Goal: Information Seeking & Learning: Learn about a topic

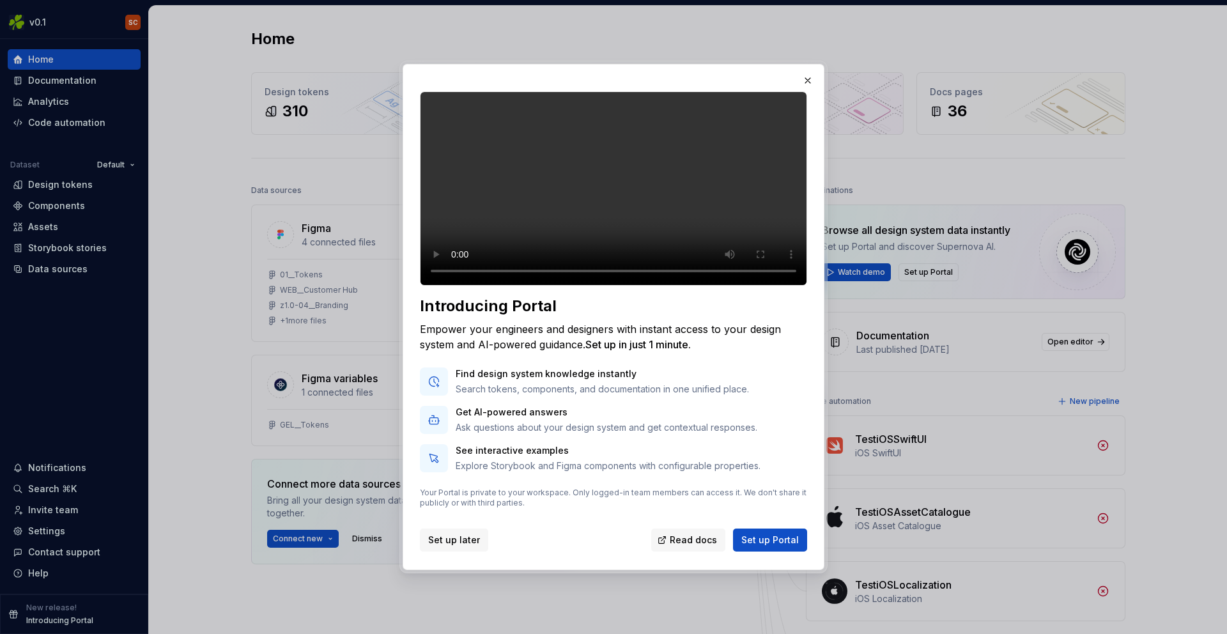
click at [455, 546] on span "Set up later" at bounding box center [454, 540] width 52 height 13
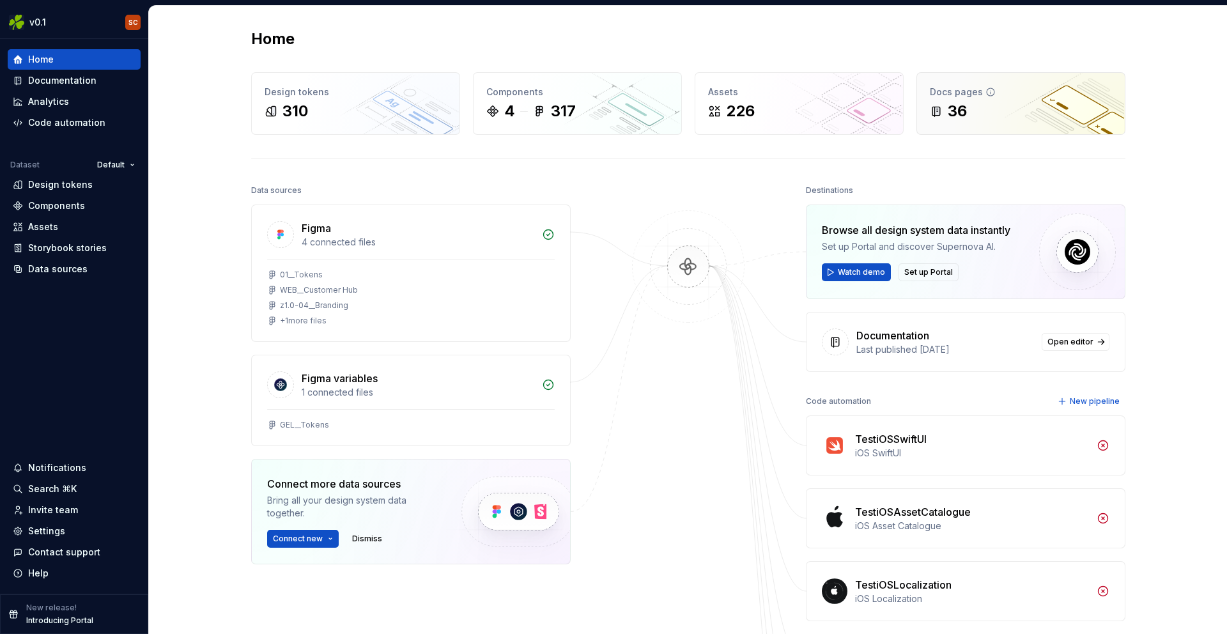
click at [967, 118] on div "36" at bounding box center [1021, 111] width 182 height 20
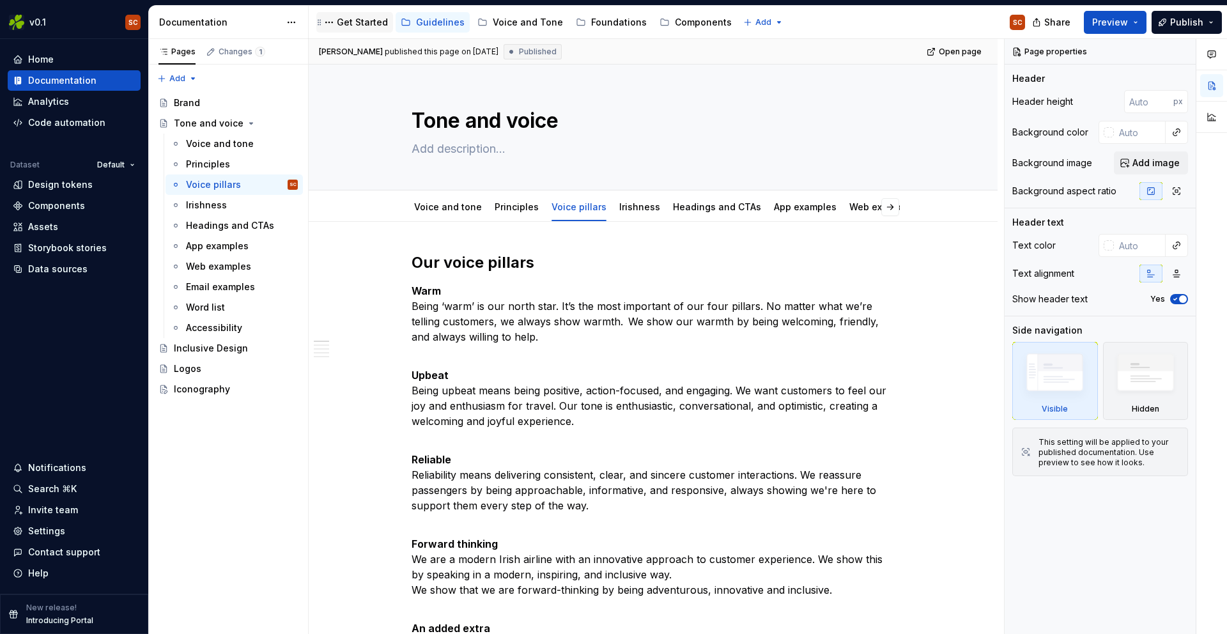
click at [341, 26] on div "Get Started" at bounding box center [362, 22] width 51 height 13
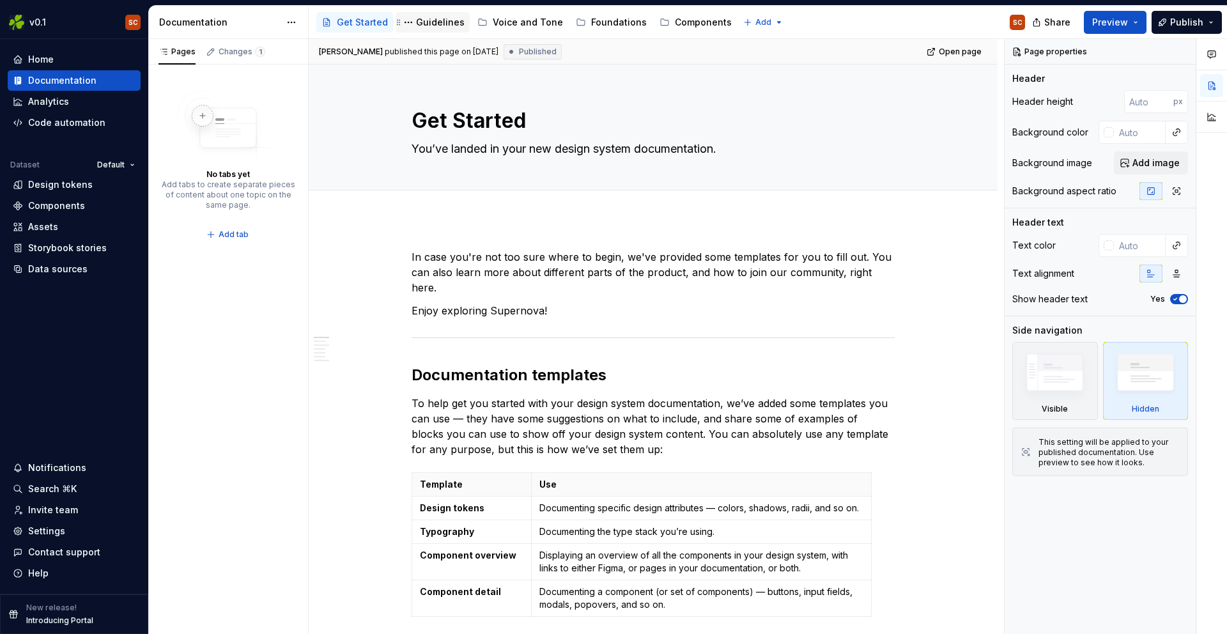
click at [433, 23] on div "Guidelines" at bounding box center [440, 22] width 49 height 13
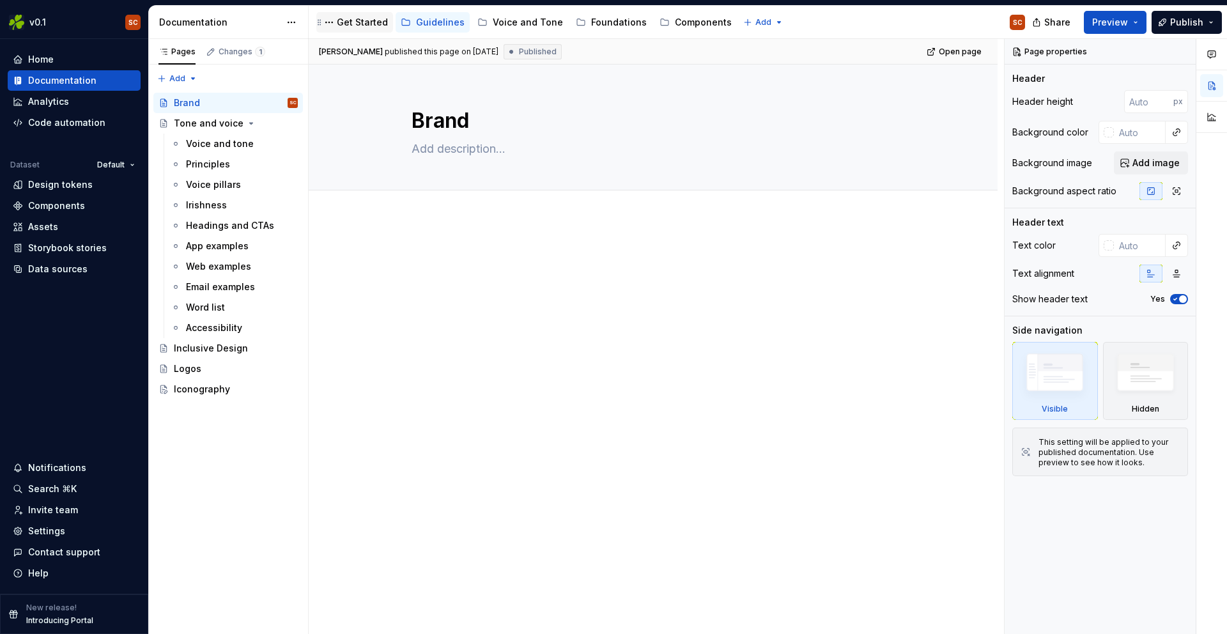
click at [362, 21] on div "Get Started" at bounding box center [362, 22] width 51 height 13
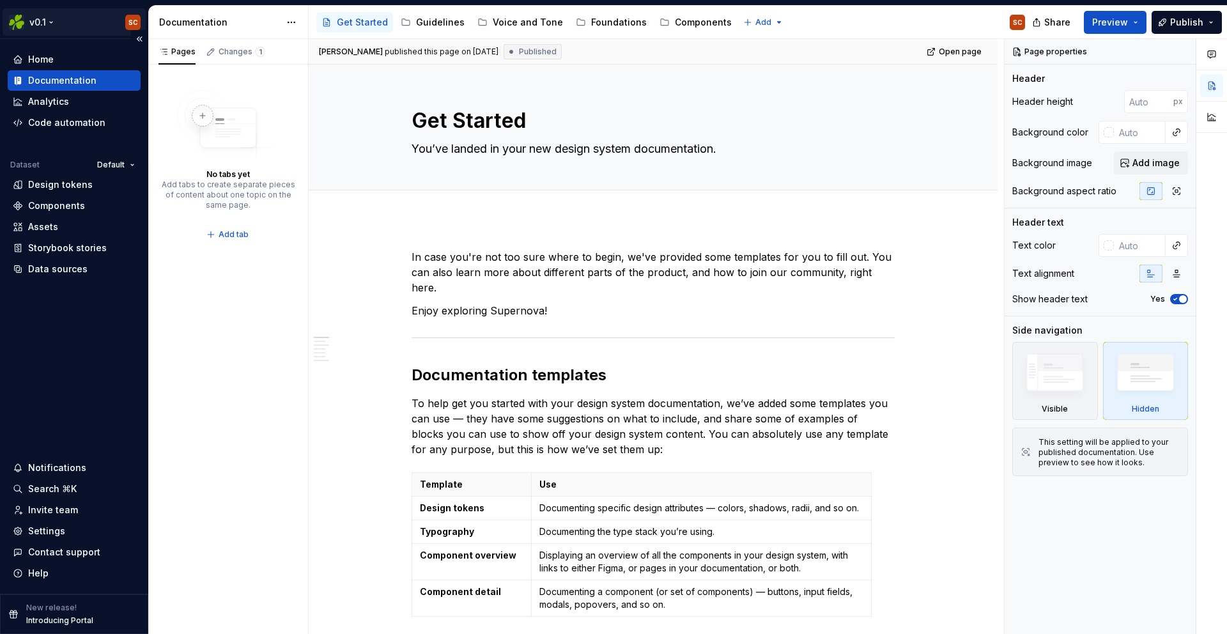
click at [49, 22] on html "v0.1 SC Home Documentation Analytics Code automation Dataset Default Design tok…" at bounding box center [613, 317] width 1227 height 634
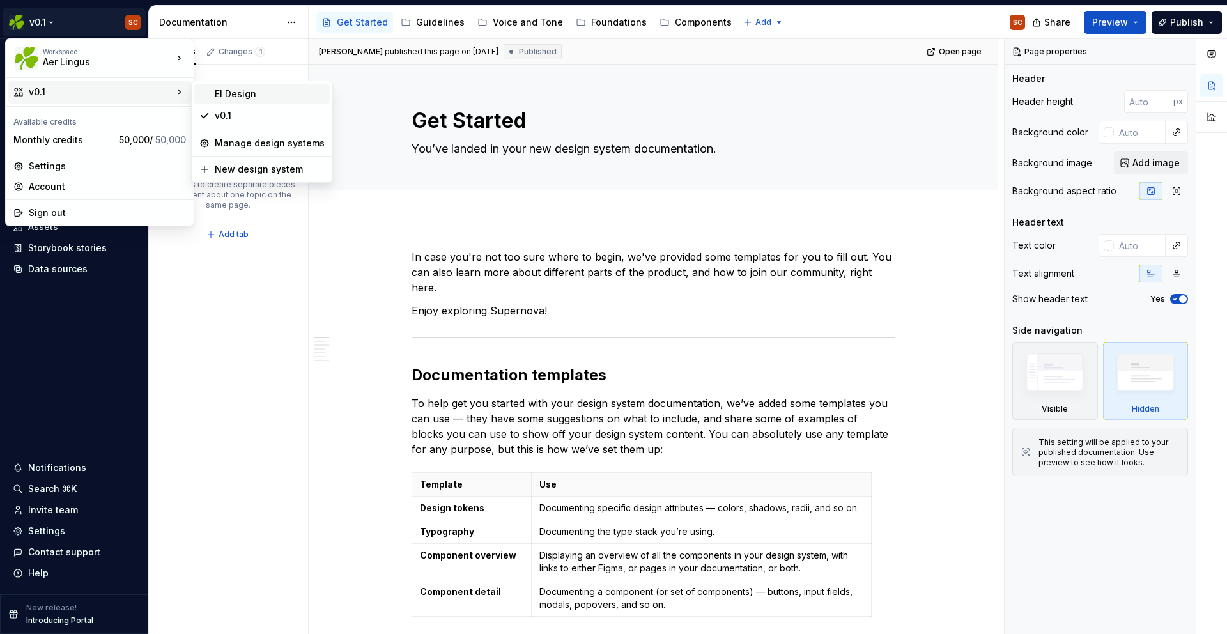
click at [249, 98] on div "EI Design" at bounding box center [270, 94] width 110 height 13
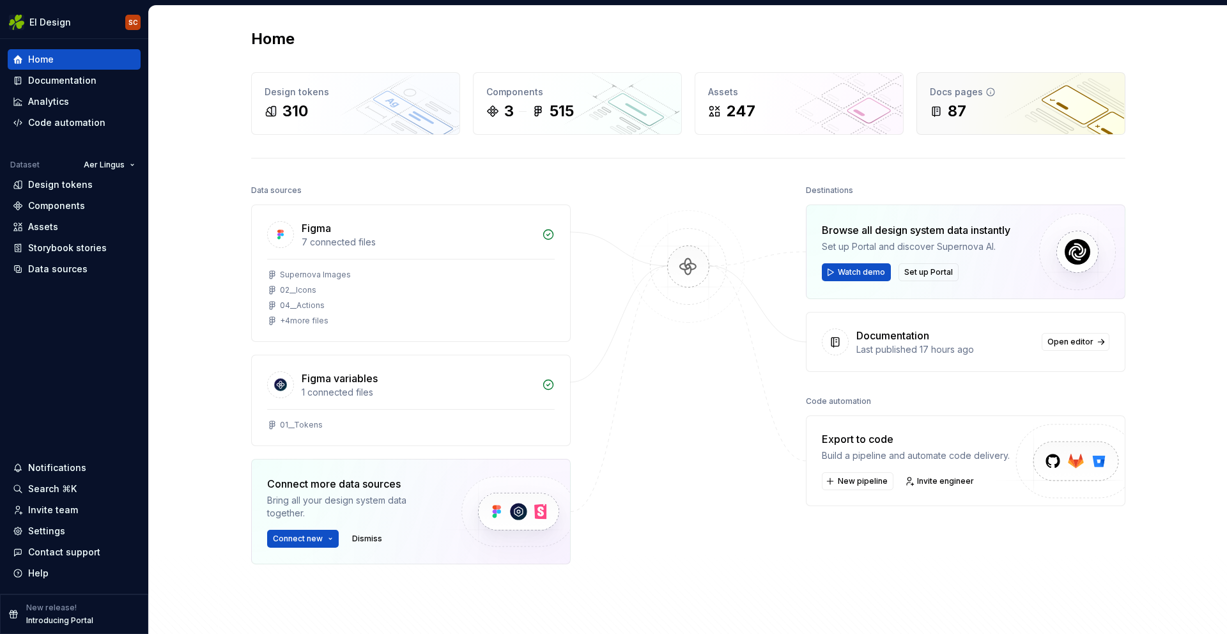
click at [973, 108] on div "87" at bounding box center [1021, 111] width 182 height 20
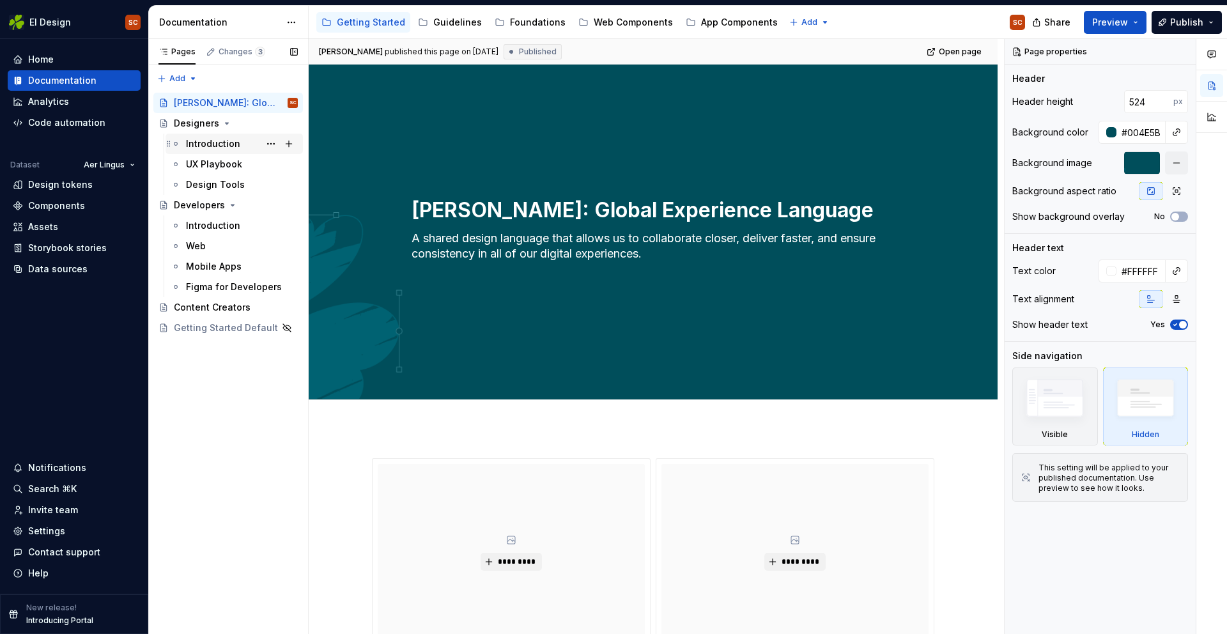
click at [229, 149] on div "Introduction" at bounding box center [213, 143] width 54 height 13
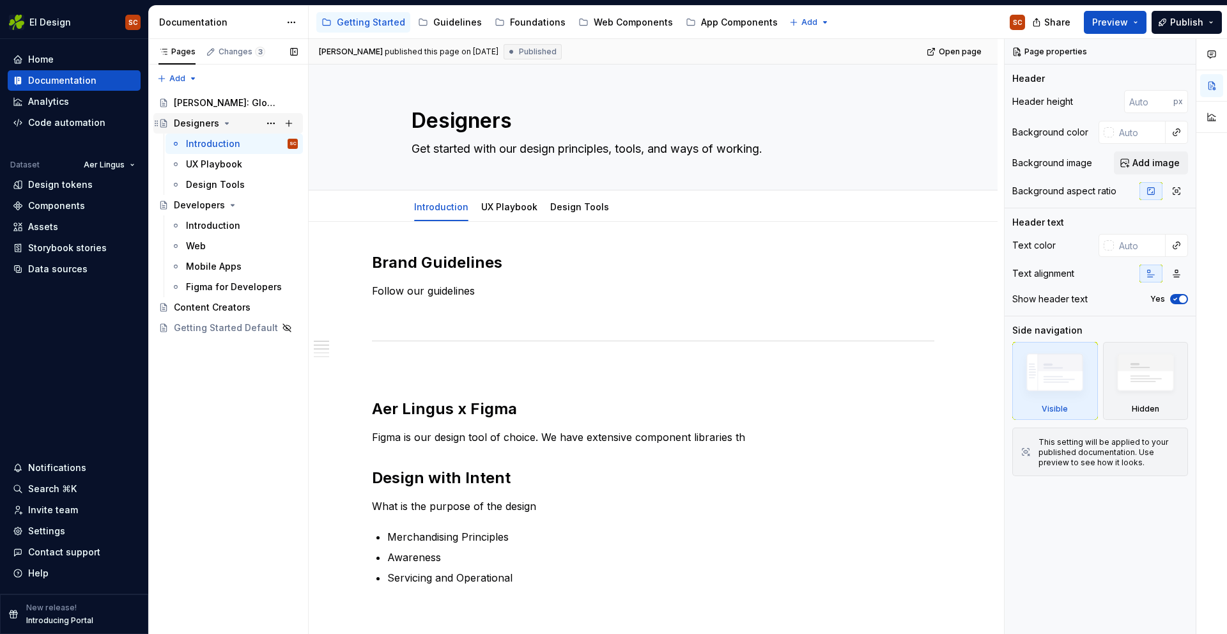
click at [204, 117] on div "Designers" at bounding box center [196, 123] width 45 height 13
click at [224, 223] on div "Introduction" at bounding box center [213, 225] width 54 height 13
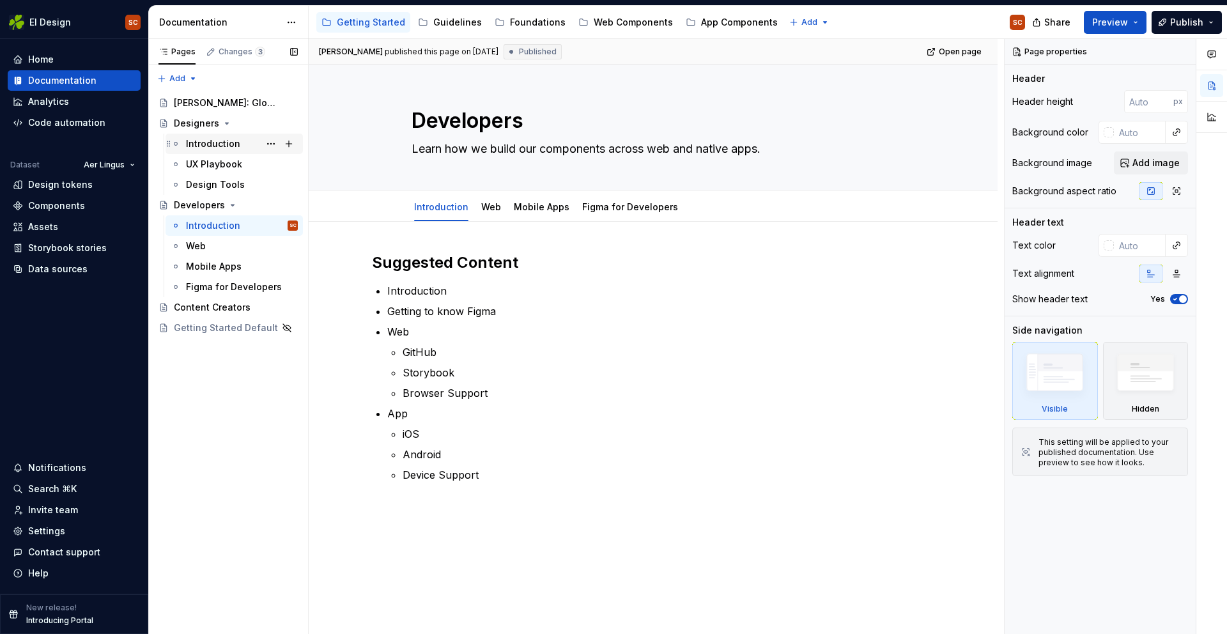
click at [209, 138] on div "Introduction" at bounding box center [213, 143] width 54 height 13
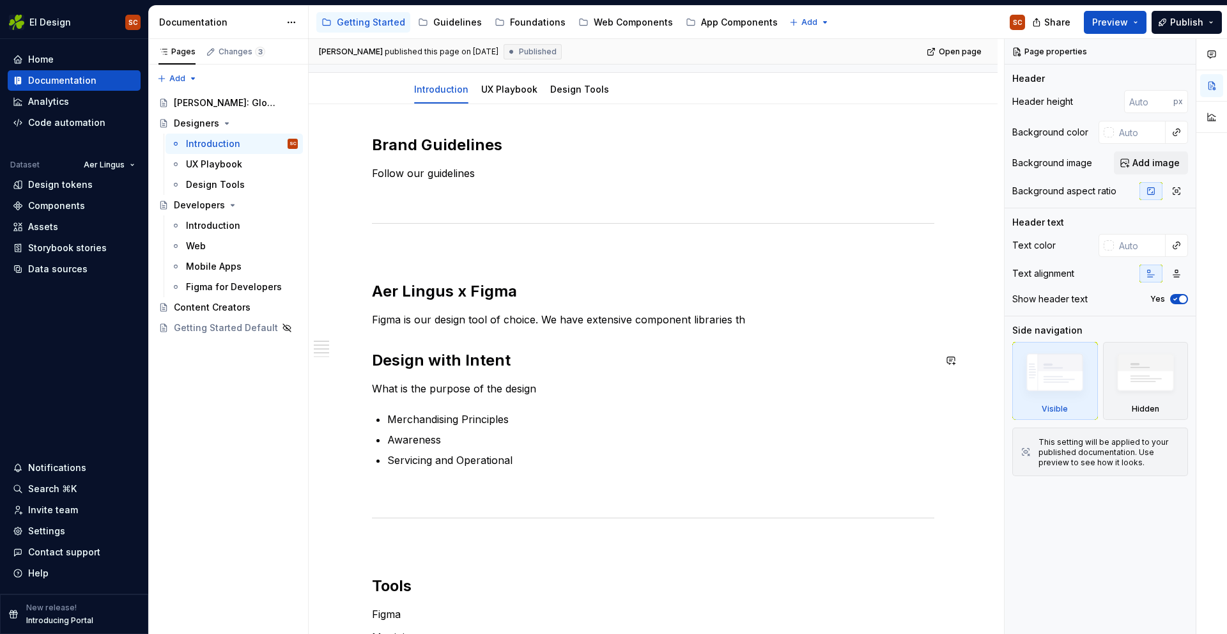
scroll to position [119, 0]
click at [473, 289] on h2 "Aer Lingus x Figma" at bounding box center [653, 289] width 562 height 20
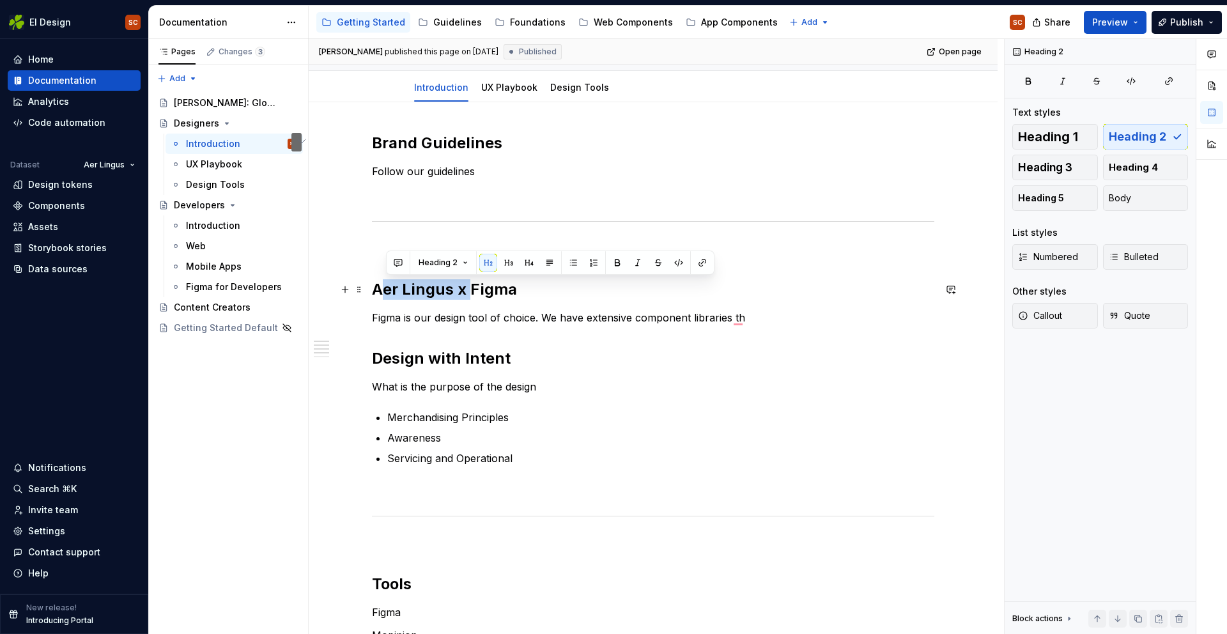
drag, startPoint x: 473, startPoint y: 289, endPoint x: 387, endPoint y: 293, distance: 86.4
click at [387, 293] on h2 "Aer Lingus x Figma" at bounding box center [653, 289] width 562 height 20
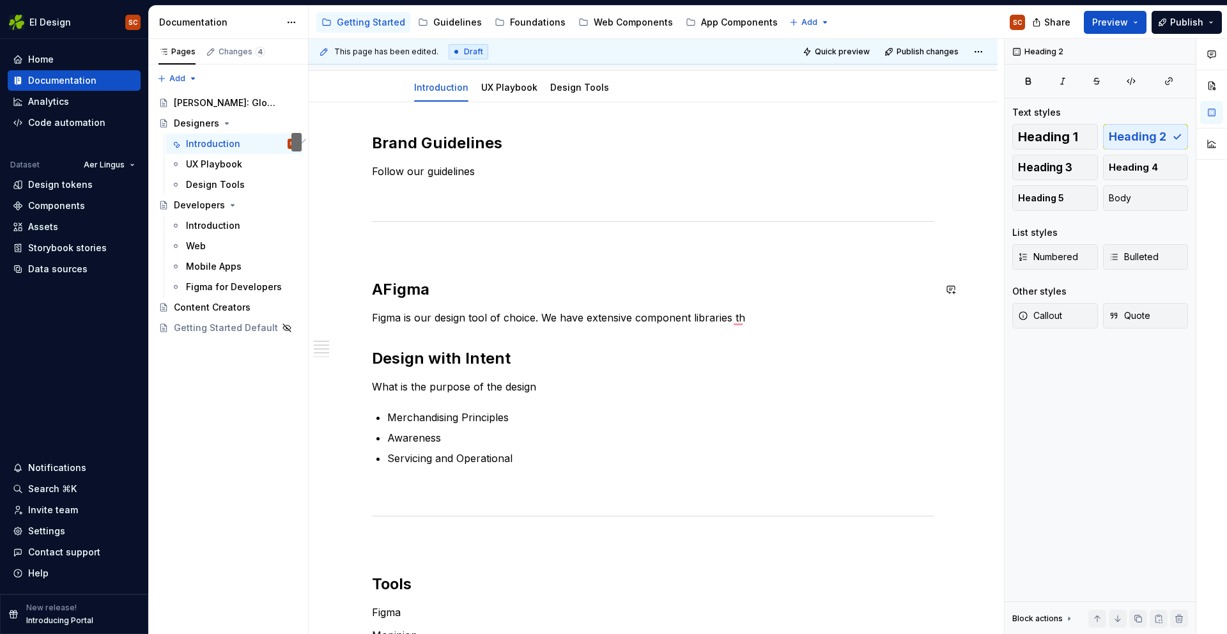
type textarea "*"
click at [352, 357] on button "button" at bounding box center [345, 359] width 18 height 18
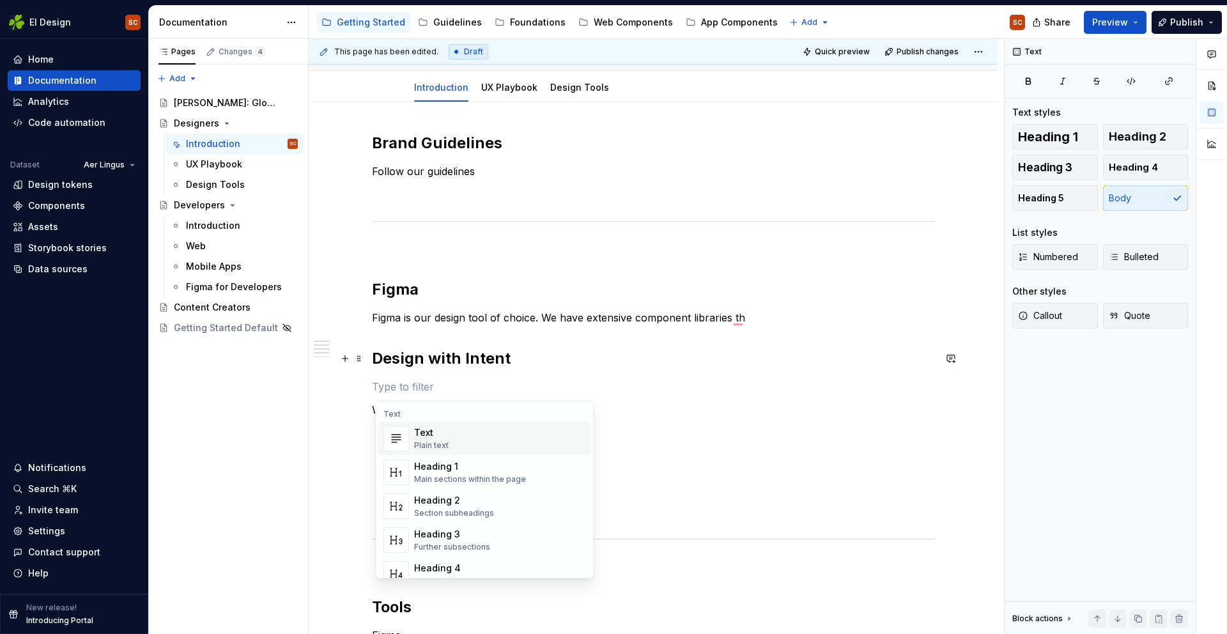
click at [668, 389] on p "To enrich screen reader interactions, please activate Accessibility in Grammarl…" at bounding box center [653, 386] width 562 height 15
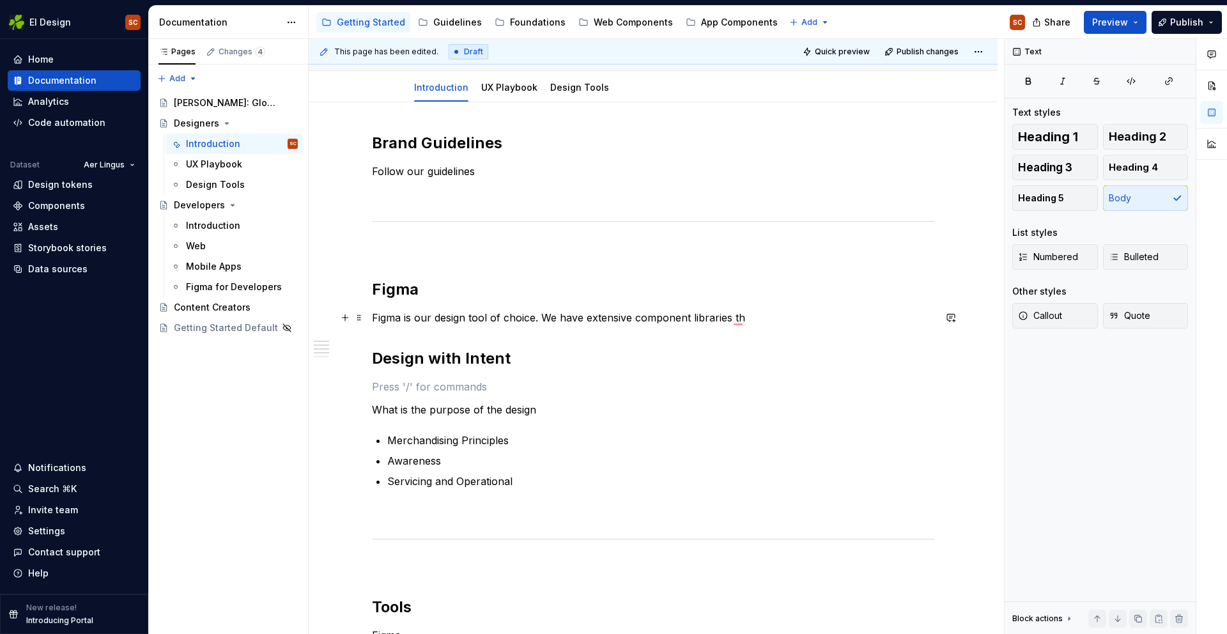
click at [777, 312] on p "Figma is our design tool of choice. We have extensive component libraries th" at bounding box center [653, 317] width 562 height 15
click at [379, 314] on p "*TEXT TO FOLLOW" at bounding box center [653, 317] width 562 height 15
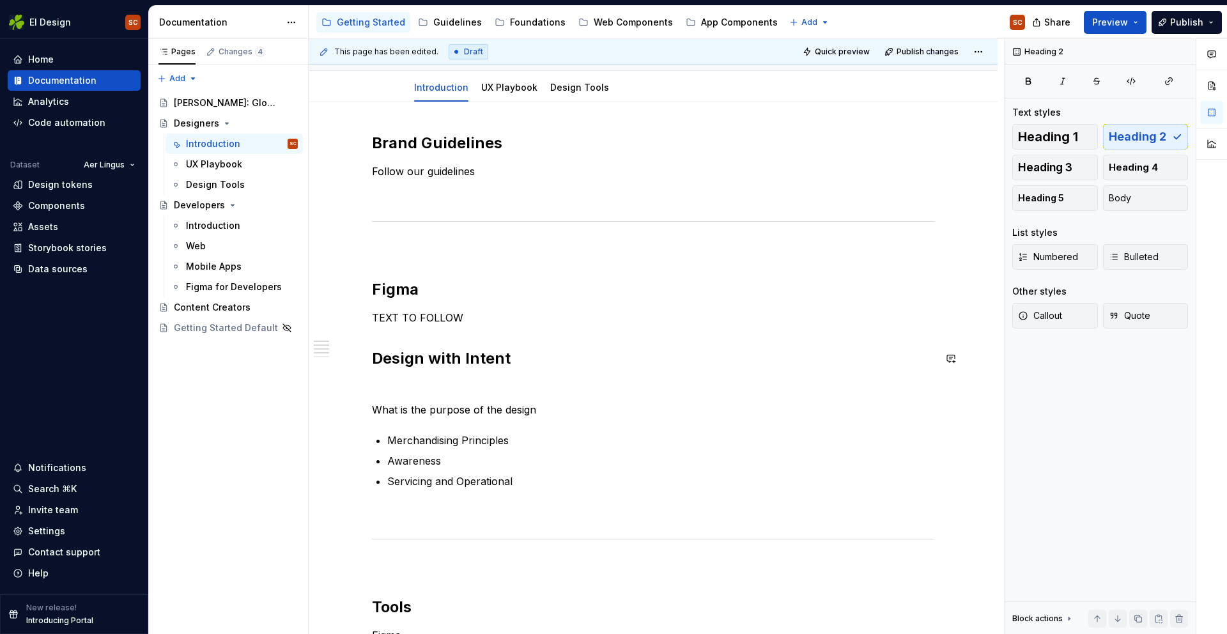
click at [476, 337] on div "Brand Guidelines Follow our guidelines Figma TEXT TO FOLLOW Design with Intent …" at bounding box center [653, 495] width 562 height 725
click at [350, 360] on button "button" at bounding box center [345, 359] width 18 height 18
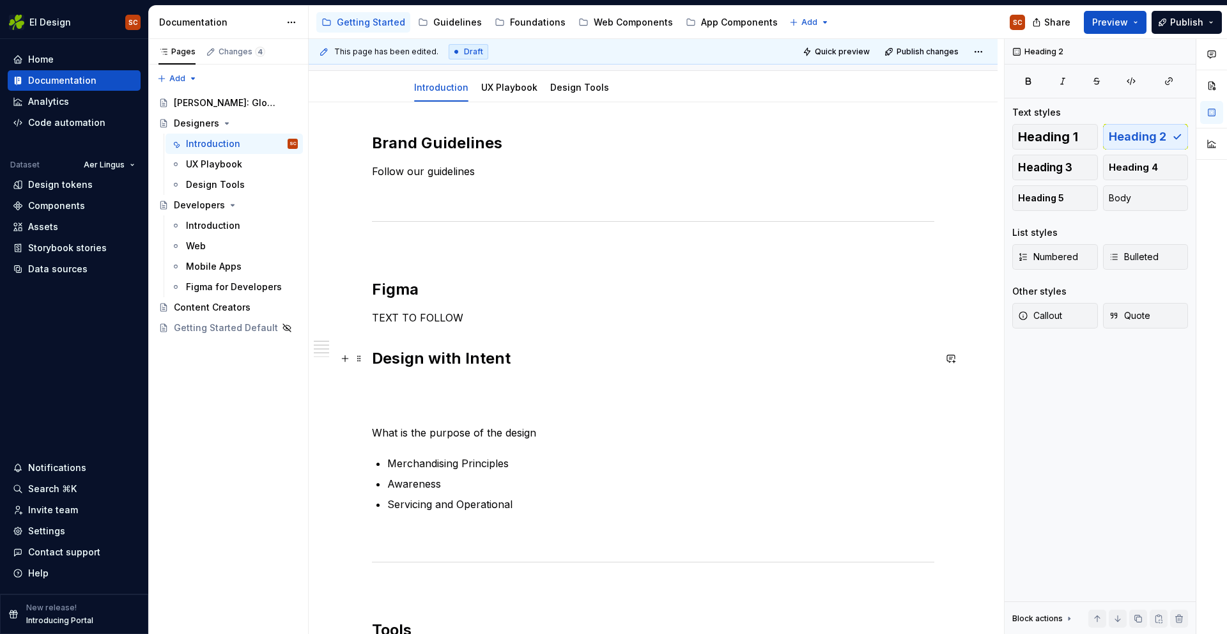
click at [615, 361] on h2 "Design with Intent" at bounding box center [653, 358] width 562 height 20
click at [613, 362] on h2 "Design with Intent" at bounding box center [653, 358] width 562 height 20
click at [347, 249] on button "button" at bounding box center [345, 249] width 18 height 18
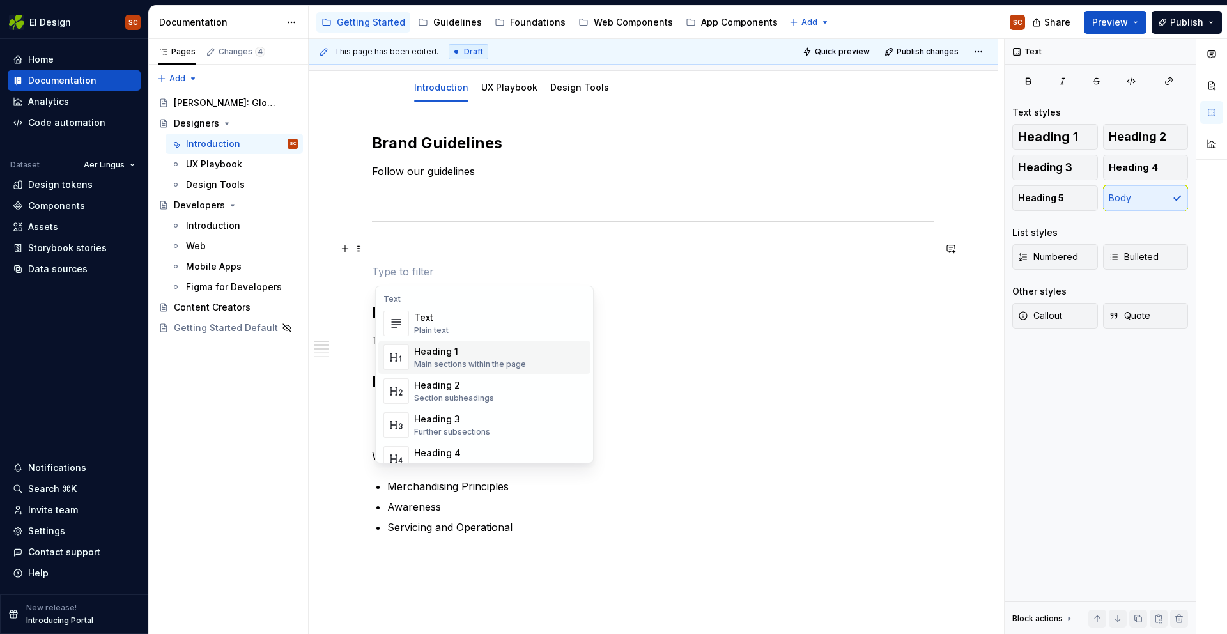
click at [442, 350] on div "Heading 1" at bounding box center [470, 351] width 112 height 13
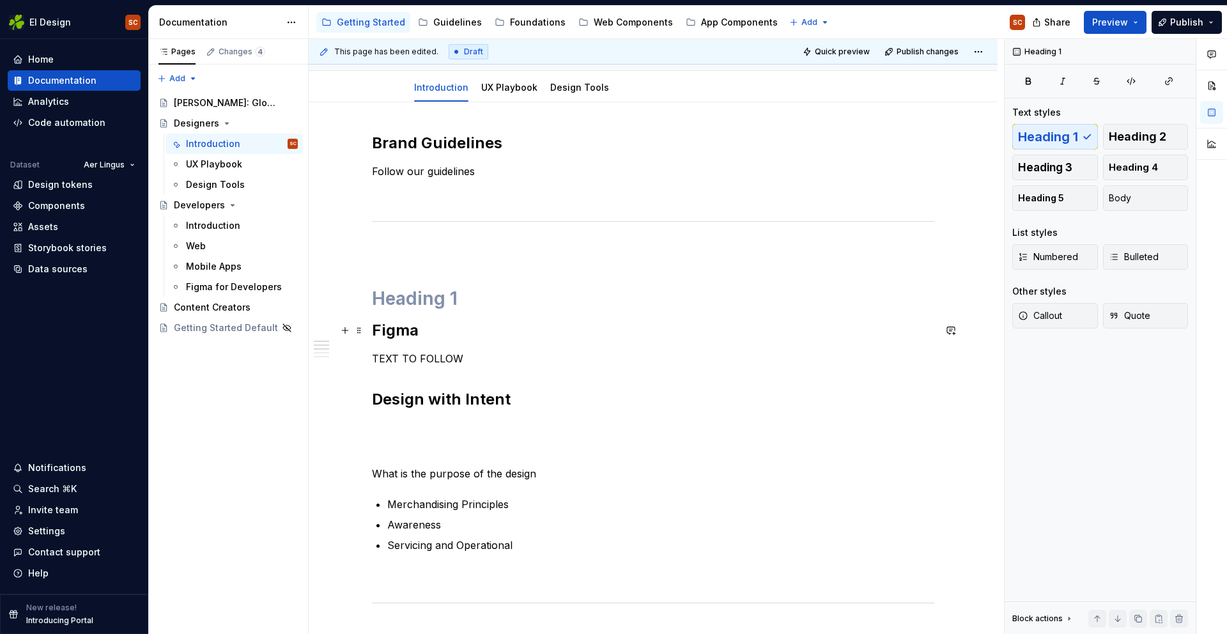
click at [390, 330] on h2 "Figma" at bounding box center [653, 330] width 562 height 20
click at [386, 330] on h2 "Figma" at bounding box center [653, 330] width 562 height 20
click at [417, 329] on h2 "Figma" at bounding box center [653, 330] width 562 height 20
click at [958, 330] on button "button" at bounding box center [951, 330] width 18 height 18
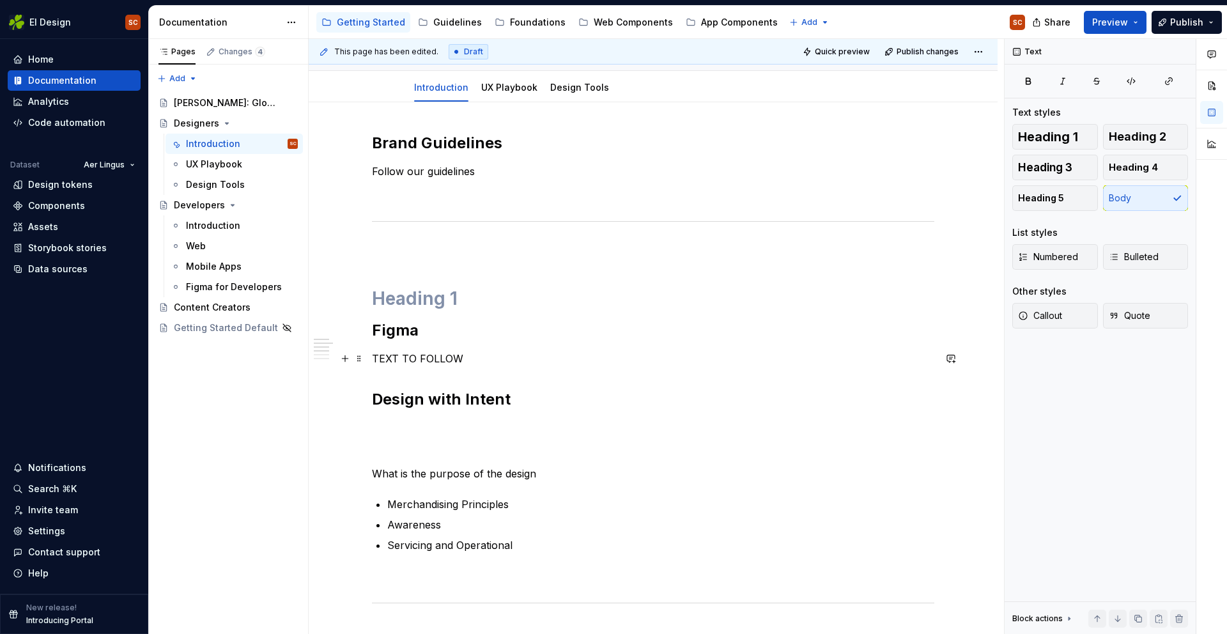
click at [422, 365] on p "TEXT TO FOLLOW" at bounding box center [653, 358] width 562 height 15
click at [443, 358] on p "TEXT TO FOLLOW" at bounding box center [653, 358] width 562 height 15
click at [478, 357] on p "TEXT TO FOLLOW" at bounding box center [653, 358] width 562 height 15
click at [450, 303] on h1 "To enrich screen reader interactions, please activate Accessibility in Grammarl…" at bounding box center [653, 298] width 562 height 23
drag, startPoint x: 461, startPoint y: 298, endPoint x: 394, endPoint y: 298, distance: 66.5
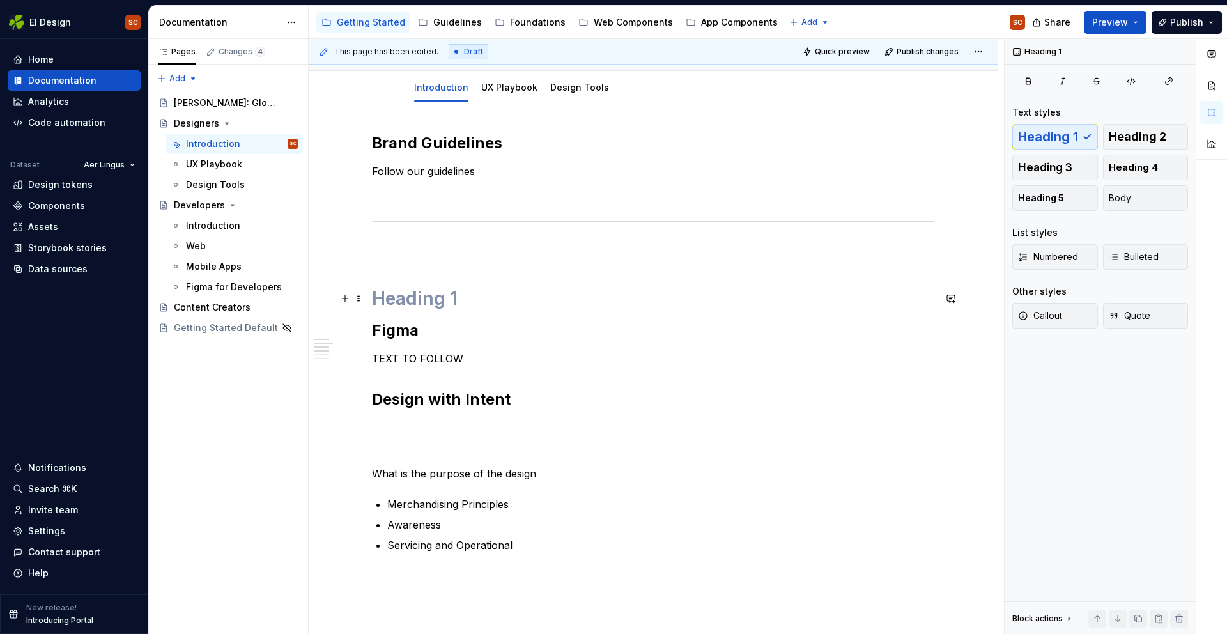
click at [394, 298] on h1 "To enrich screen reader interactions, please activate Accessibility in Grammarl…" at bounding box center [653, 298] width 562 height 23
drag, startPoint x: 513, startPoint y: 302, endPoint x: 511, endPoint y: 314, distance: 13.0
click at [512, 304] on h1 "Figma Libiaerys" at bounding box center [653, 298] width 562 height 23
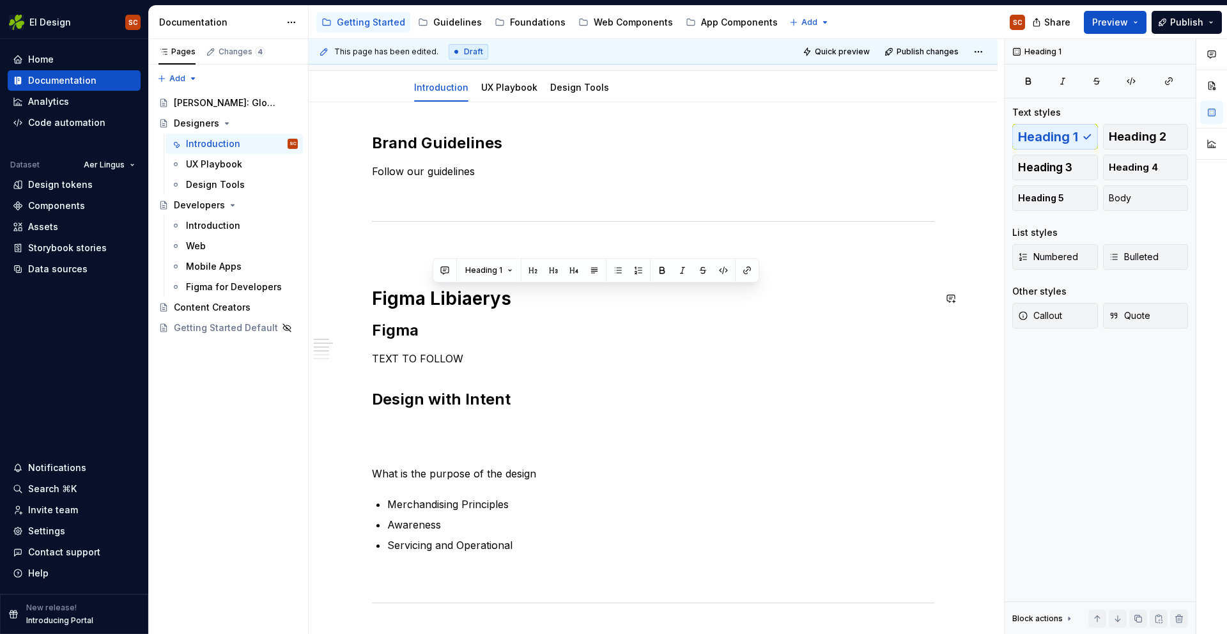
click at [509, 270] on div "Brand Guidelines Follow our guidelines Figma Libiaerys Figma TEXT TO FOLLOW Des…" at bounding box center [653, 527] width 562 height 789
drag, startPoint x: 416, startPoint y: 304, endPoint x: 370, endPoint y: 296, distance: 46.8
click at [370, 296] on div "Brand Guidelines Follow our guidelines Figma Libiaerys Figma TEXT TO FOLLOW Des…" at bounding box center [653, 615] width 689 height 1026
click at [452, 270] on button "Heading 1" at bounding box center [431, 270] width 59 height 18
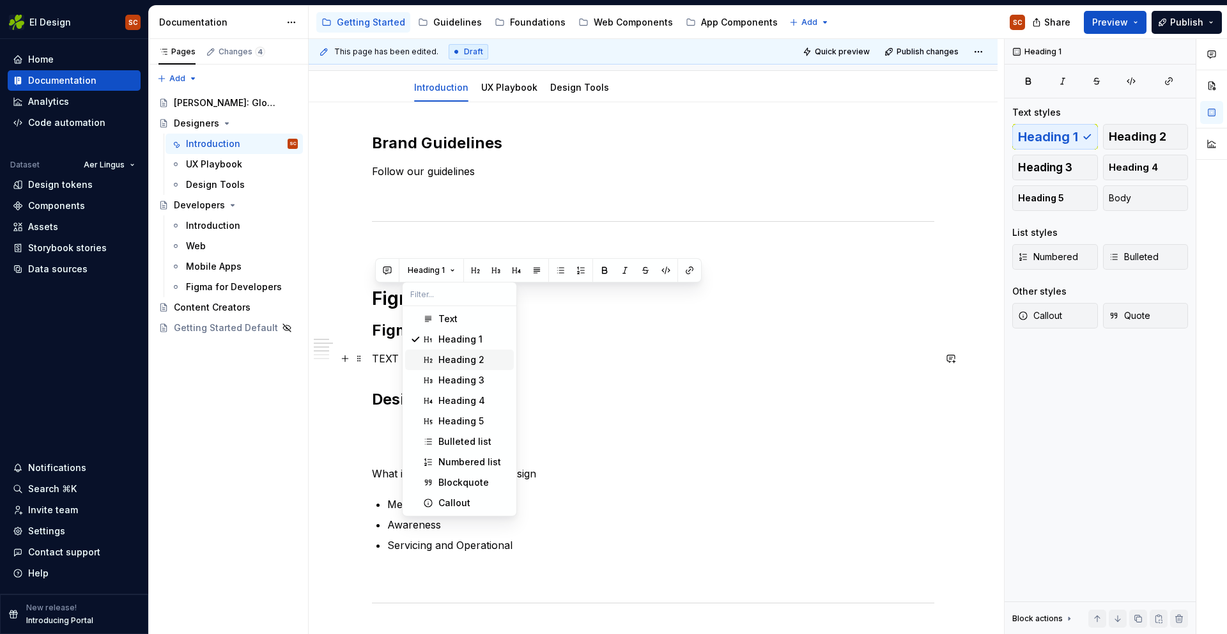
click at [463, 358] on div "Heading 2" at bounding box center [461, 359] width 46 height 13
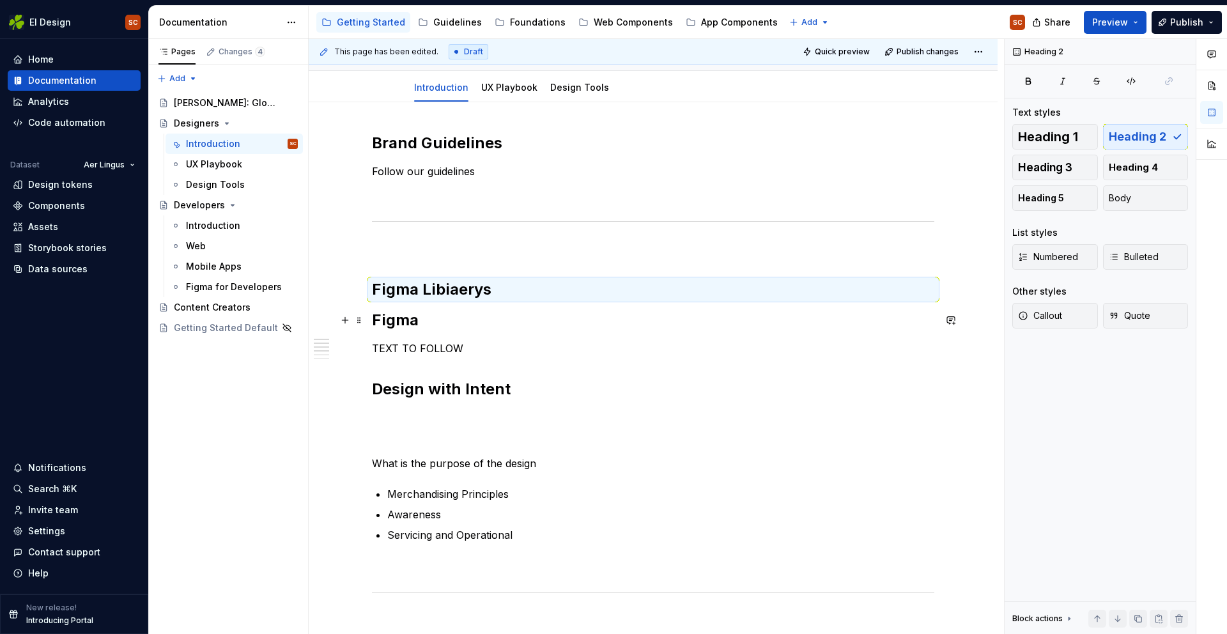
click at [408, 323] on h2 "Figma" at bounding box center [653, 320] width 562 height 20
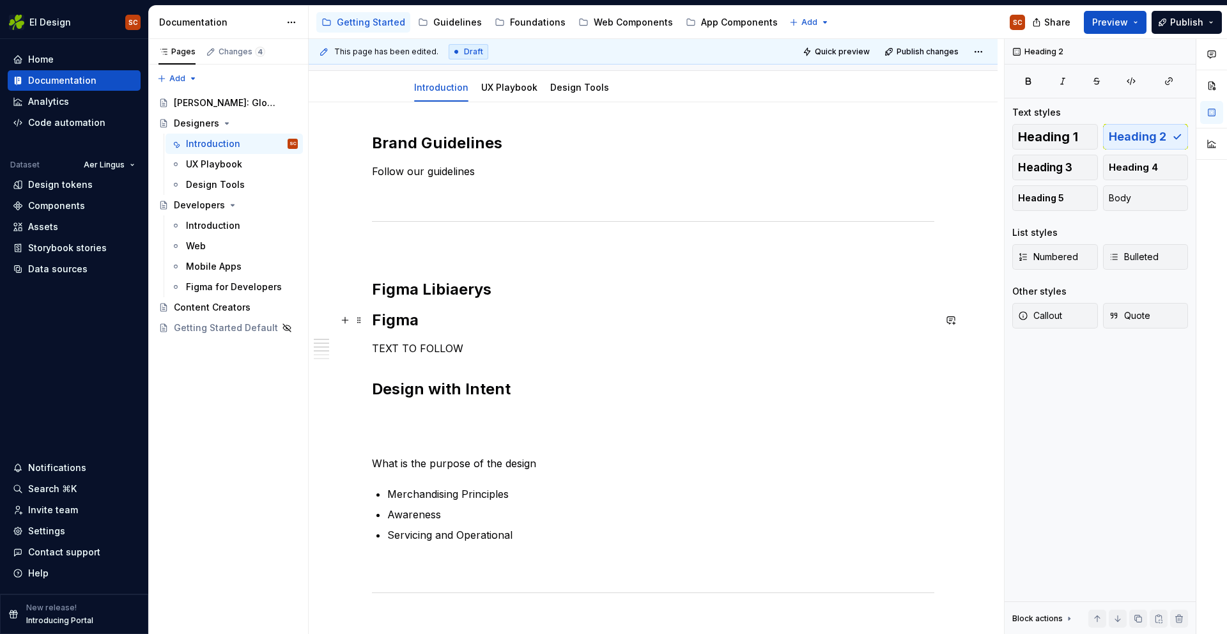
click at [428, 321] on h2 "Figma" at bounding box center [653, 320] width 562 height 20
drag, startPoint x: 425, startPoint y: 321, endPoint x: 380, endPoint y: 318, distance: 44.8
click at [380, 318] on h2 "Figma" at bounding box center [653, 320] width 562 height 20
click at [483, 327] on h2 "Figma" at bounding box center [653, 320] width 562 height 20
click at [487, 288] on h2 "Figma Libiaerys" at bounding box center [653, 289] width 562 height 20
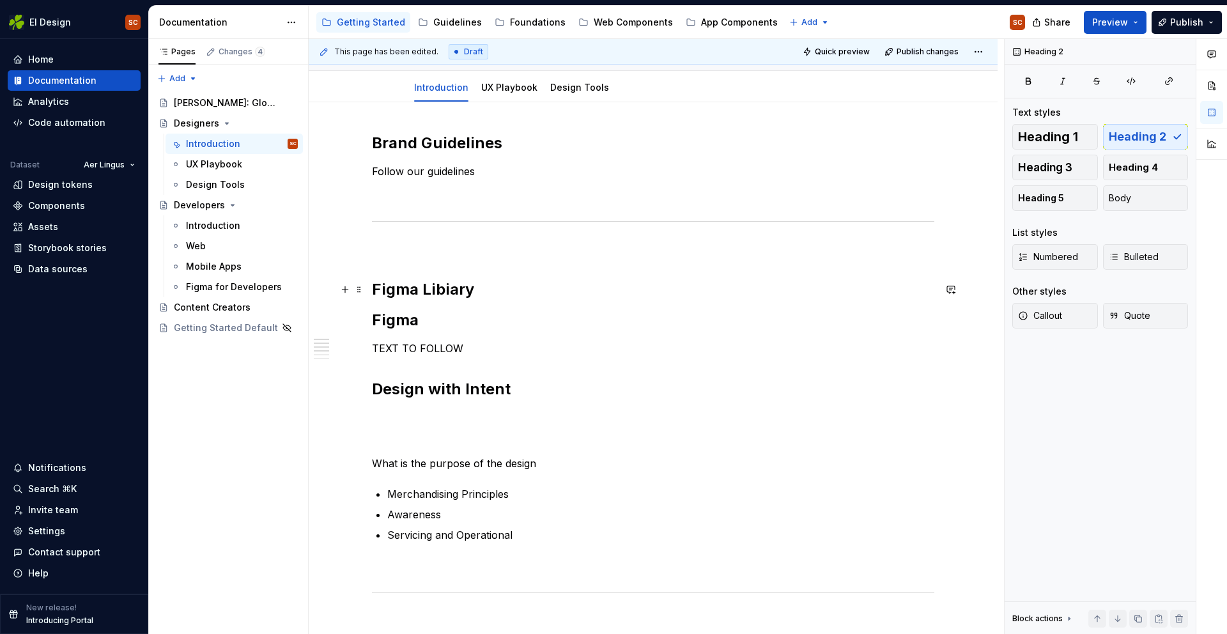
click at [451, 288] on h2 "Figma Libiary" at bounding box center [653, 289] width 562 height 20
drag, startPoint x: 445, startPoint y: 289, endPoint x: 375, endPoint y: 289, distance: 70.3
click at [375, 289] on h2 "Figma Libiary" at bounding box center [653, 289] width 562 height 20
click at [560, 324] on h2 "Figma" at bounding box center [653, 320] width 562 height 20
click at [494, 289] on h2 "Figma Libraries" at bounding box center [653, 289] width 562 height 20
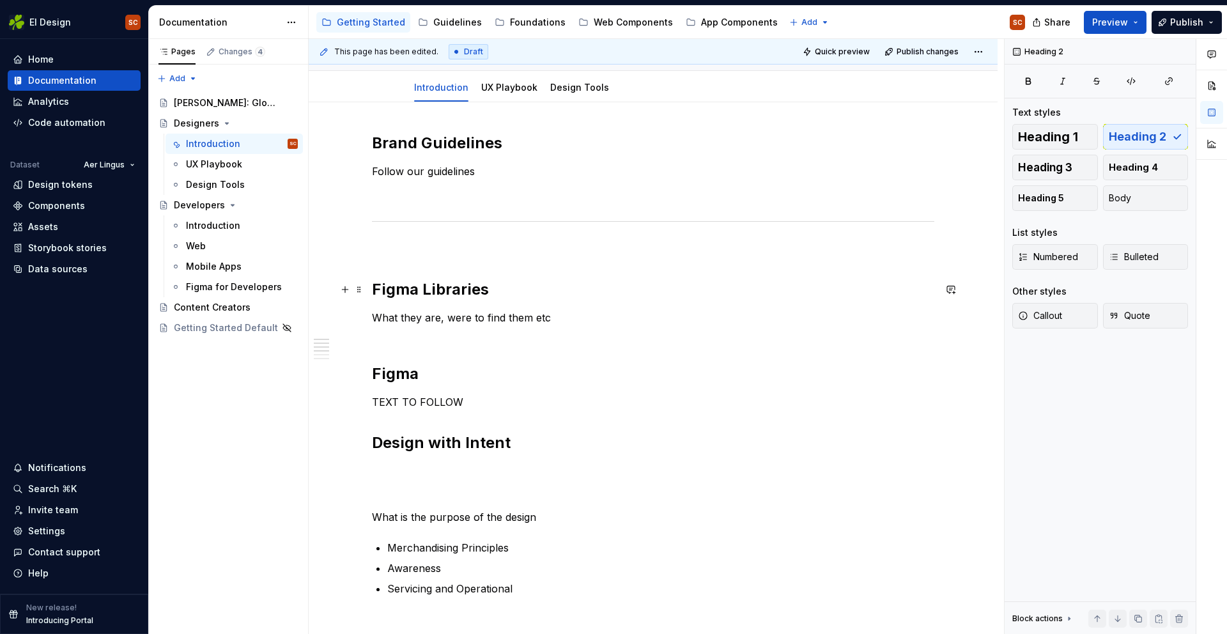
scroll to position [105, 0]
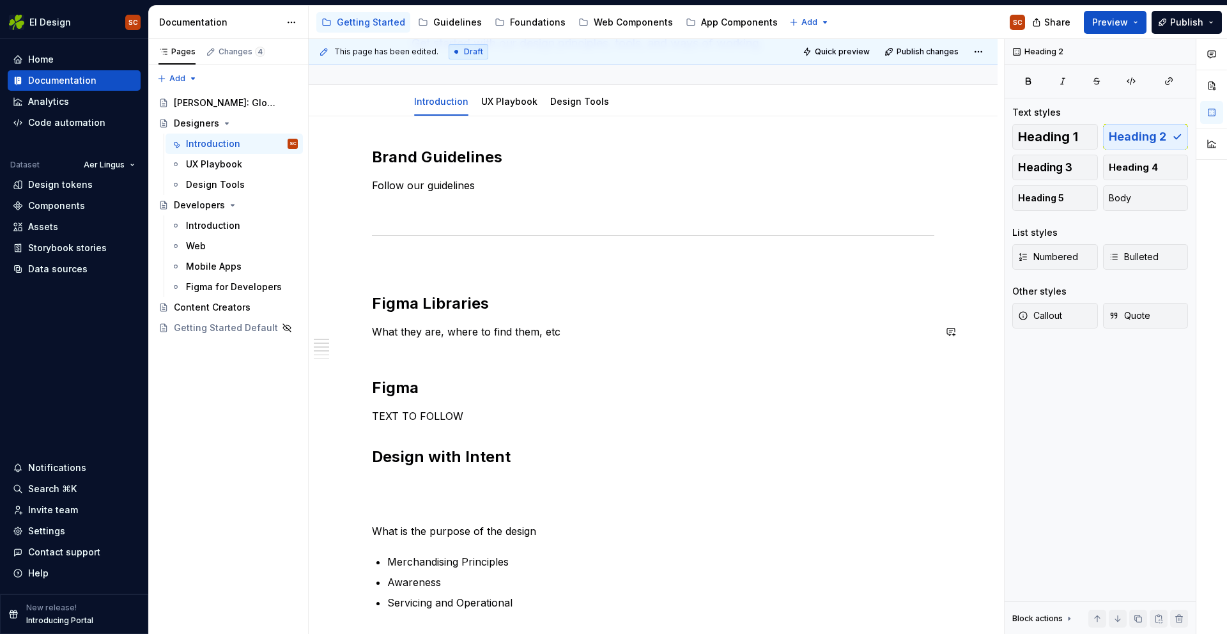
click at [561, 360] on div "Brand Guidelines Follow our guidelines Figma Libraries What they are, where to …" at bounding box center [653, 563] width 562 height 833
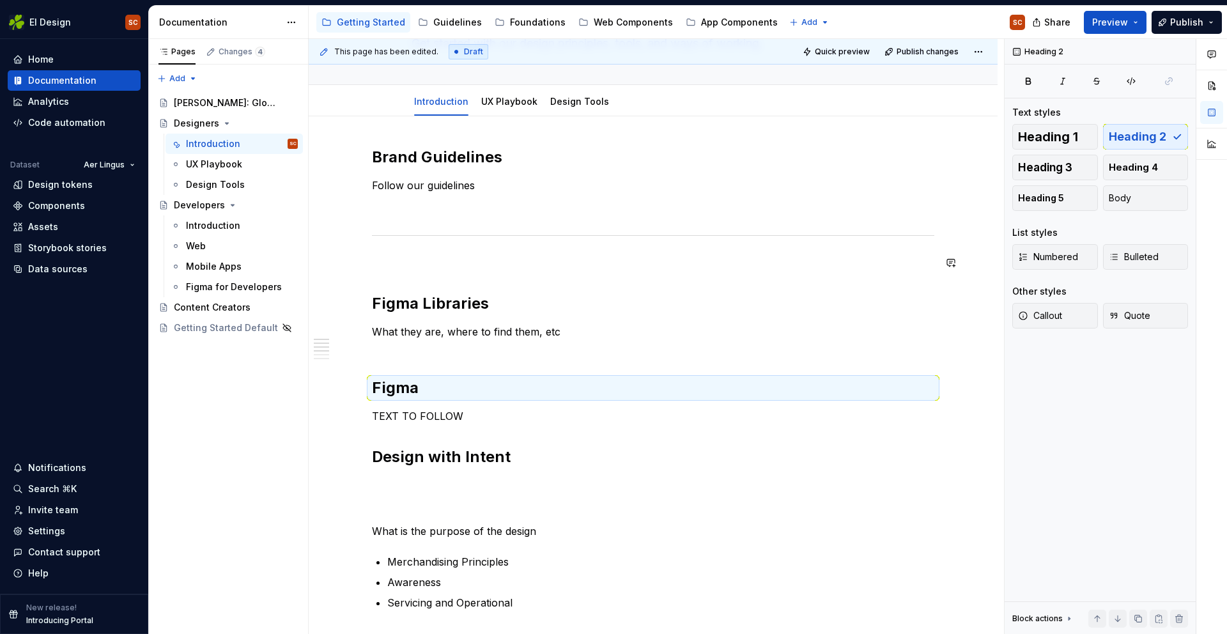
drag, startPoint x: 504, startPoint y: 273, endPoint x: 473, endPoint y: 286, distance: 33.5
click at [504, 273] on div "Brand Guidelines Follow our guidelines Figma Libraries What they are, where to …" at bounding box center [653, 563] width 562 height 833
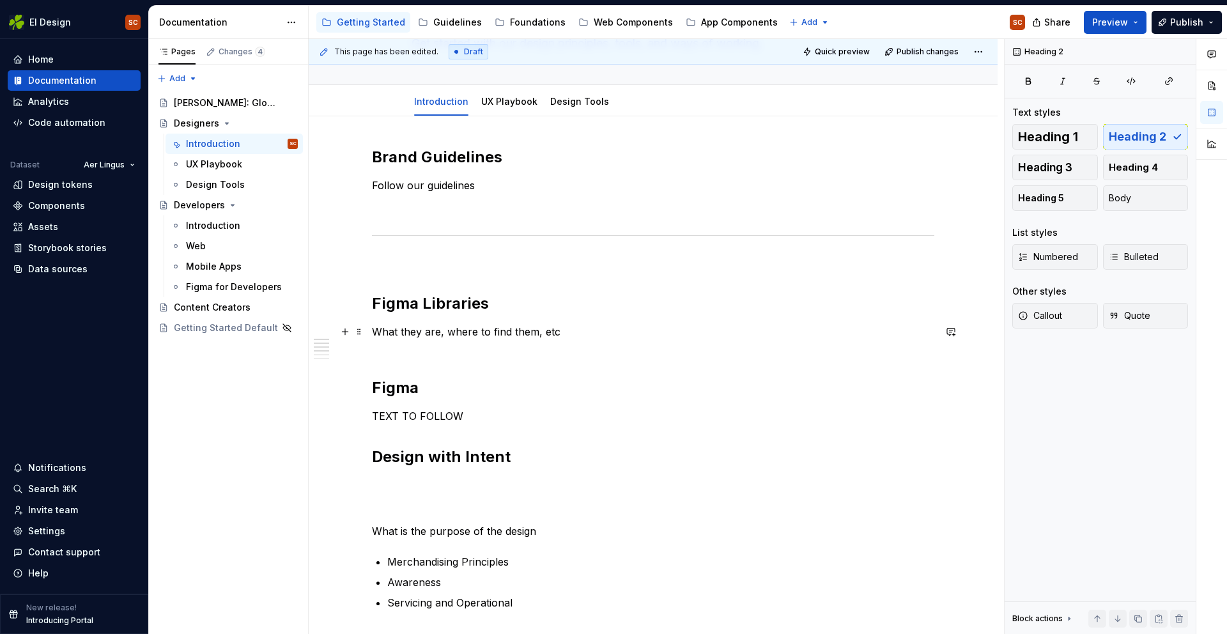
drag, startPoint x: 563, startPoint y: 353, endPoint x: 541, endPoint y: 352, distance: 22.4
click at [562, 353] on p "What they are, where to find them, etc" at bounding box center [653, 339] width 562 height 31
click at [389, 357] on div "Brand Guidelines Follow our guidelines Figma Libraries What they are, where to …" at bounding box center [653, 563] width 562 height 833
click at [627, 470] on div "Brand Guidelines Follow our guidelines Figma Libraries What they are, where to …" at bounding box center [653, 563] width 562 height 833
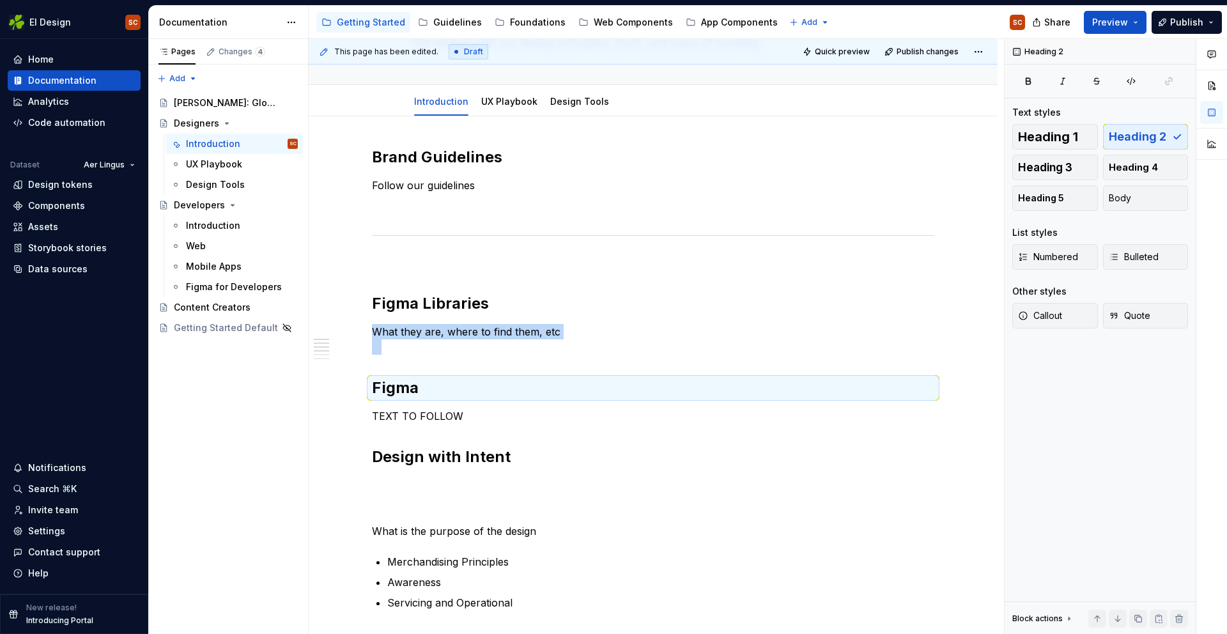
drag, startPoint x: 368, startPoint y: 382, endPoint x: 362, endPoint y: 386, distance: 6.9
click at [681, 297] on h2 "Figma Libraries" at bounding box center [653, 303] width 562 height 20
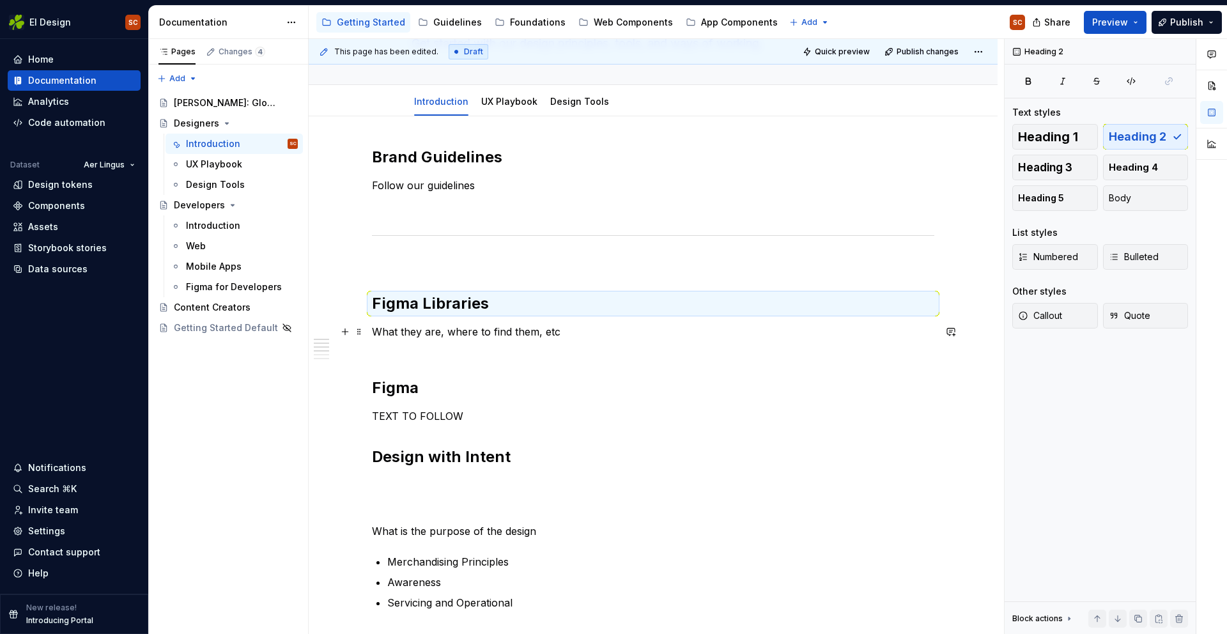
click at [397, 351] on p "What they are, where to find them, etc" at bounding box center [653, 339] width 562 height 31
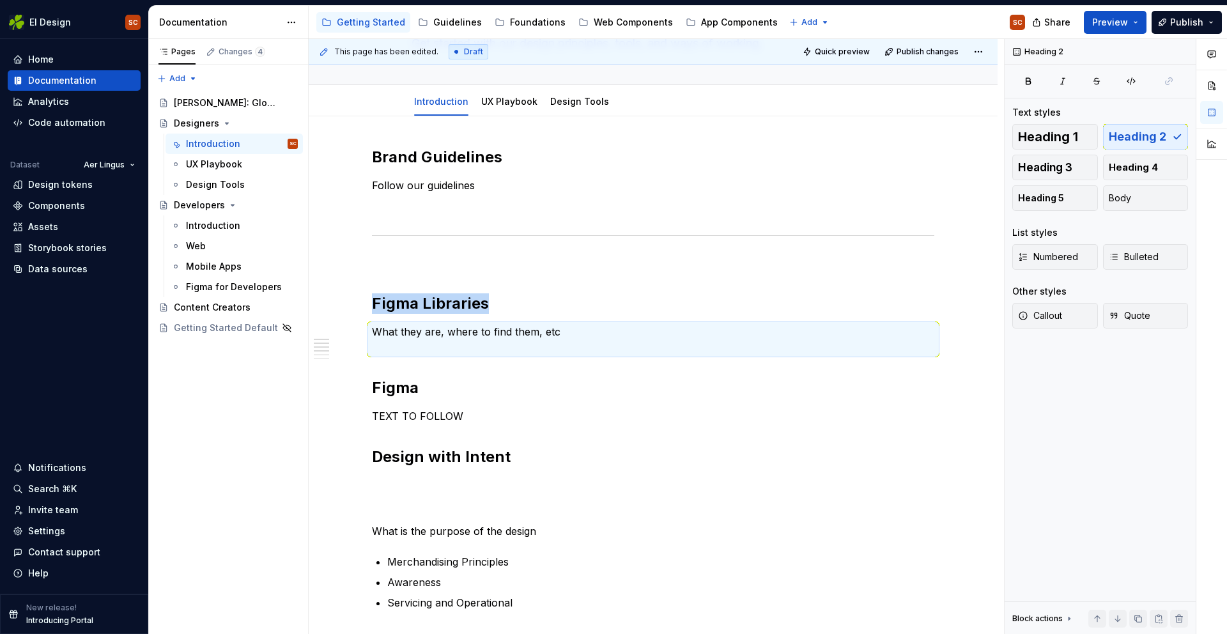
drag, startPoint x: 362, startPoint y: 330, endPoint x: 361, endPoint y: 337, distance: 6.4
click at [364, 301] on span at bounding box center [359, 304] width 10 height 18
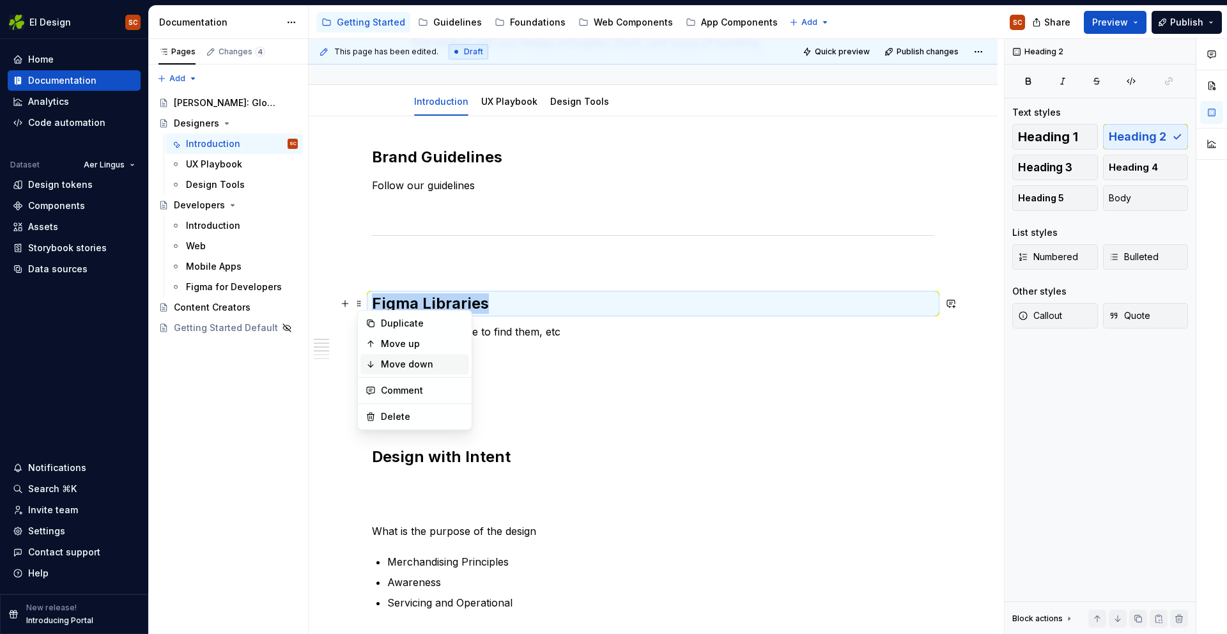
click at [388, 361] on div "Move down" at bounding box center [422, 364] width 83 height 13
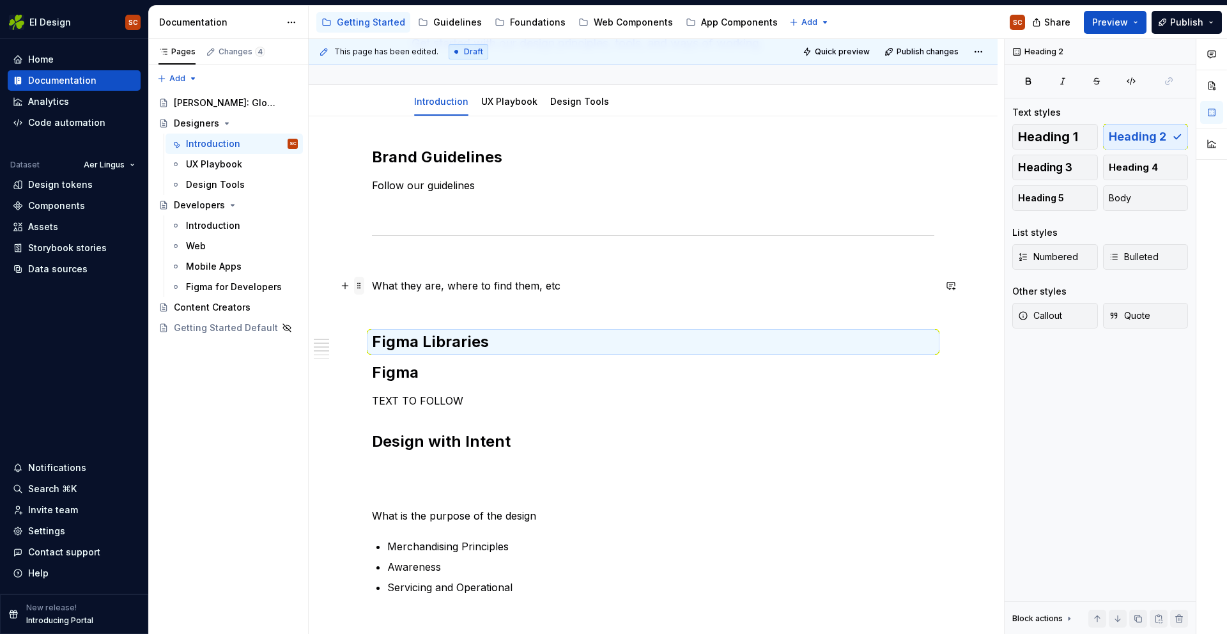
click at [360, 285] on span at bounding box center [359, 286] width 10 height 18
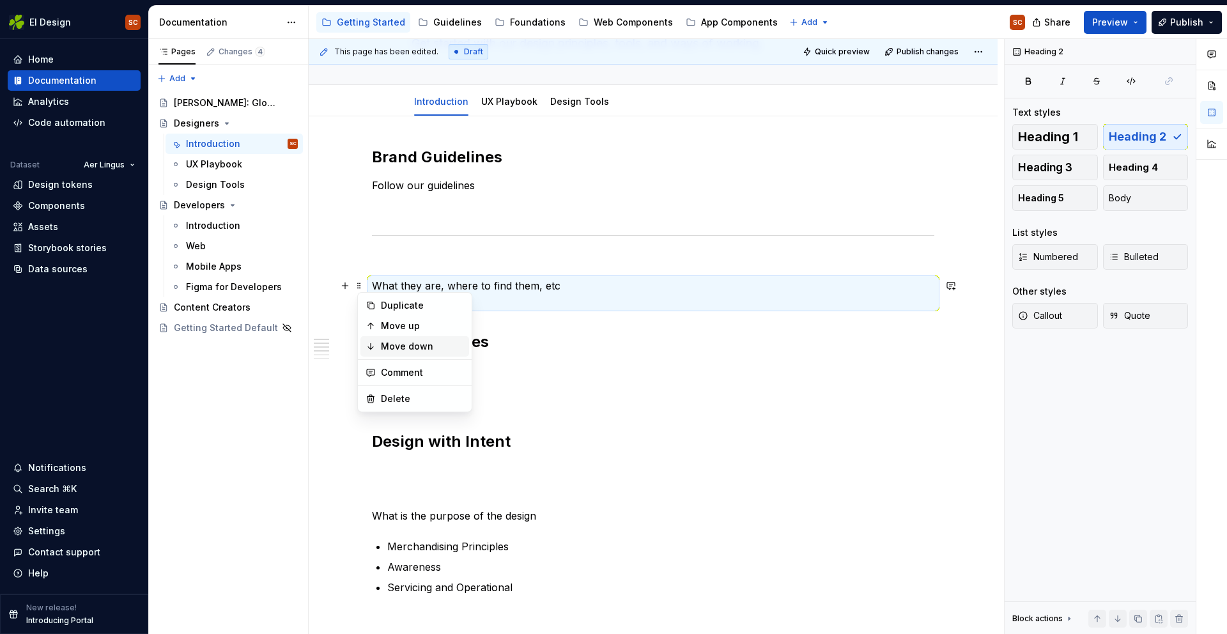
click at [375, 346] on icon at bounding box center [370, 346] width 10 height 10
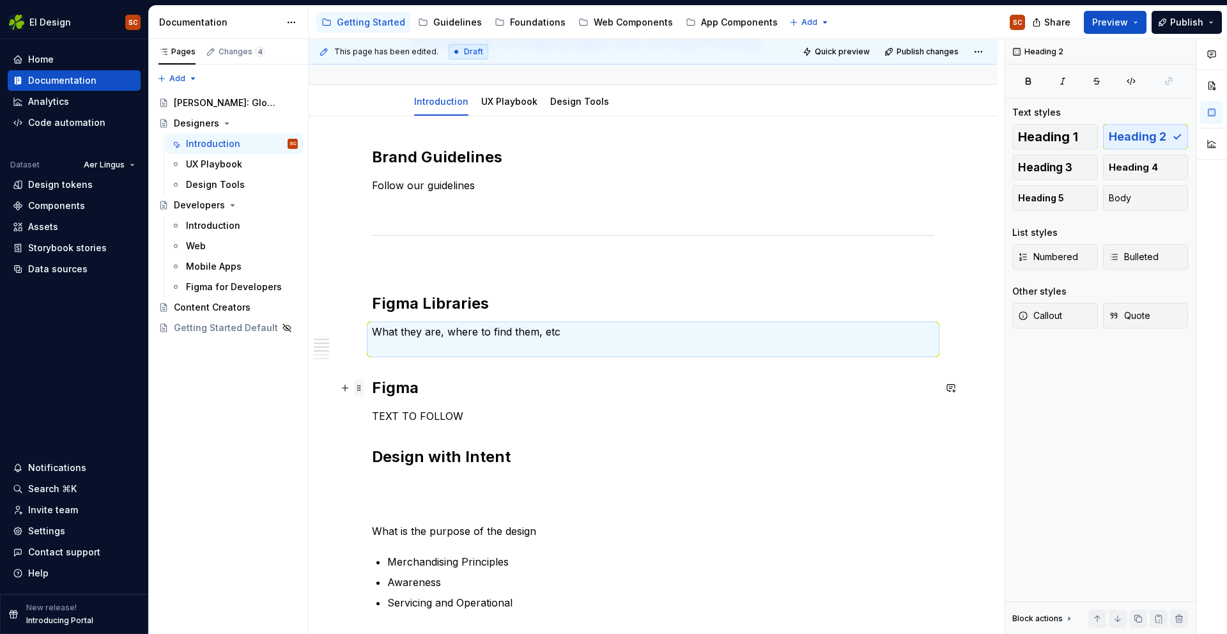
click at [364, 387] on span at bounding box center [359, 388] width 10 height 18
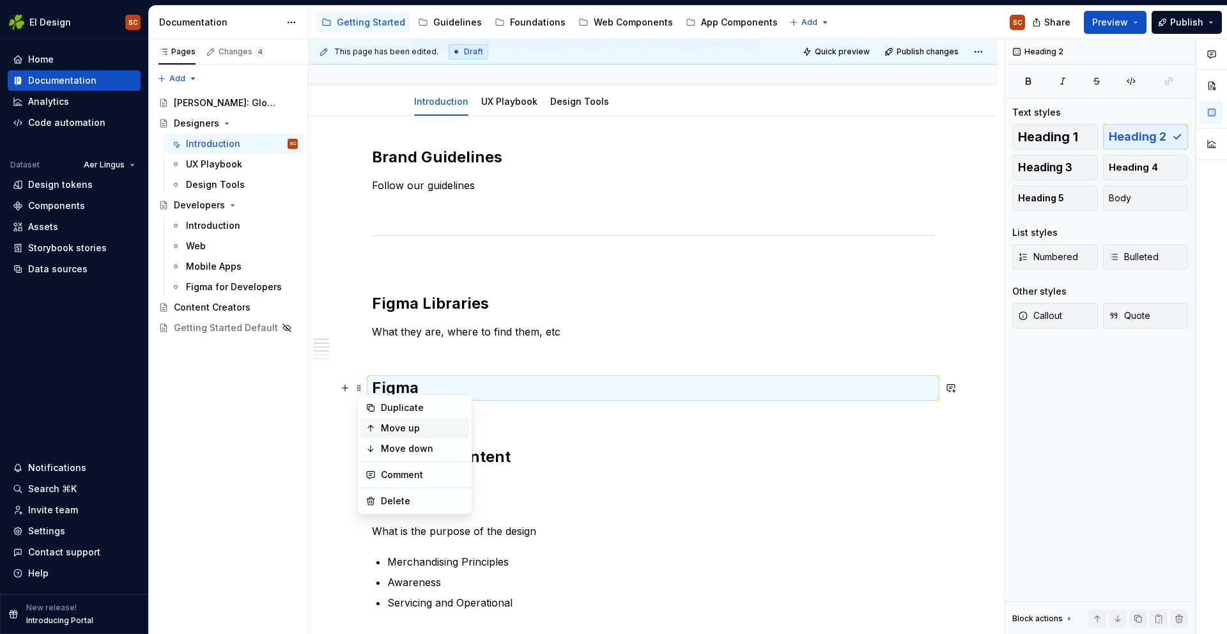
click at [384, 425] on div "Move up" at bounding box center [422, 428] width 83 height 13
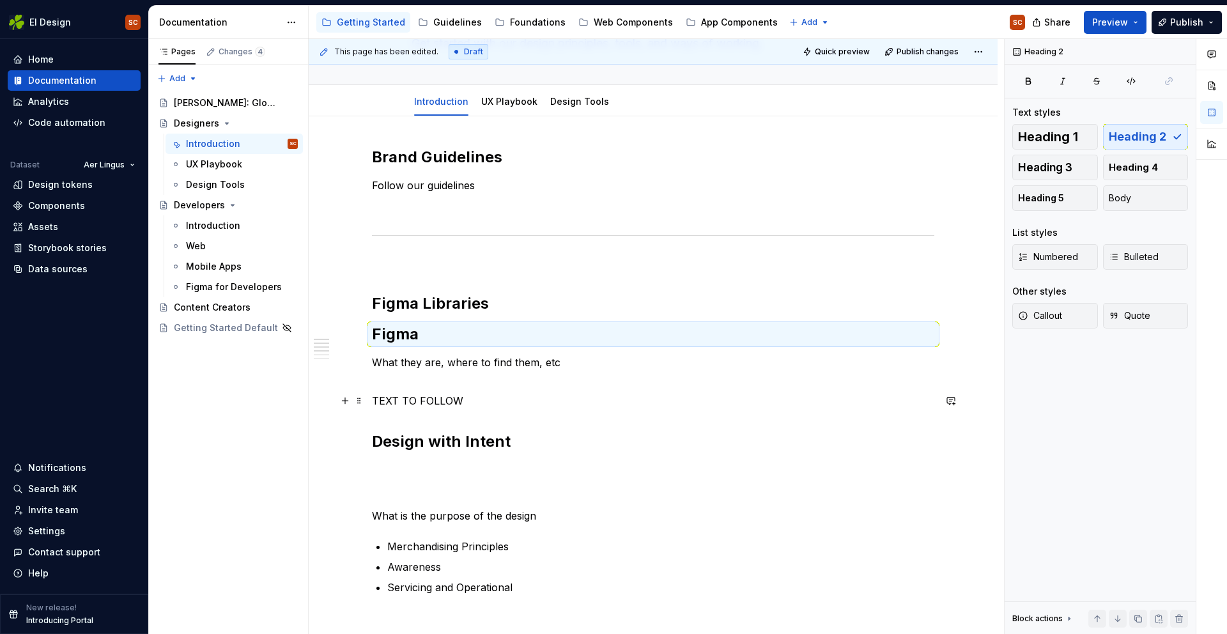
click at [390, 401] on p "TEXT TO FOLLOW" at bounding box center [653, 400] width 562 height 15
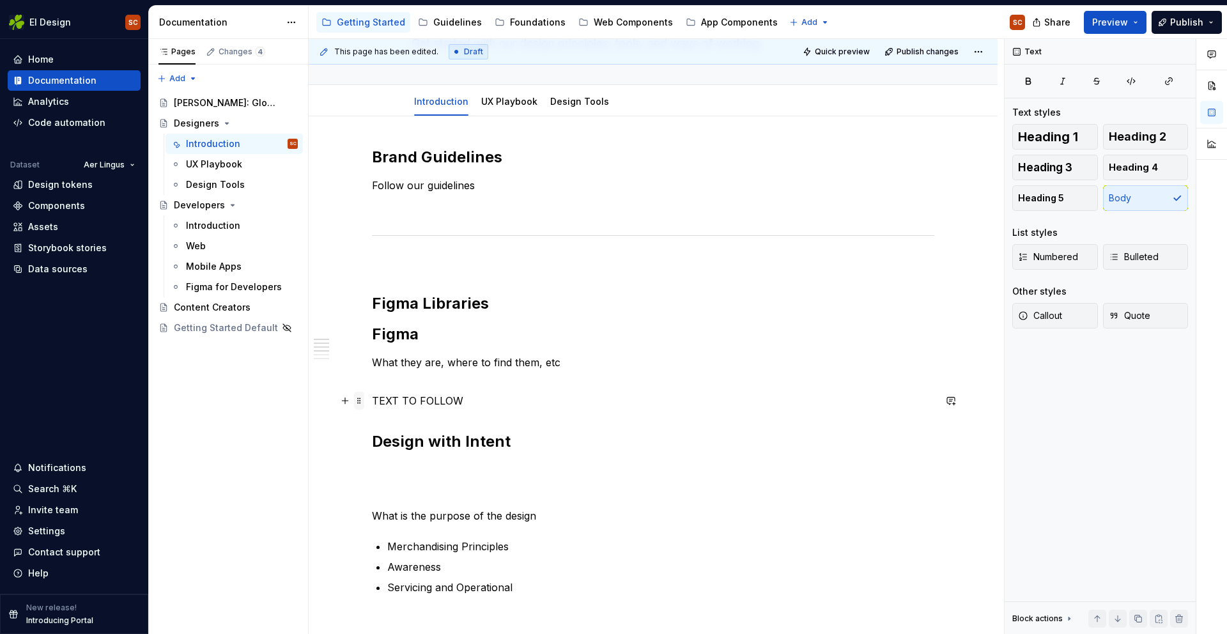
click at [364, 399] on span at bounding box center [359, 401] width 10 height 18
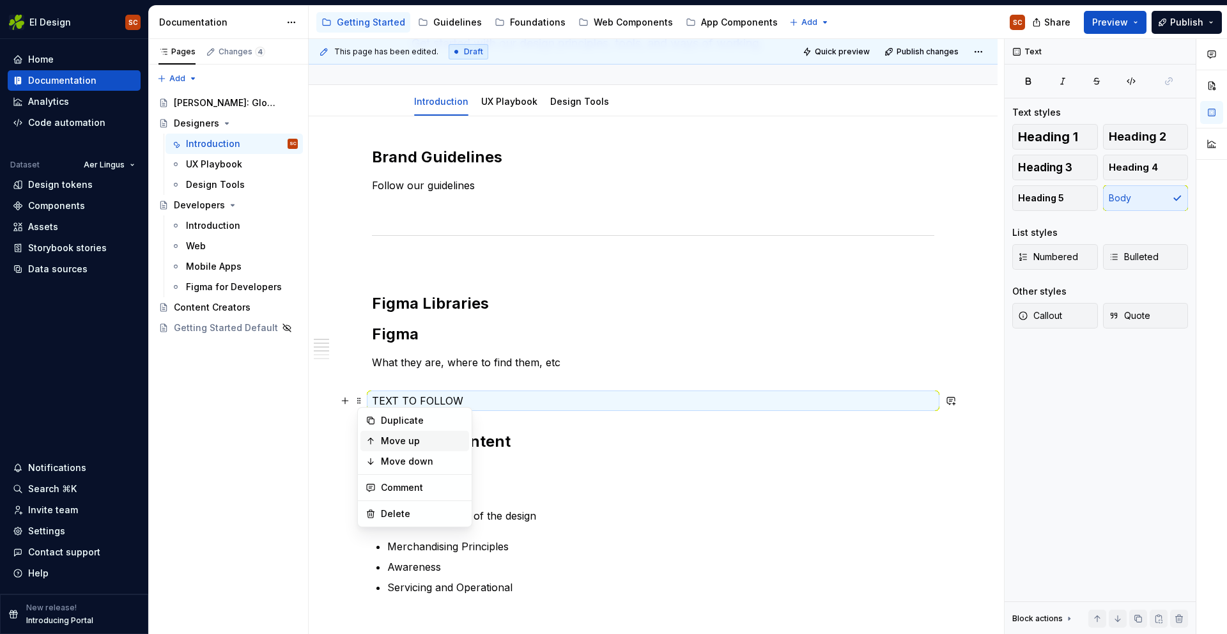
click at [390, 438] on div "Move up" at bounding box center [422, 441] width 83 height 13
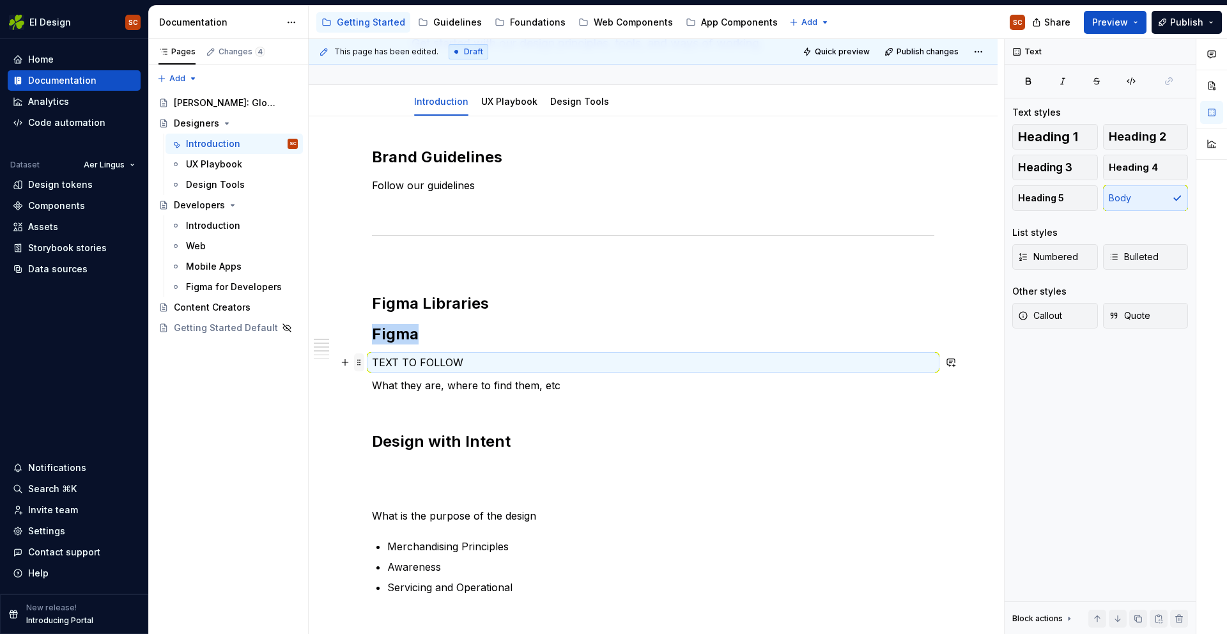
click at [360, 361] on span at bounding box center [359, 362] width 10 height 18
click at [378, 401] on div "Move up" at bounding box center [414, 402] width 109 height 20
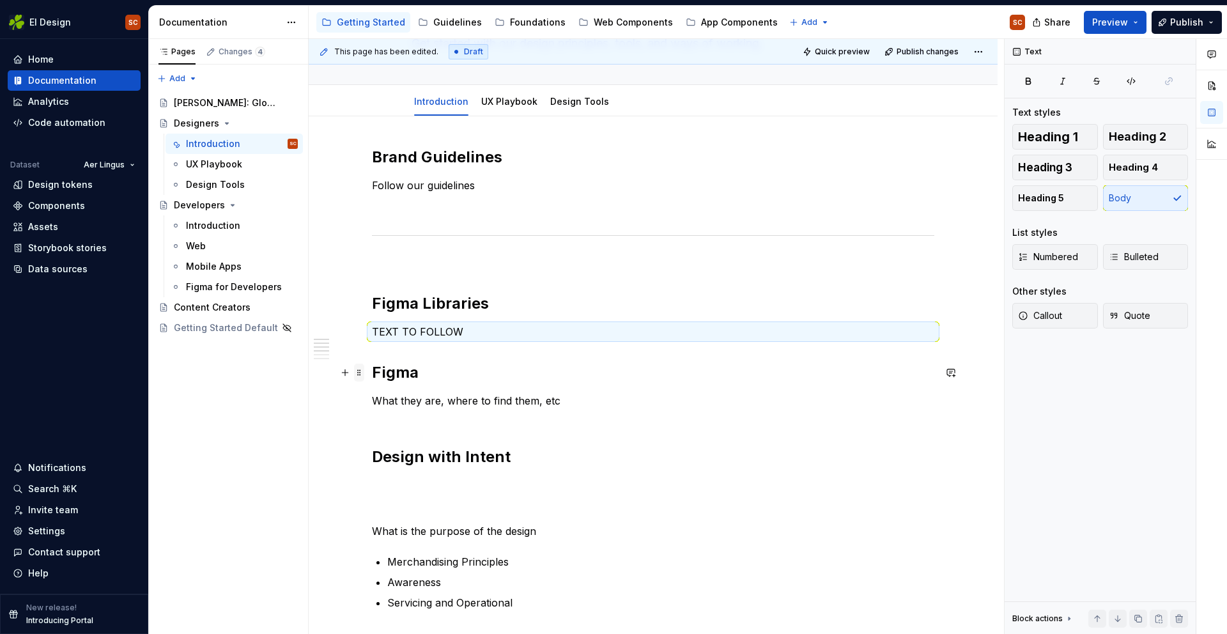
click at [364, 371] on span at bounding box center [359, 373] width 10 height 18
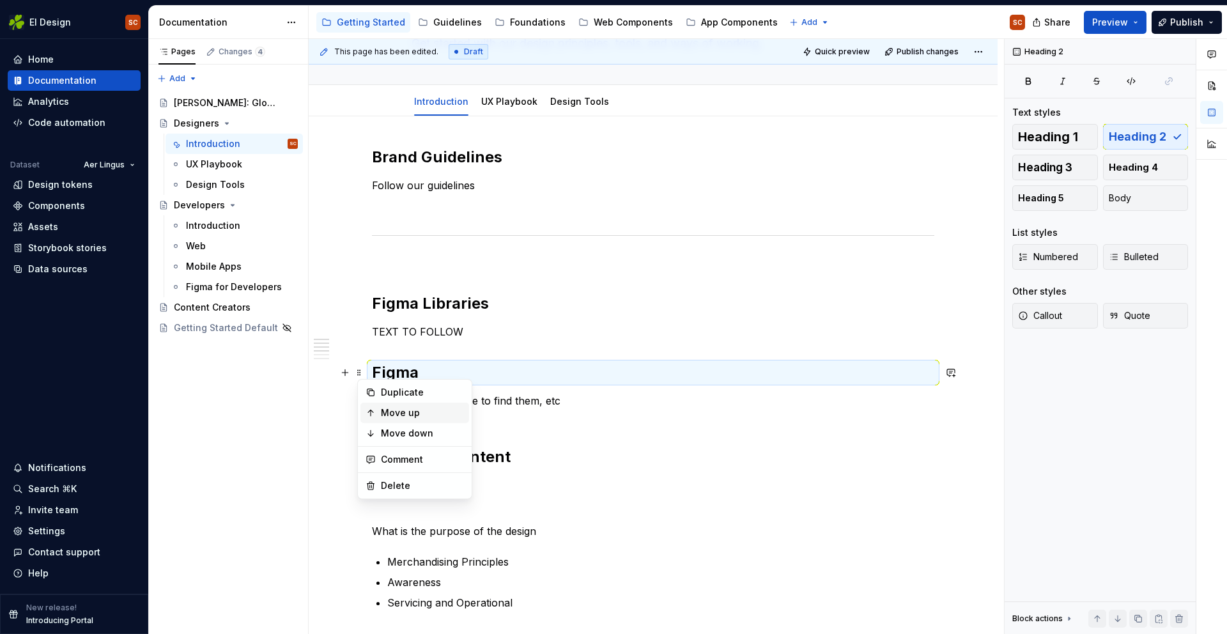
click at [383, 410] on div "Move up" at bounding box center [422, 412] width 83 height 13
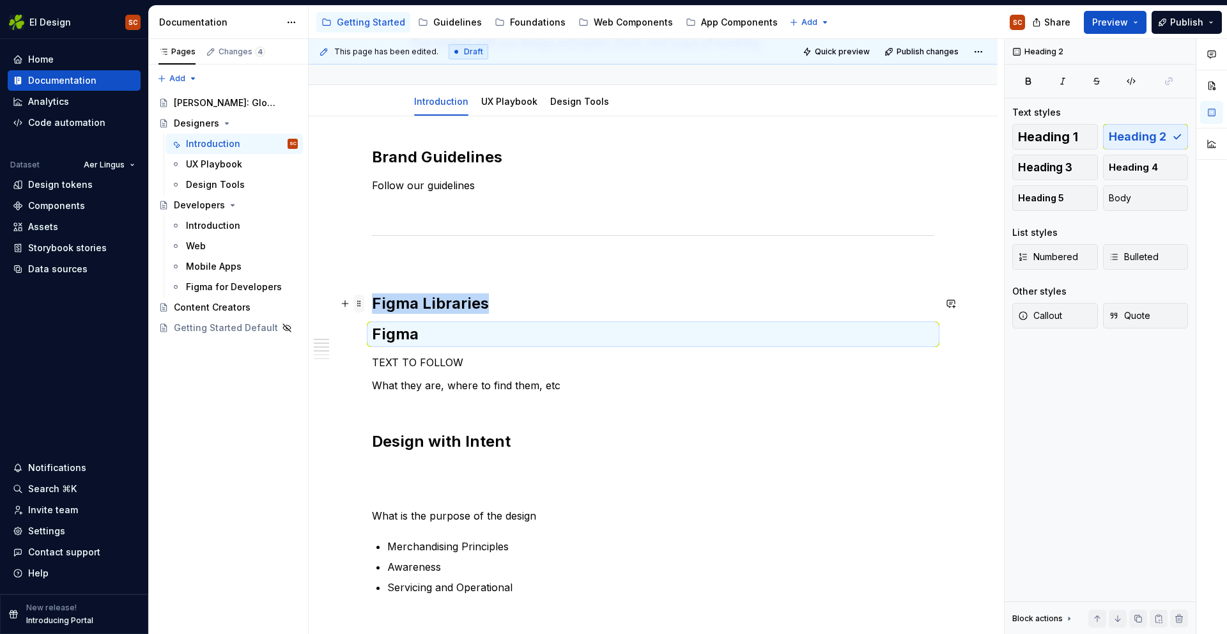
click at [364, 301] on span at bounding box center [359, 304] width 10 height 18
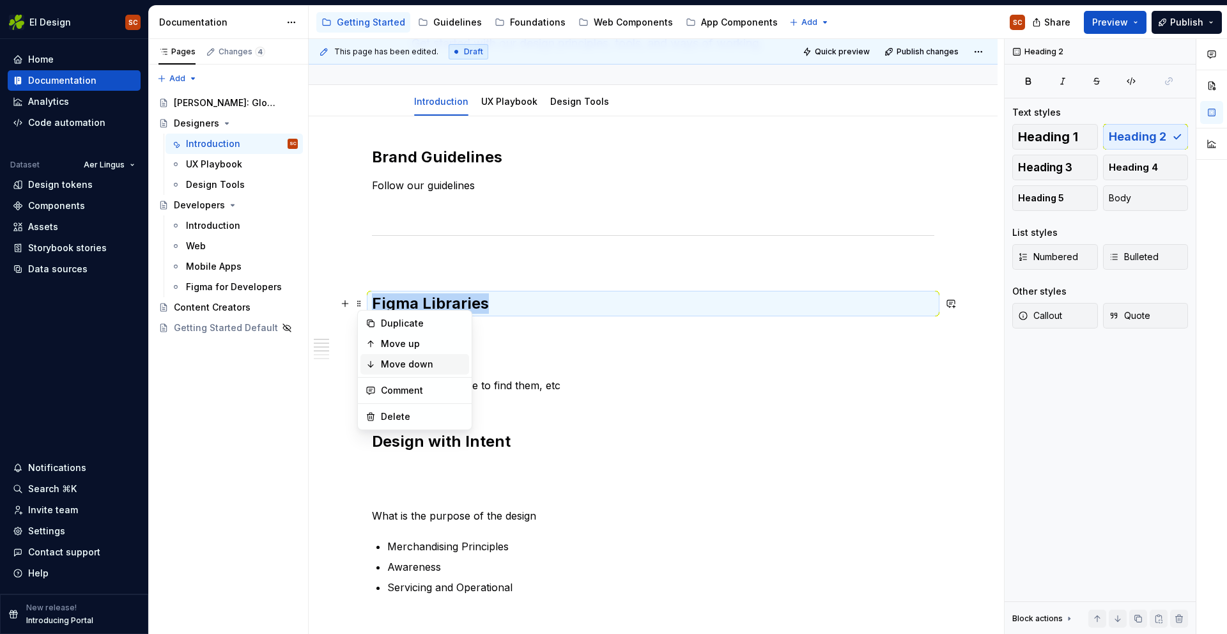
click at [389, 361] on div "Move down" at bounding box center [422, 364] width 83 height 13
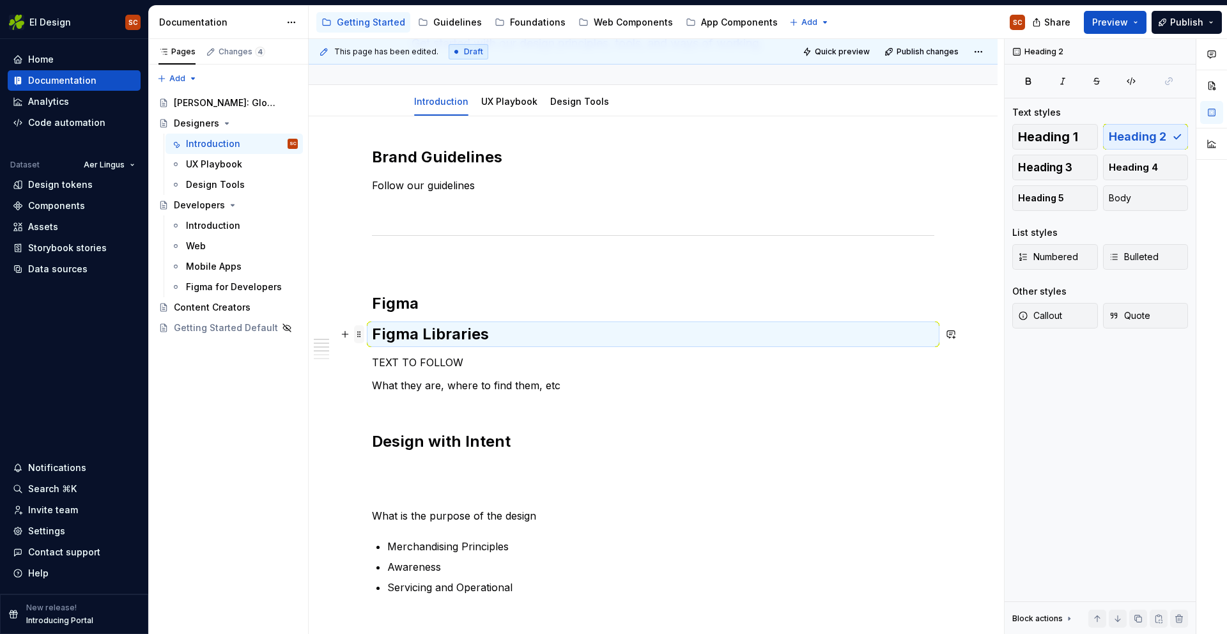
click at [364, 332] on span at bounding box center [359, 334] width 10 height 18
click at [383, 390] on div "Move down" at bounding box center [422, 394] width 83 height 13
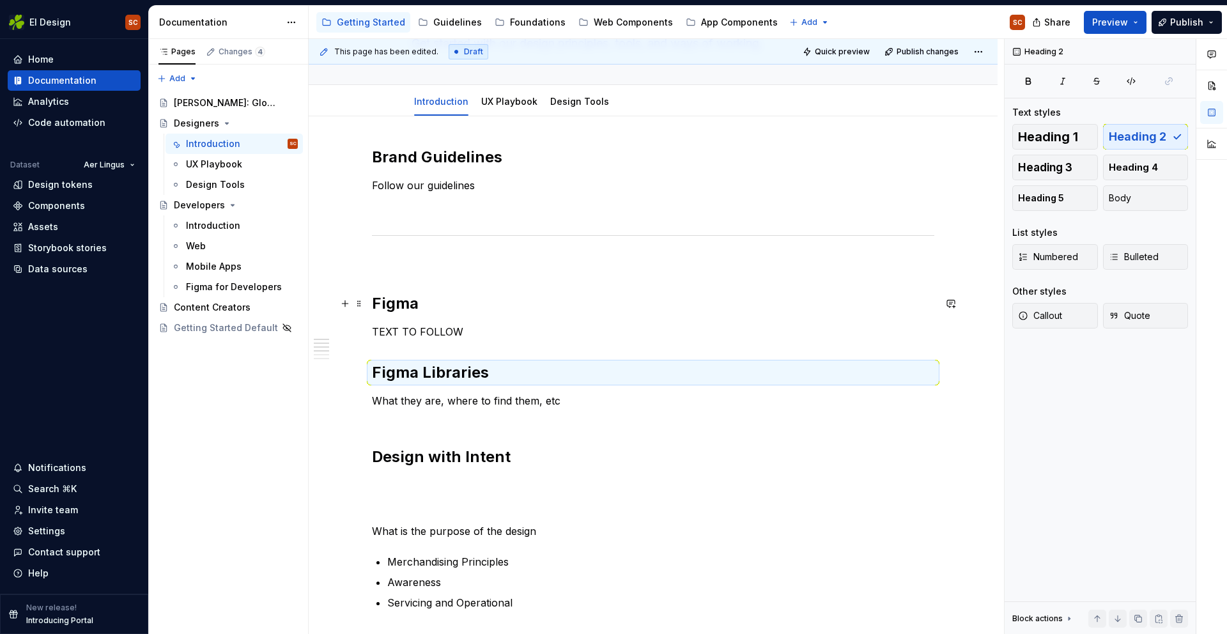
click at [427, 308] on h2 "Figma" at bounding box center [653, 303] width 562 height 20
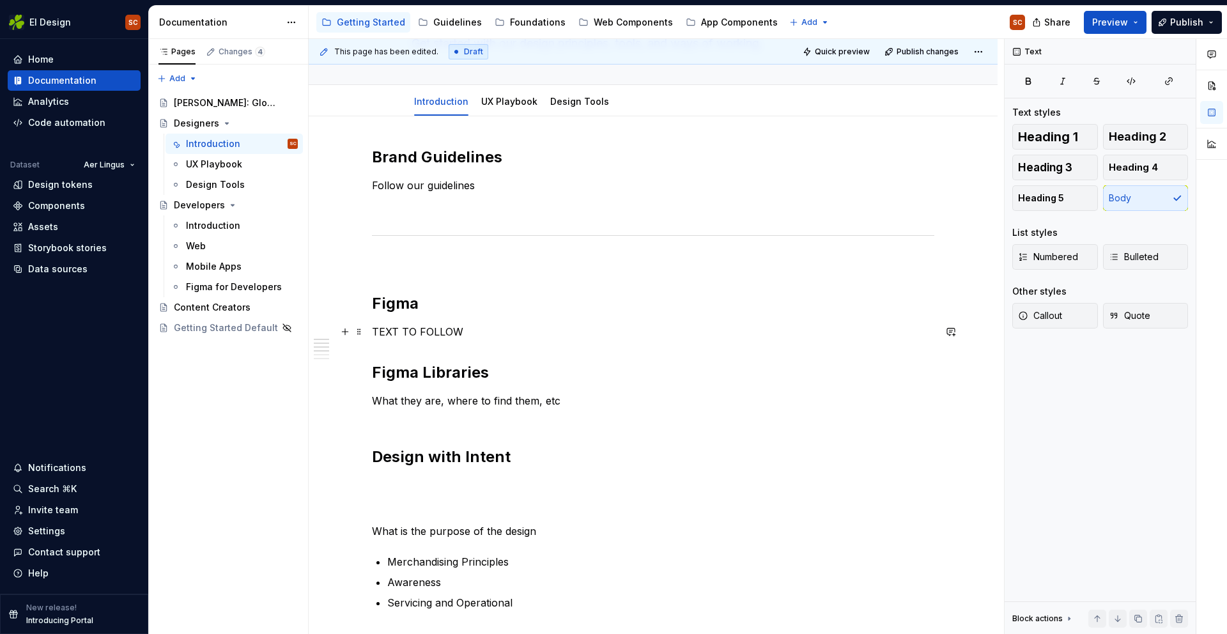
click at [442, 329] on p "TEXT TO FOLLOW" at bounding box center [653, 331] width 562 height 15
click at [458, 331] on p "TEXT TO FOLLOW" at bounding box center [653, 331] width 562 height 15
click at [461, 332] on p "TEXT TO FOLLOW" at bounding box center [653, 331] width 562 height 15
drag, startPoint x: 465, startPoint y: 332, endPoint x: 381, endPoint y: 333, distance: 83.1
click at [381, 333] on p "TEXT TO FOLLOW" at bounding box center [653, 331] width 562 height 15
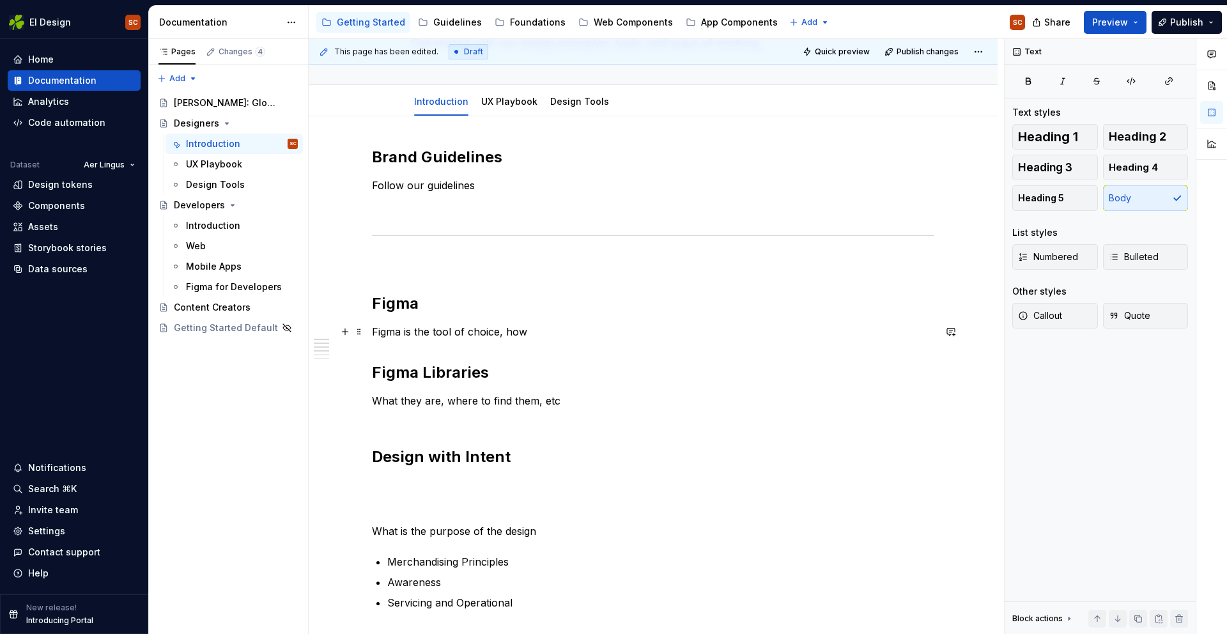
click at [531, 337] on p "Figma is the tool of choice, how" at bounding box center [653, 331] width 562 height 15
click at [563, 403] on p "What they are, where to find them, etc" at bounding box center [653, 408] width 562 height 31
click at [570, 435] on div "Brand Guidelines Follow our guidelines Figma Figma is the tool of choice, Figma…" at bounding box center [653, 563] width 562 height 833
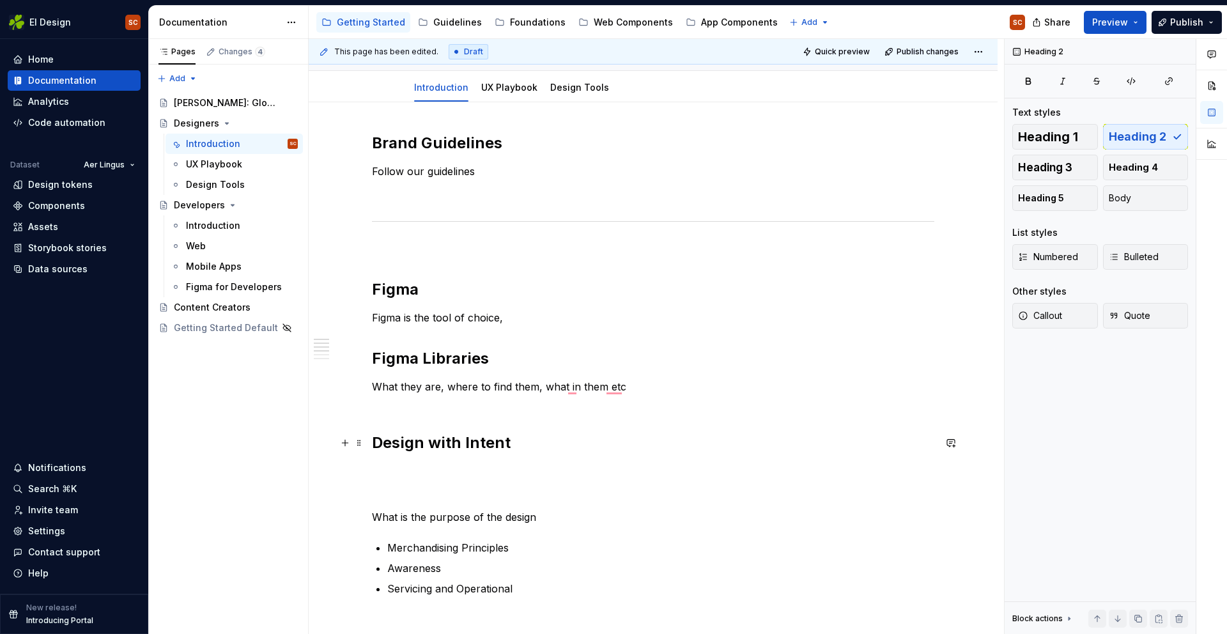
scroll to position [138, 0]
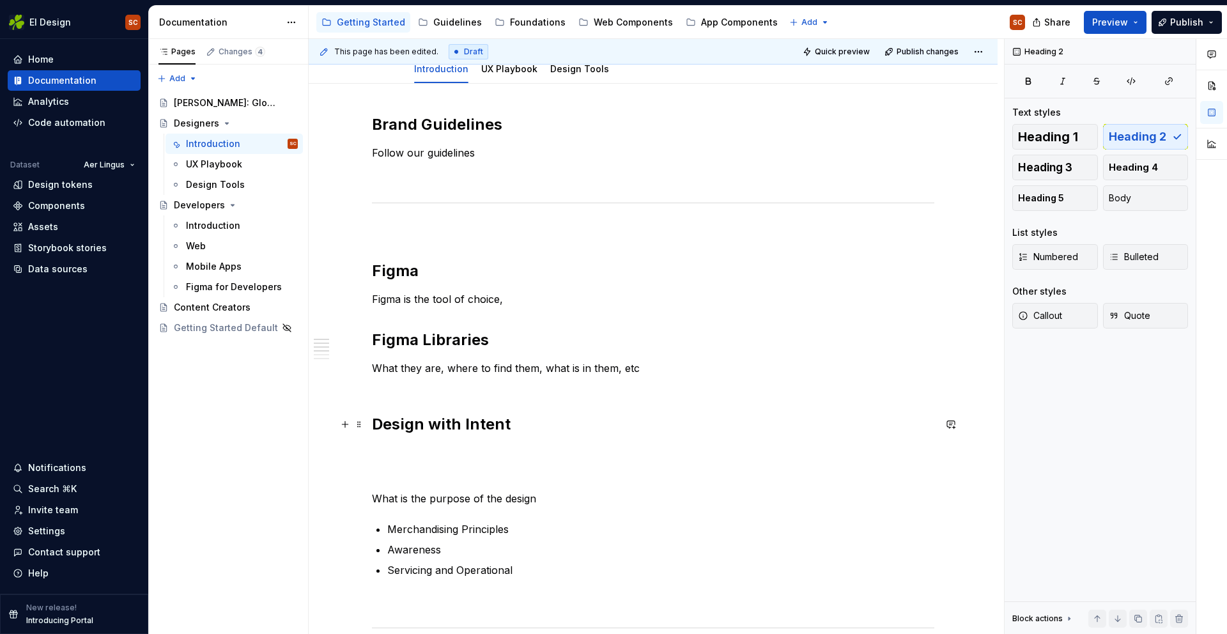
click at [564, 416] on h2 "Design with Intent" at bounding box center [653, 424] width 562 height 20
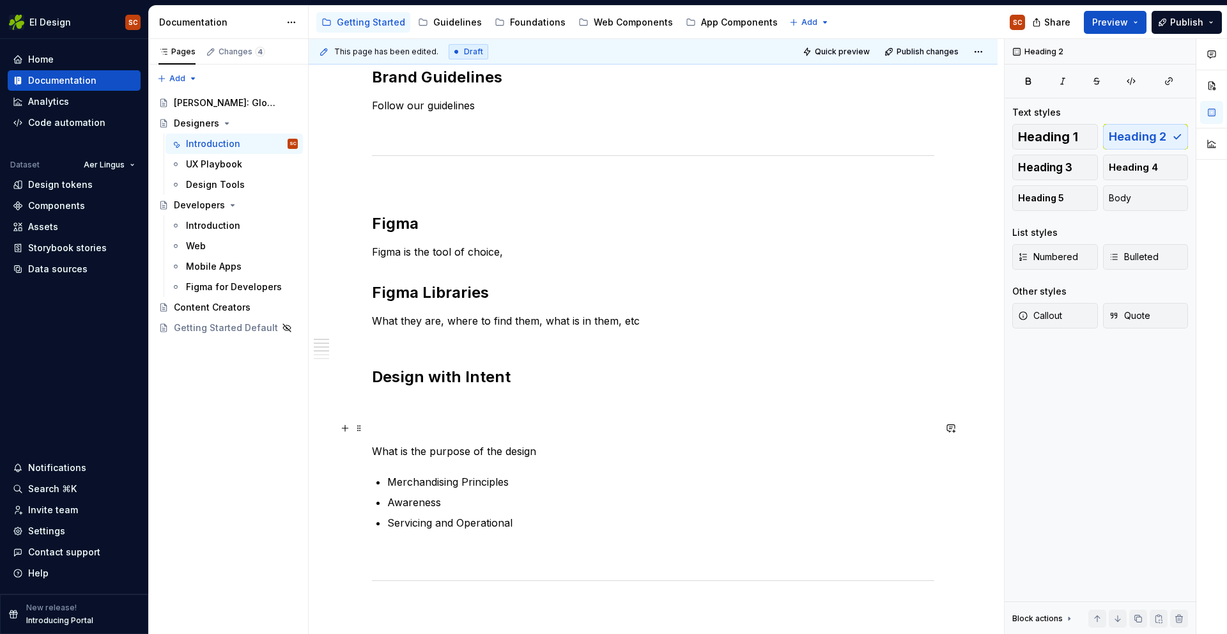
scroll to position [185, 0]
drag, startPoint x: 516, startPoint y: 383, endPoint x: 431, endPoint y: 376, distance: 85.3
click at [431, 376] on h2 "Design with Intent" at bounding box center [653, 377] width 562 height 20
drag, startPoint x: 482, startPoint y: 419, endPoint x: 471, endPoint y: 421, distance: 11.7
click at [482, 419] on div "Brand Guidelines Follow our guidelines Figma Figma is the tool of choice, Figma…" at bounding box center [653, 484] width 562 height 833
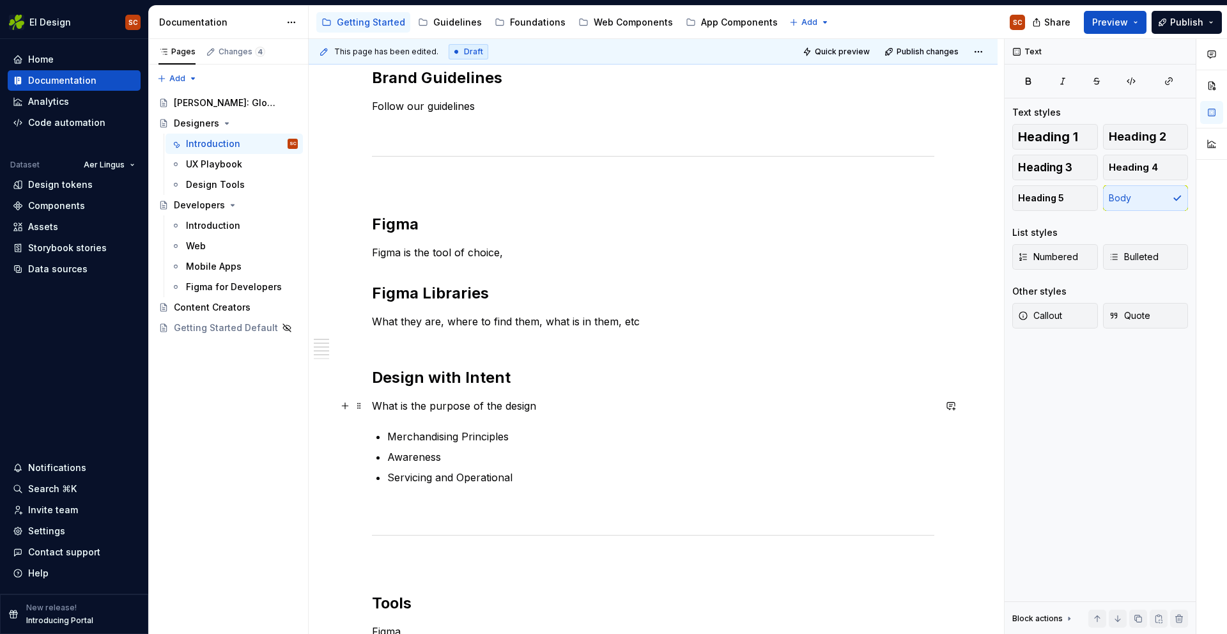
click at [542, 410] on p "What is the purpose of the design" at bounding box center [653, 405] width 562 height 15
click at [504, 375] on h2 "Design with Intent" at bounding box center [653, 377] width 562 height 20
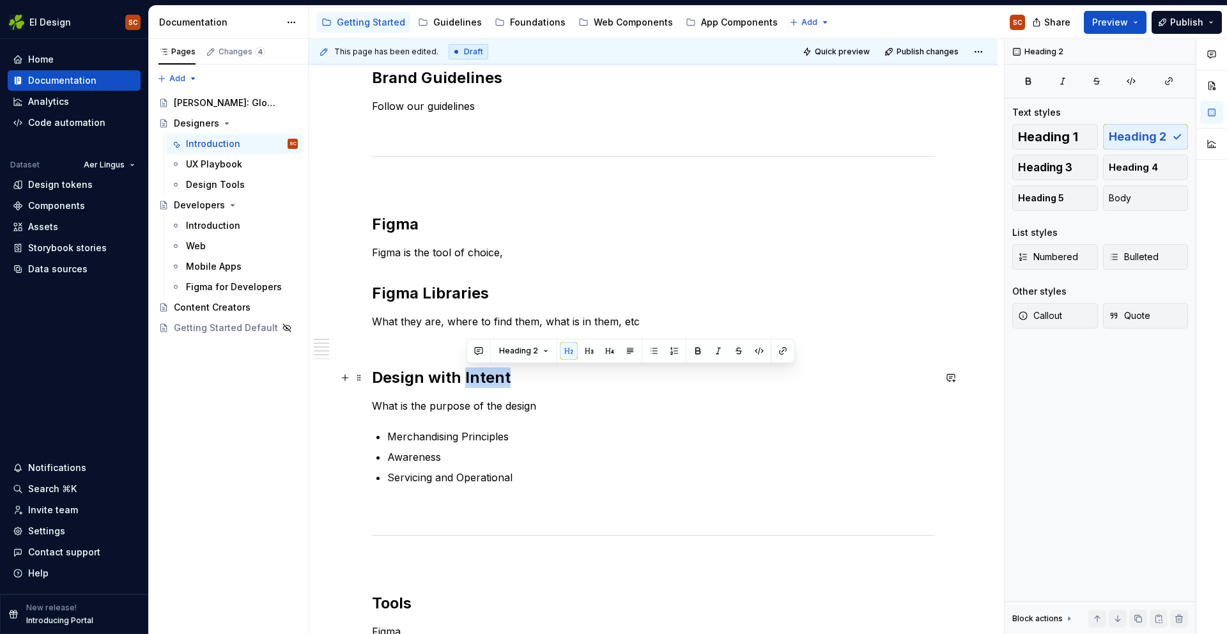
drag, startPoint x: 512, startPoint y: 377, endPoint x: 467, endPoint y: 377, distance: 44.7
click at [467, 377] on h2 "Design with Intent" at bounding box center [653, 377] width 562 height 20
click at [543, 429] on p "Merchandising Principles" at bounding box center [660, 436] width 547 height 15
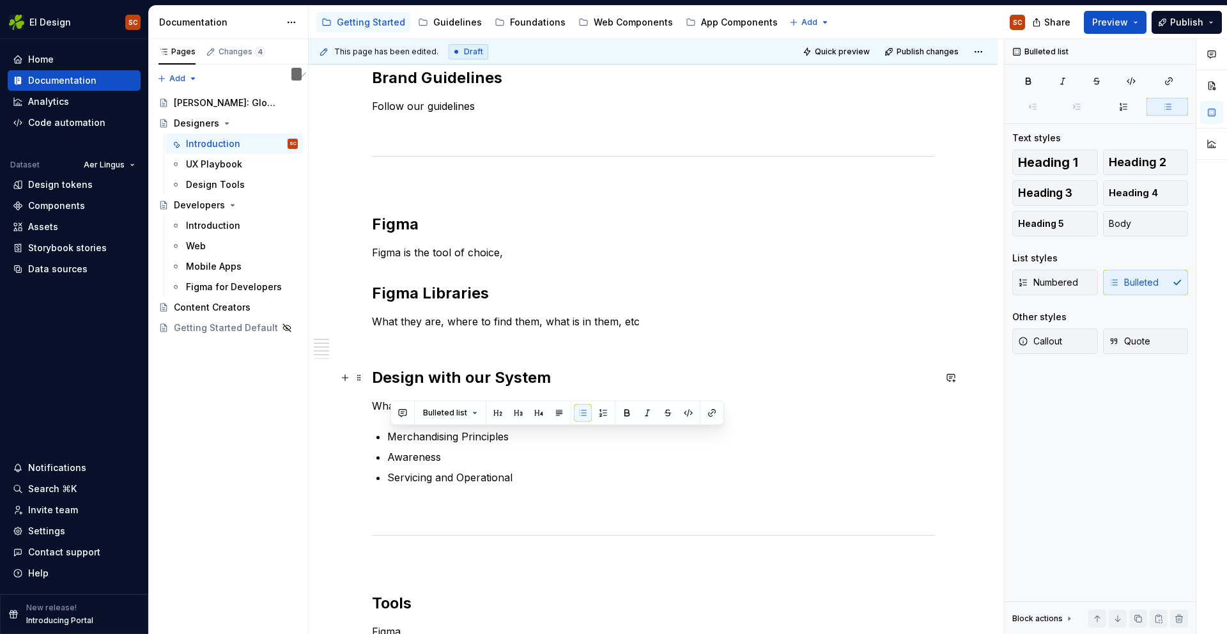
drag, startPoint x: 653, startPoint y: 370, endPoint x: 609, endPoint y: 374, distance: 44.3
click at [645, 370] on h2 "Design with our System" at bounding box center [653, 377] width 562 height 20
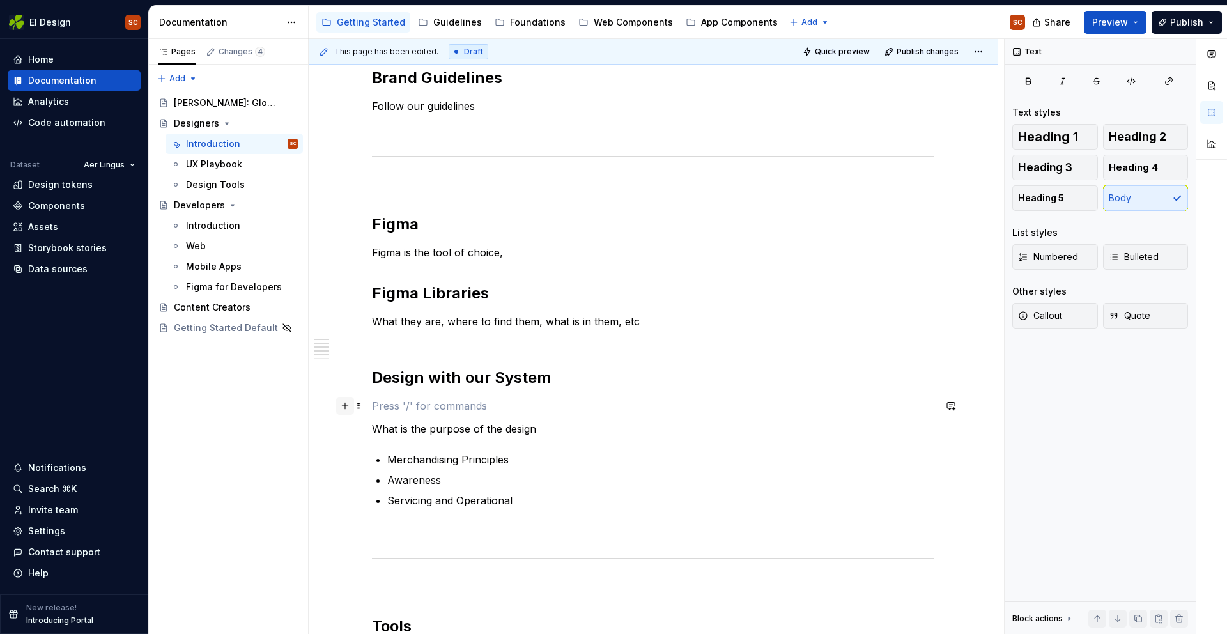
click at [349, 407] on button "button" at bounding box center [345, 406] width 18 height 18
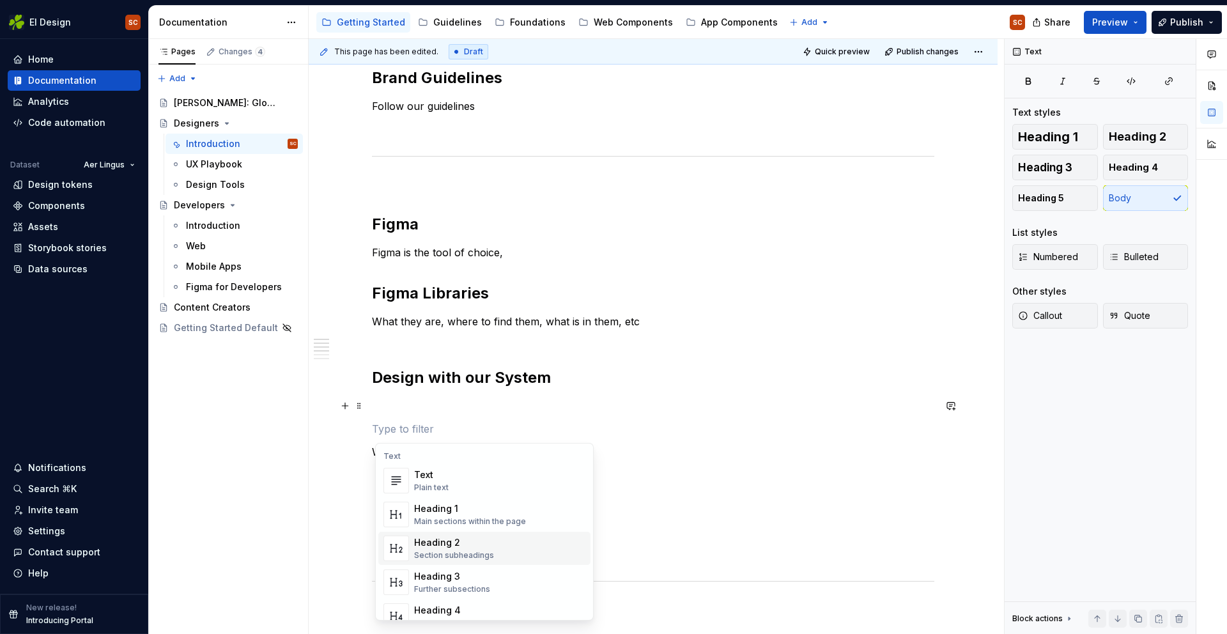
click at [441, 541] on div "Heading 2" at bounding box center [454, 542] width 80 height 13
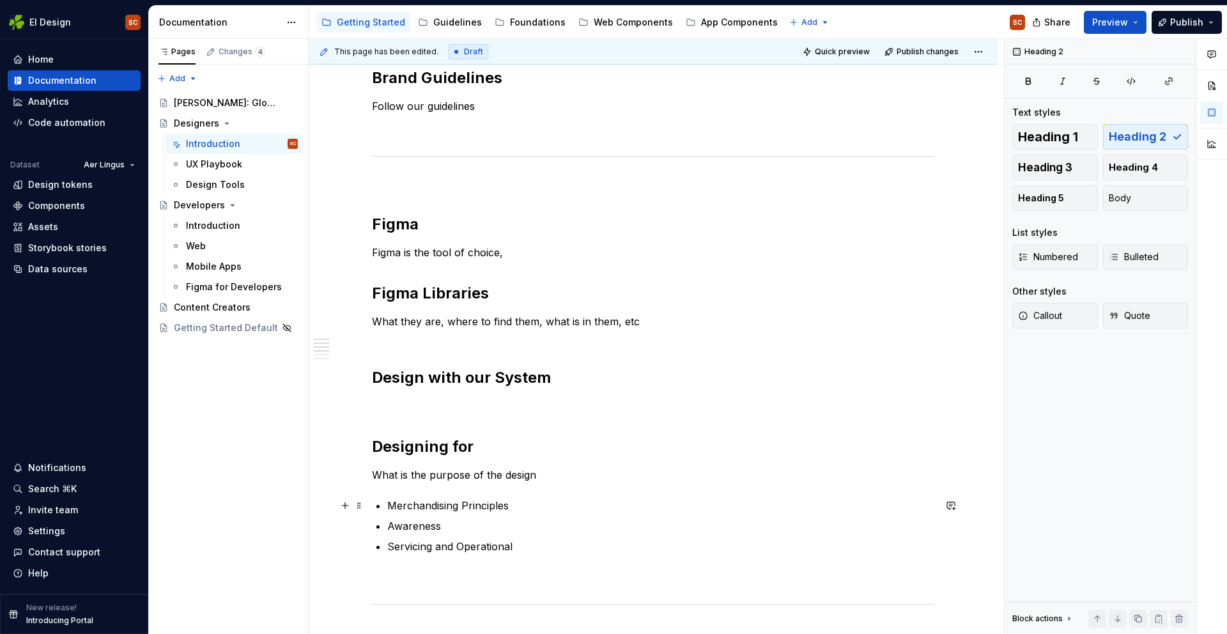
click at [569, 509] on p "Merchandising Principles" at bounding box center [660, 505] width 547 height 15
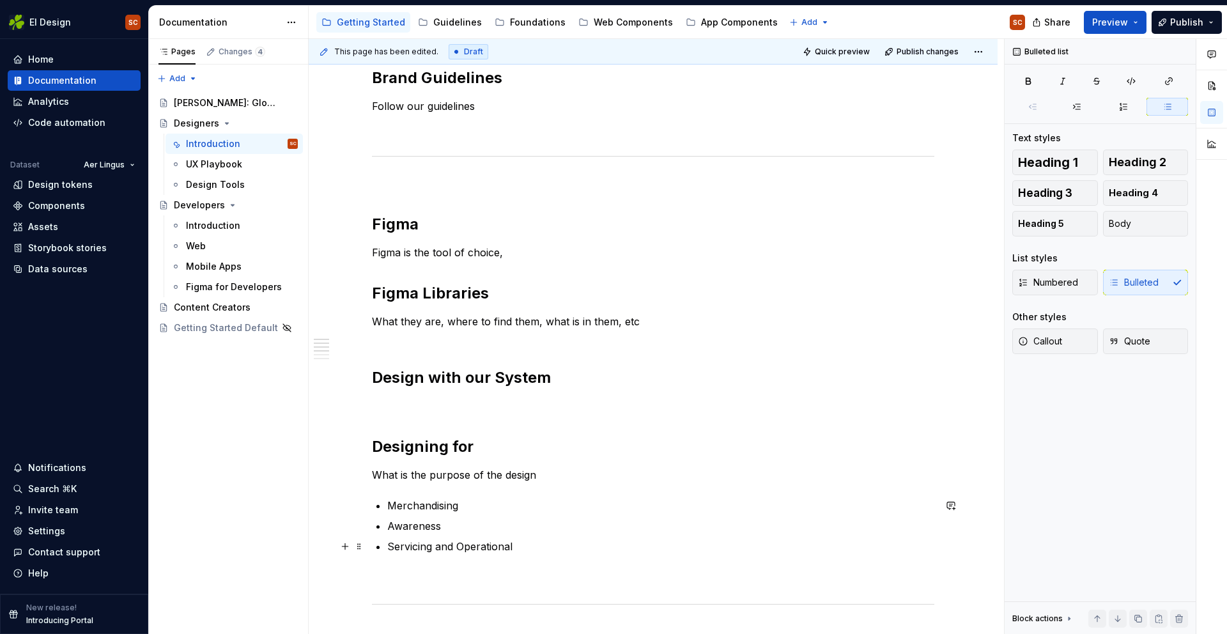
click at [521, 549] on p "Servicing and Operational" at bounding box center [660, 546] width 547 height 15
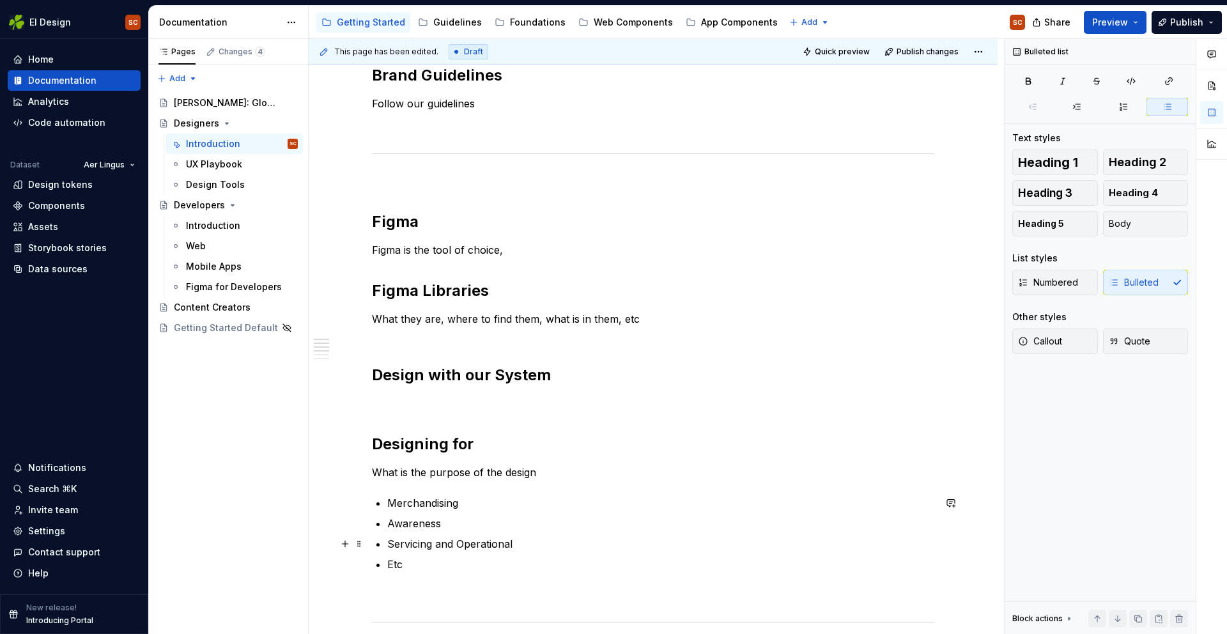
click at [607, 532] on ul "Merchandising Awareness Servicing and Operational Etc" at bounding box center [660, 533] width 547 height 77
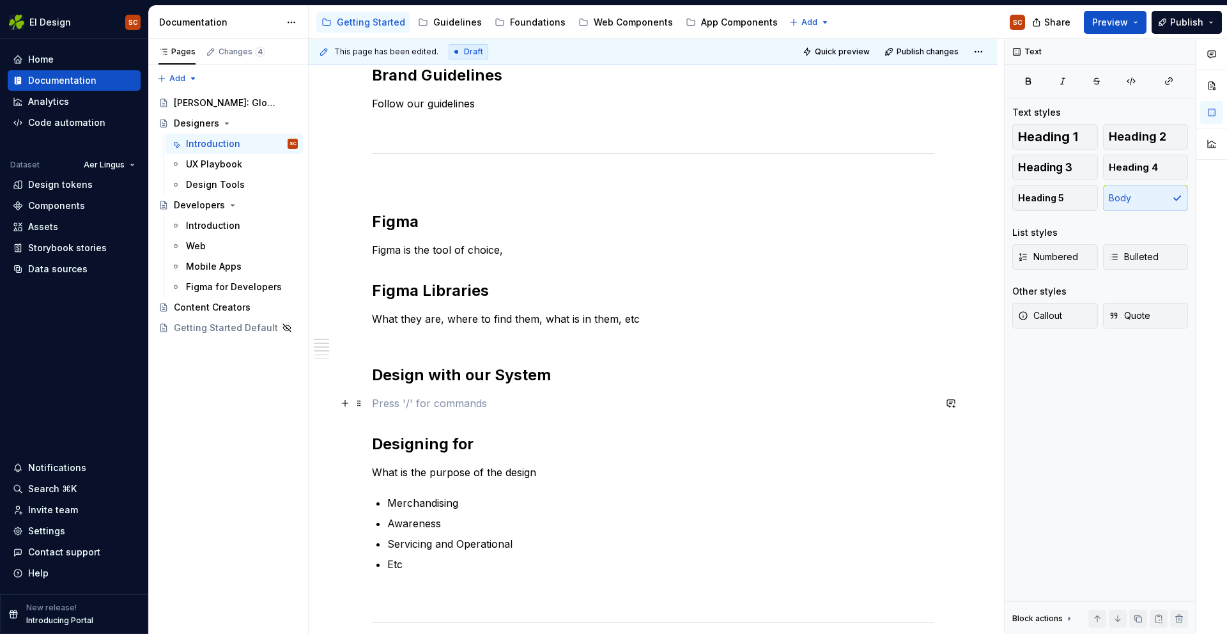
click at [385, 406] on p "To enrich screen reader interactions, please activate Accessibility in Grammarl…" at bounding box center [653, 403] width 562 height 15
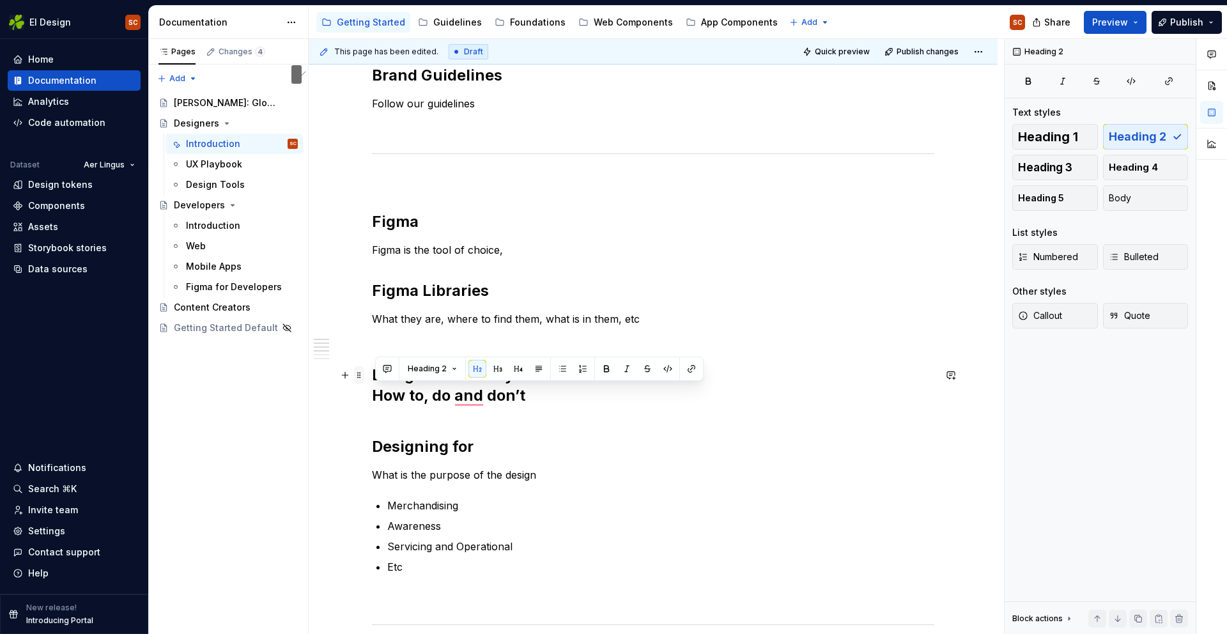
drag, startPoint x: 534, startPoint y: 396, endPoint x: 359, endPoint y: 382, distance: 175.6
click at [331, 389] on div "Brand Guidelines Follow our guidelines Figma Figma is the tool of choice, Figma…" at bounding box center [653, 592] width 689 height 1115
click at [452, 369] on button "Heading 2" at bounding box center [432, 369] width 61 height 18
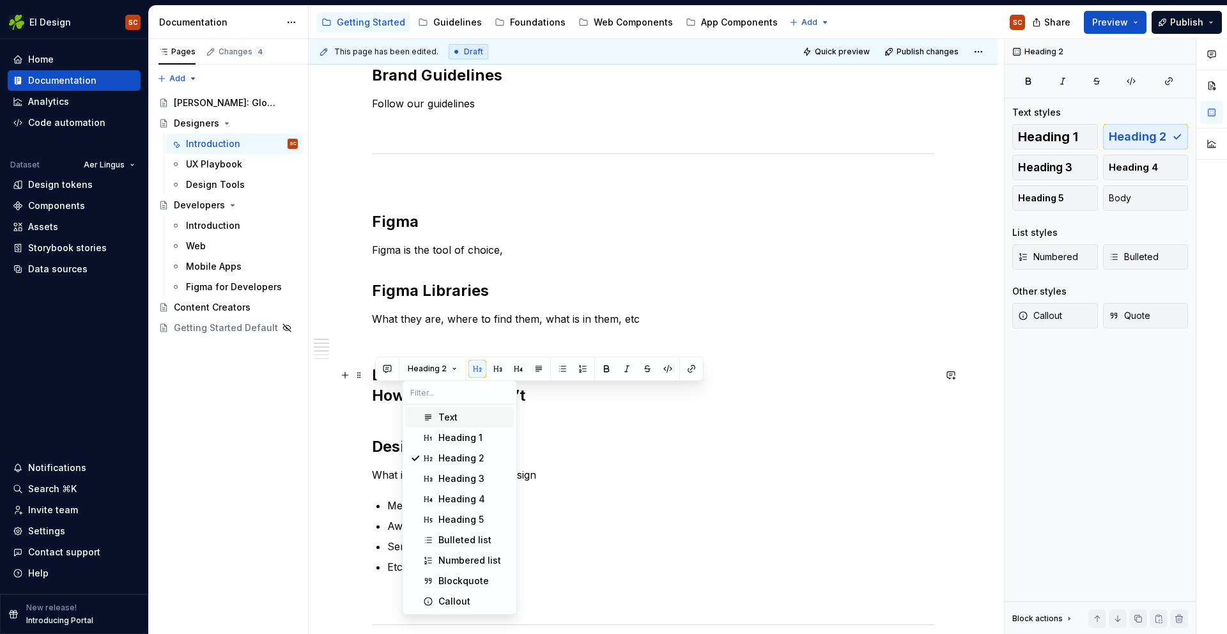
click at [442, 412] on div "Text" at bounding box center [447, 417] width 19 height 13
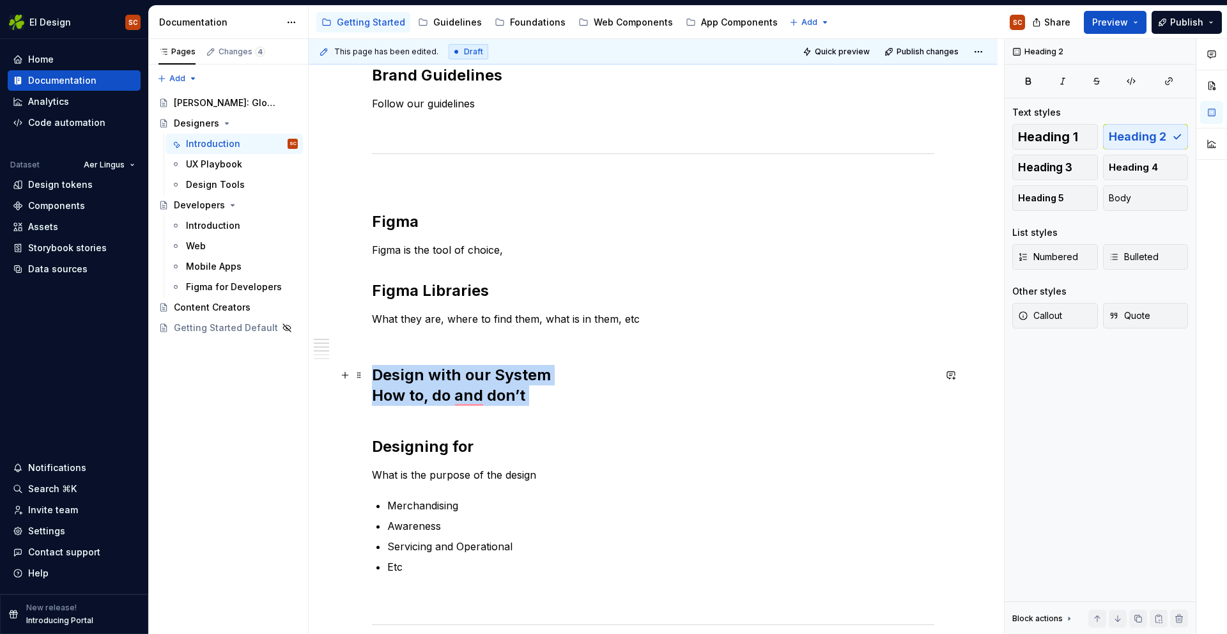
drag, startPoint x: 502, startPoint y: 416, endPoint x: 511, endPoint y: 407, distance: 12.7
click at [502, 416] on h2 "Design with our System How to, do and don’t" at bounding box center [653, 395] width 562 height 61
click at [539, 398] on h2 "Design with our System How to, do and don’t" at bounding box center [653, 395] width 562 height 61
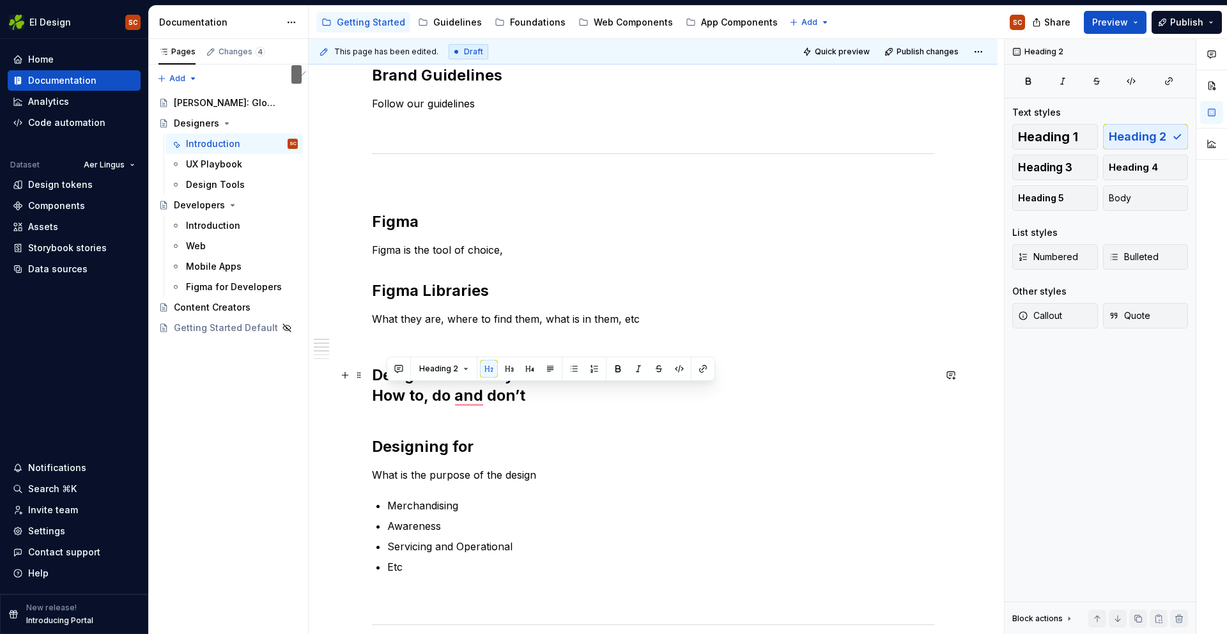
drag, startPoint x: 522, startPoint y: 399, endPoint x: 381, endPoint y: 392, distance: 140.8
click at [381, 392] on h2 "Design with our System How to, do and don’t" at bounding box center [653, 395] width 562 height 61
click at [551, 403] on h2 "Design with our System How to, do and don’t" at bounding box center [653, 395] width 562 height 61
drag, startPoint x: 513, startPoint y: 399, endPoint x: 358, endPoint y: 398, distance: 155.3
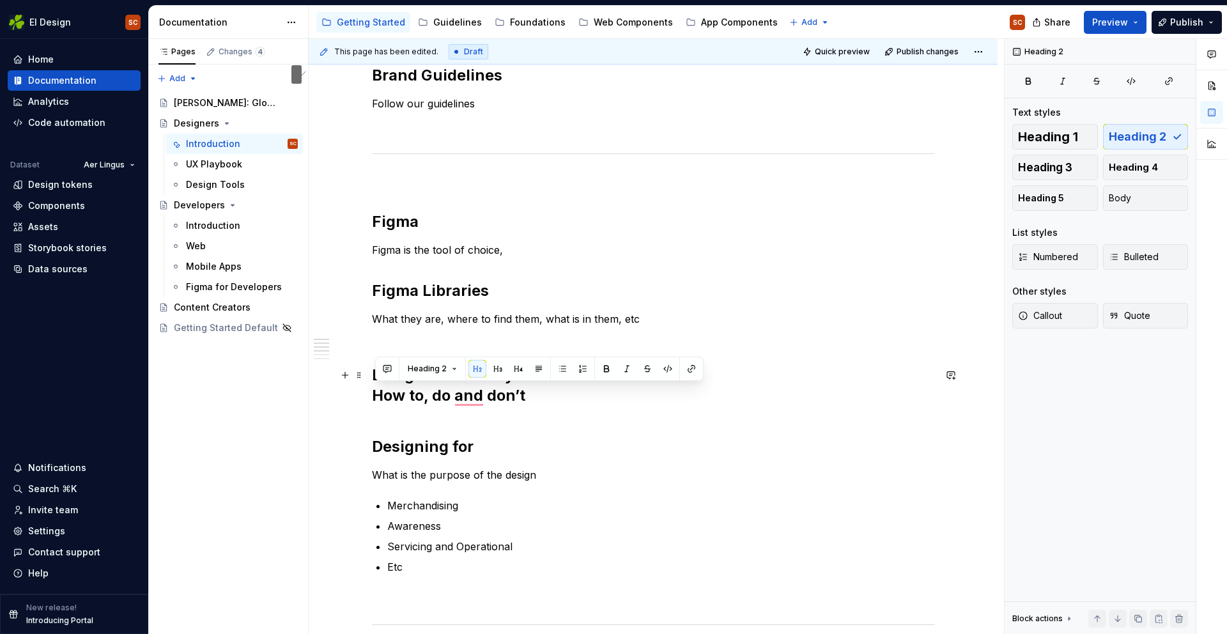
click at [358, 398] on div "Brand Guidelines Follow our guidelines Figma Figma is the tool of choice, Figma…" at bounding box center [653, 592] width 689 height 1115
click at [450, 373] on button "Heading 2" at bounding box center [432, 369] width 61 height 18
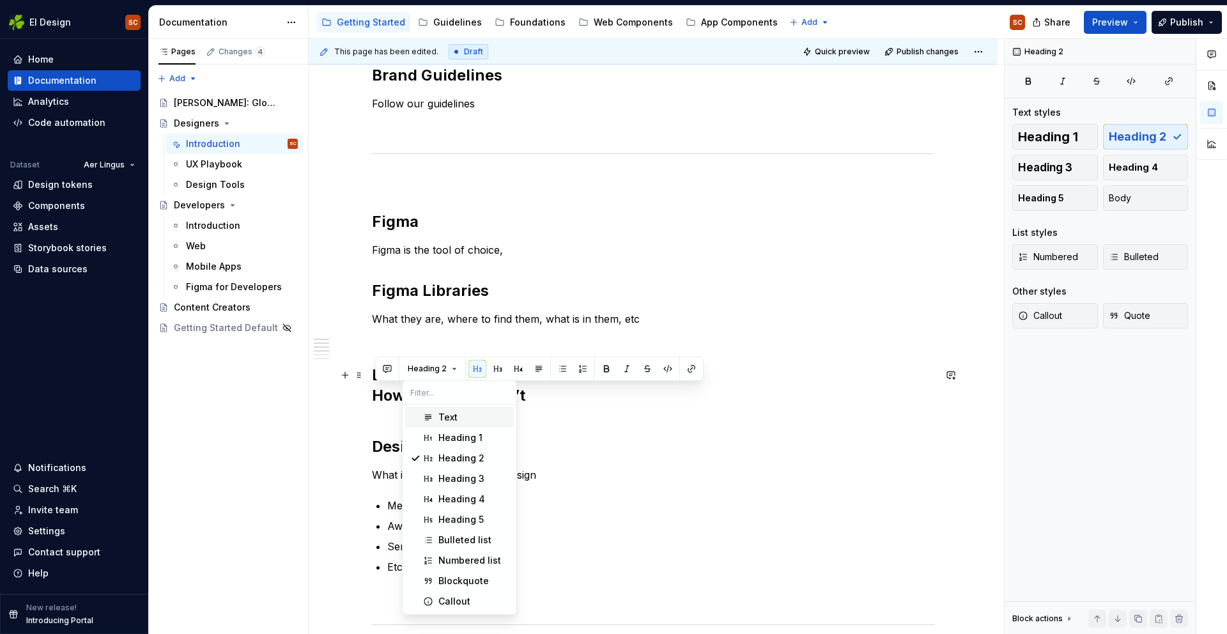
click at [447, 419] on div "Text" at bounding box center [447, 417] width 19 height 13
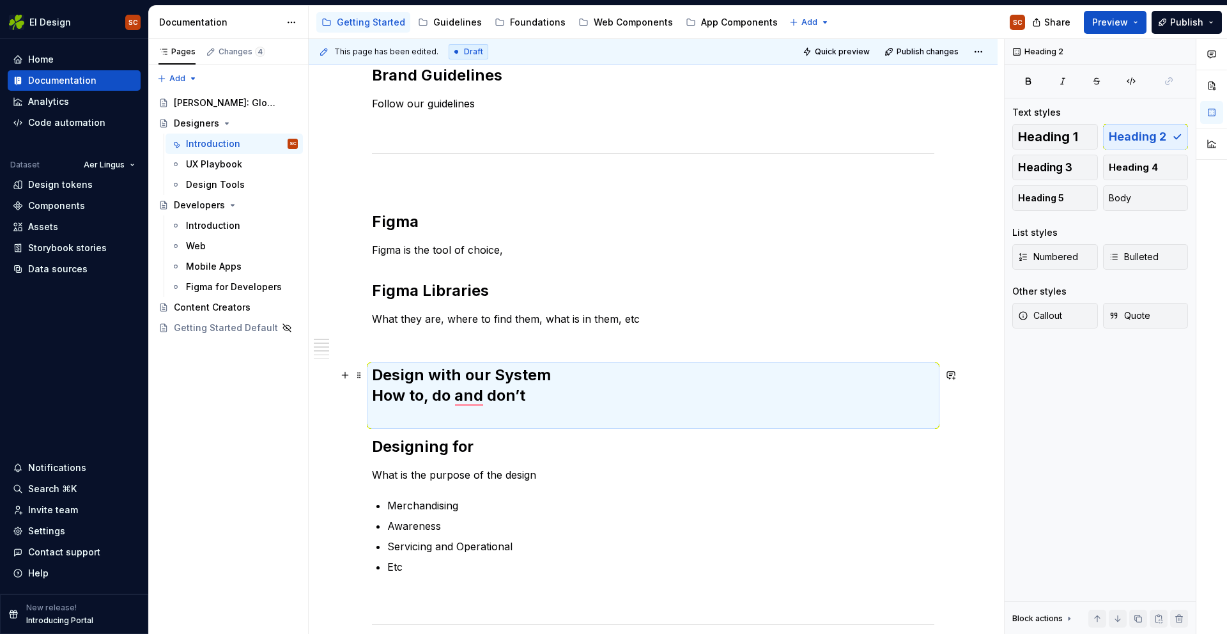
click at [489, 411] on h2 "Design with our System How to, do and don’t" at bounding box center [653, 395] width 562 height 61
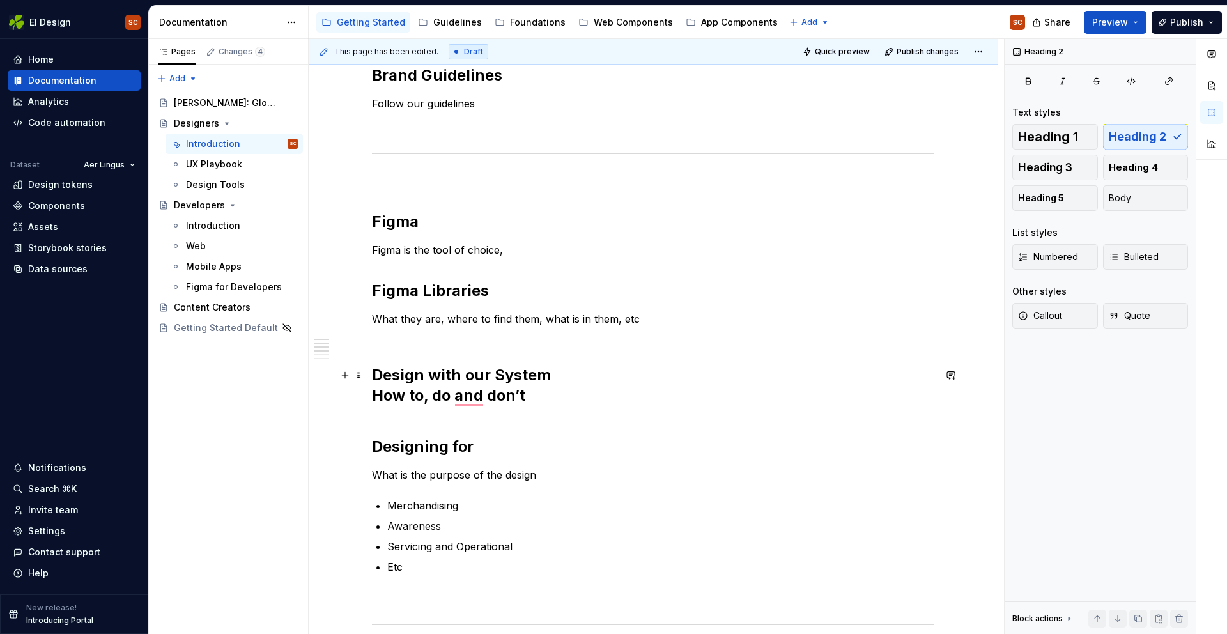
click at [562, 380] on h2 "Design with our System How to, do and don’t" at bounding box center [653, 395] width 562 height 61
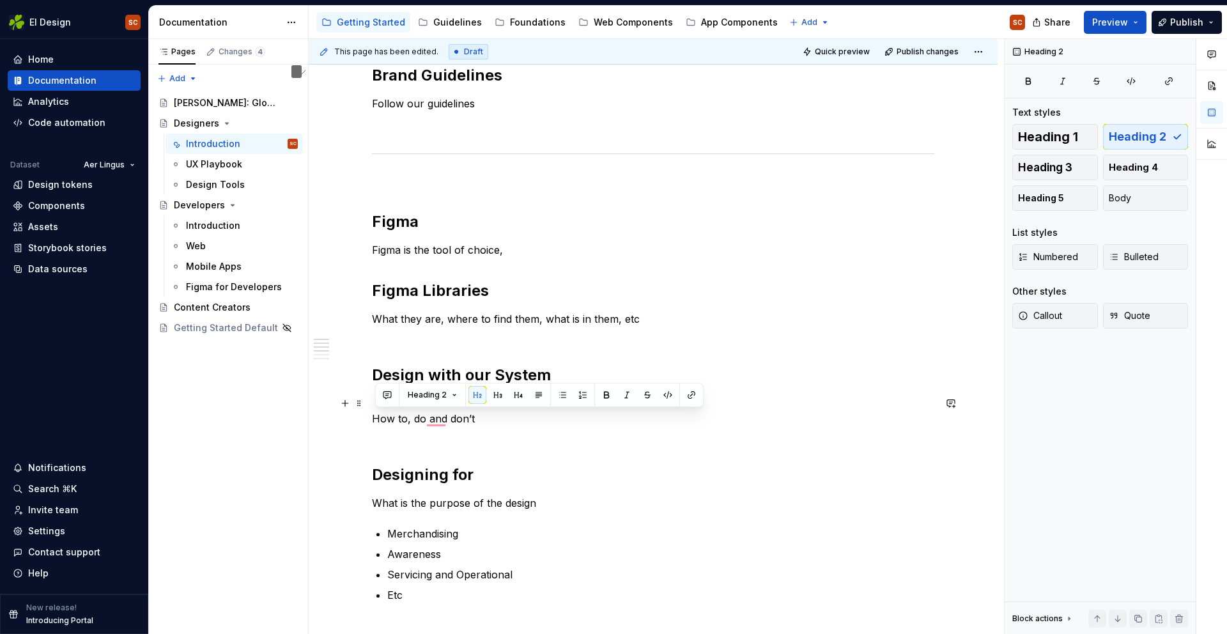
drag, startPoint x: 489, startPoint y: 424, endPoint x: 367, endPoint y: 418, distance: 122.2
click at [367, 418] on html "EI Design SC Home Documentation Analytics Code automation Dataset Aer Lingus De…" at bounding box center [613, 317] width 1227 height 634
click at [457, 392] on button "Heading 2" at bounding box center [432, 395] width 61 height 18
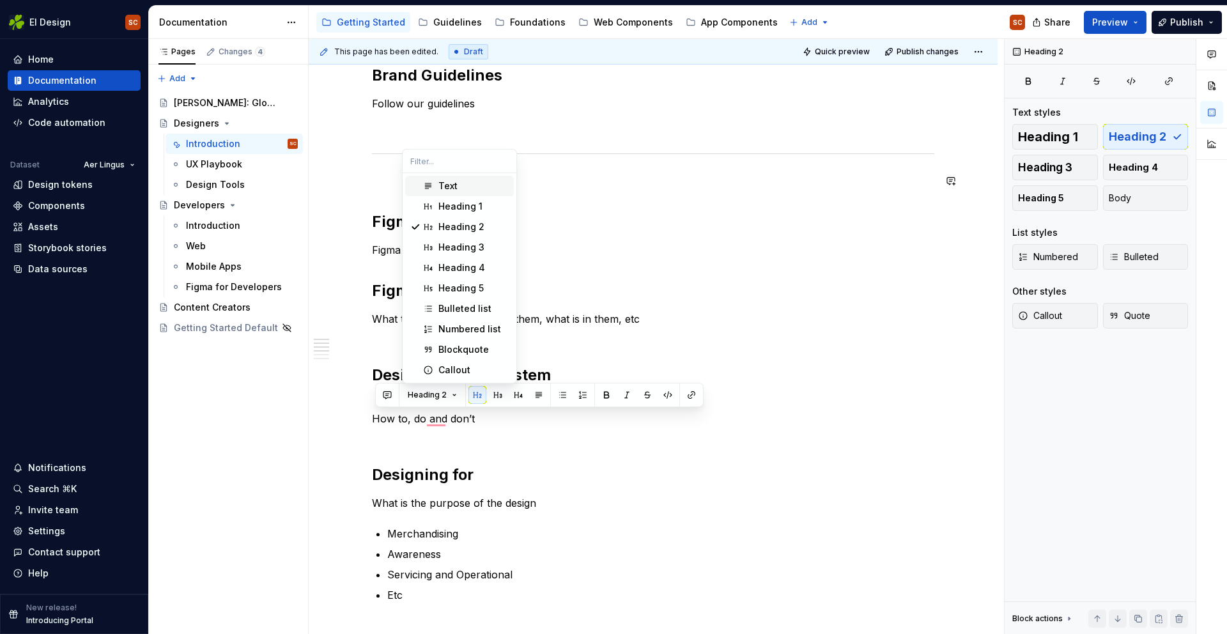
click at [454, 191] on div "Text" at bounding box center [447, 186] width 19 height 13
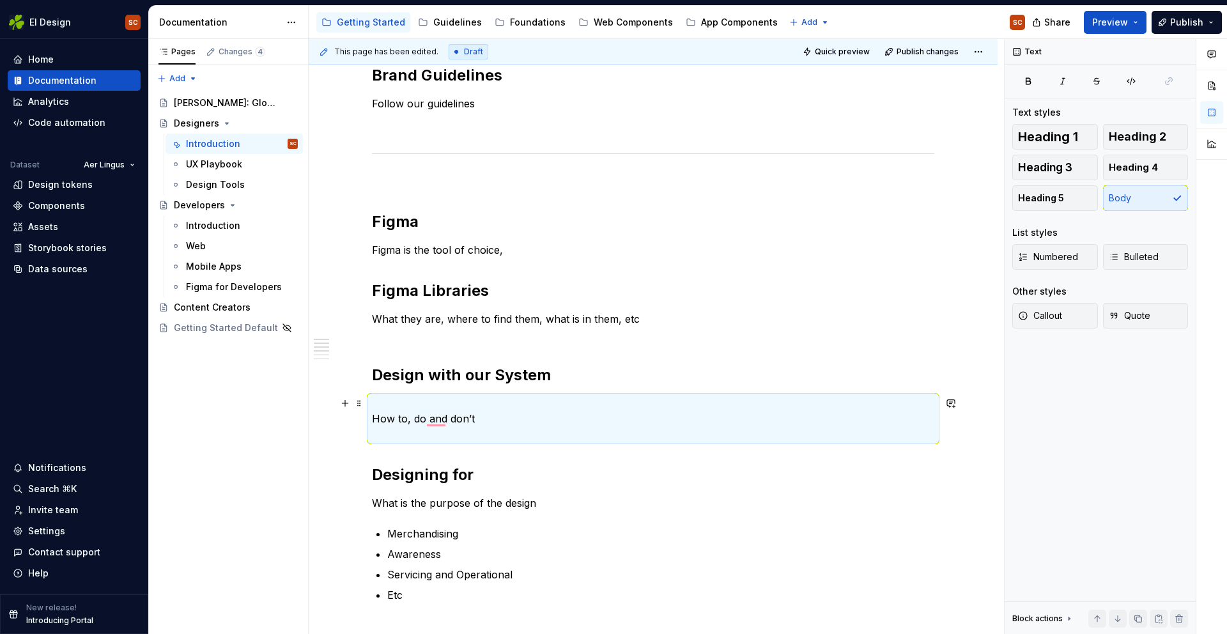
drag, startPoint x: 372, startPoint y: 410, endPoint x: 378, endPoint y: 413, distance: 6.6
click at [373, 411] on div "Brand Guidelines Follow our guidelines Figma Figma is the tool of choice, Figma…" at bounding box center [653, 606] width 689 height 1143
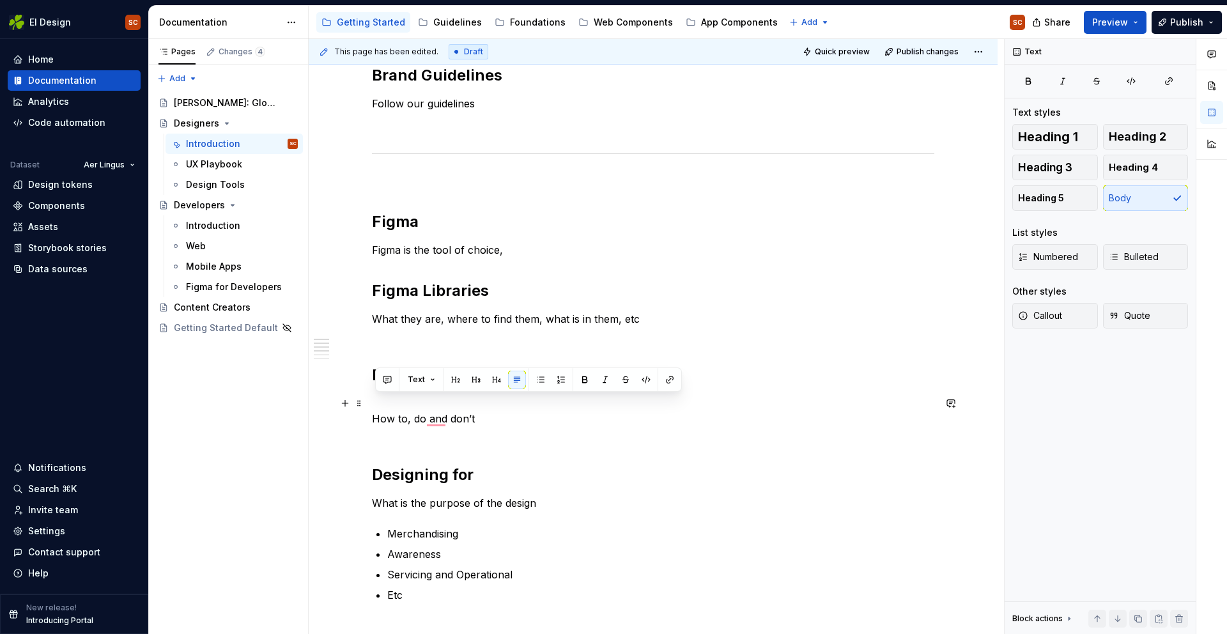
click at [374, 418] on div "Brand Guidelines Follow our guidelines Figma Figma is the tool of choice, Figma…" at bounding box center [653, 606] width 689 height 1143
click at [375, 419] on p "How to, do and don’t" at bounding box center [653, 419] width 562 height 46
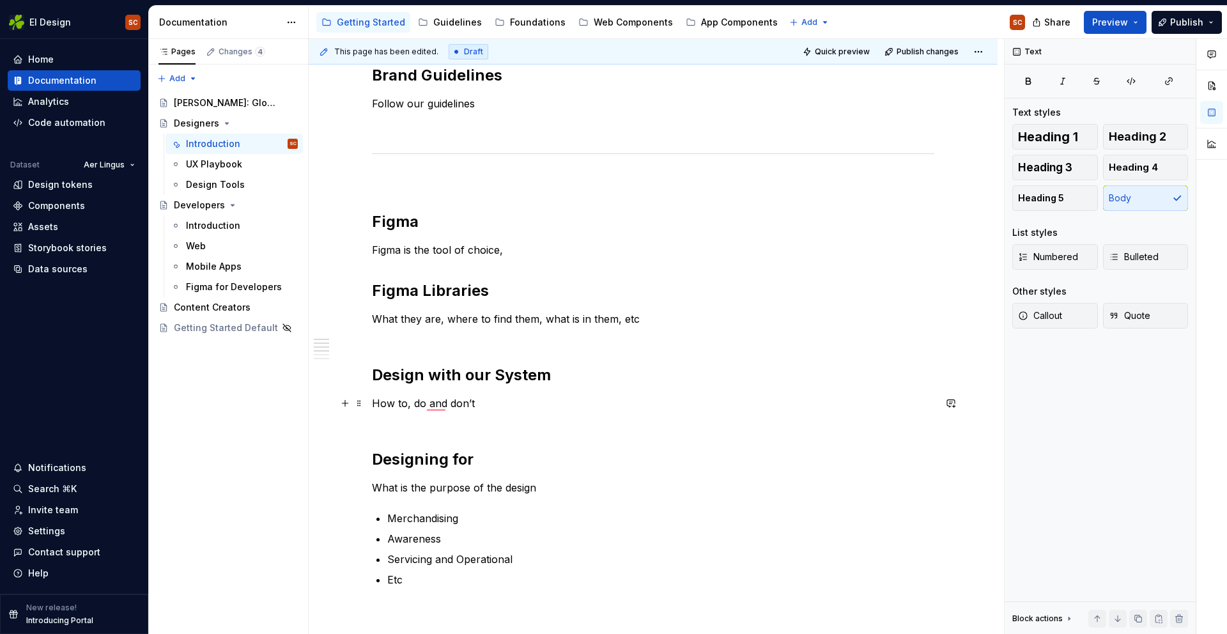
drag, startPoint x: 559, startPoint y: 414, endPoint x: 464, endPoint y: 411, distance: 95.3
click at [558, 415] on p "How to, do and don’t" at bounding box center [653, 411] width 562 height 31
click at [541, 410] on p "How to, do, and don’t" at bounding box center [653, 411] width 562 height 31
click at [427, 403] on p "How to, do, and don’t" at bounding box center [653, 411] width 562 height 31
click at [566, 393] on div "Brand Guidelines Follow our guidelines Figma Figma is the tool of choice, Figma…" at bounding box center [653, 510] width 562 height 891
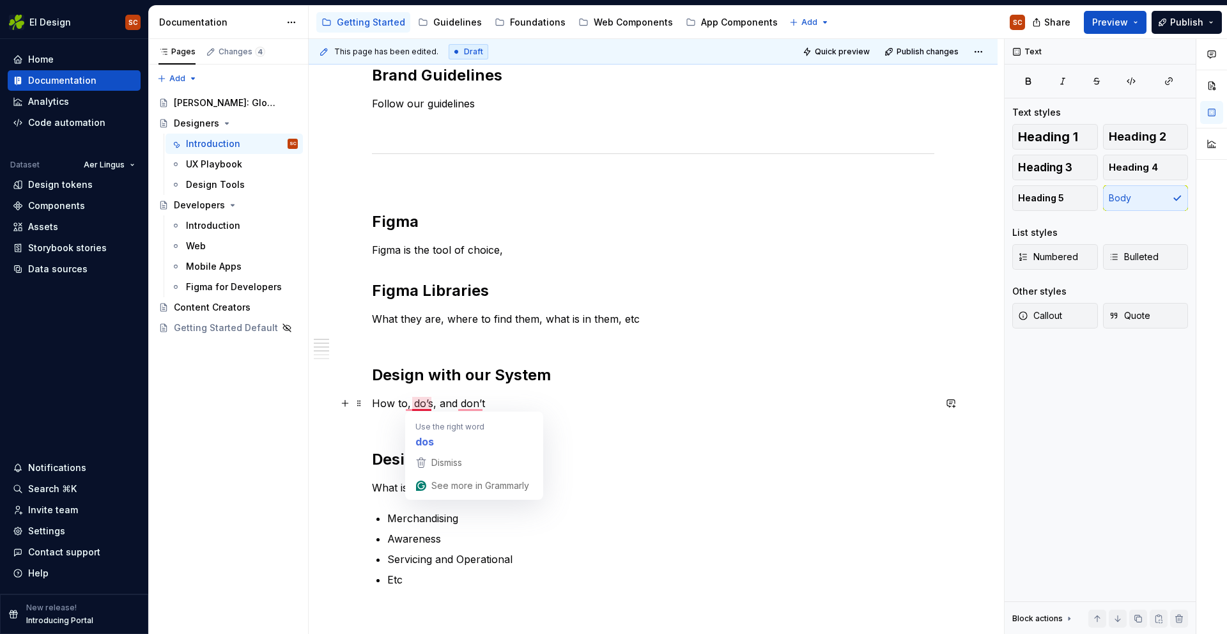
drag, startPoint x: 439, startPoint y: 404, endPoint x: 447, endPoint y: 417, distance: 14.4
click at [439, 404] on p "How to, do’s, and don’t" at bounding box center [653, 411] width 562 height 31
click at [509, 402] on p "How to, do’s and don’t" at bounding box center [653, 411] width 562 height 31
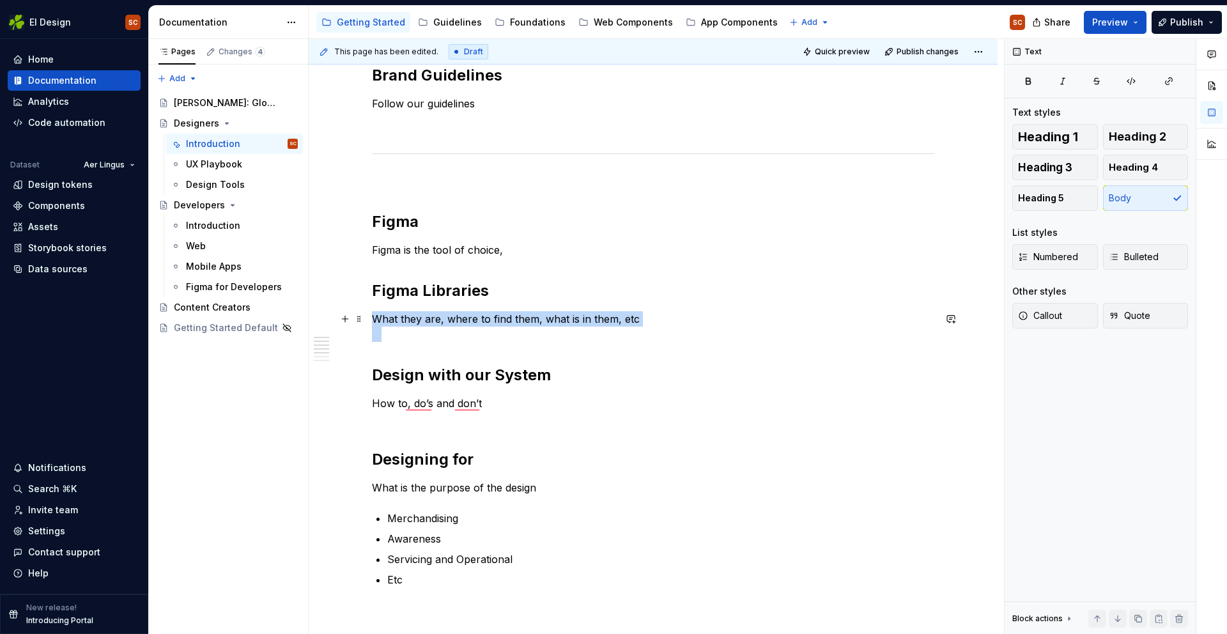
click at [710, 325] on p "What they are, where to find them, what is in them, etc" at bounding box center [653, 326] width 562 height 31
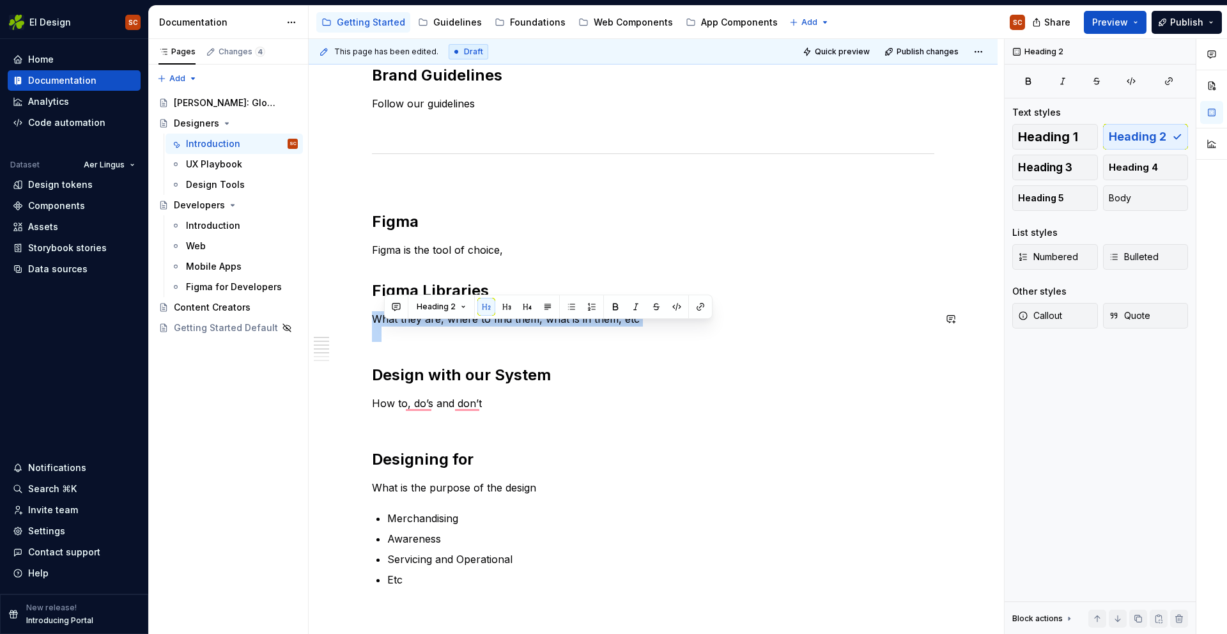
scroll to position [173, 0]
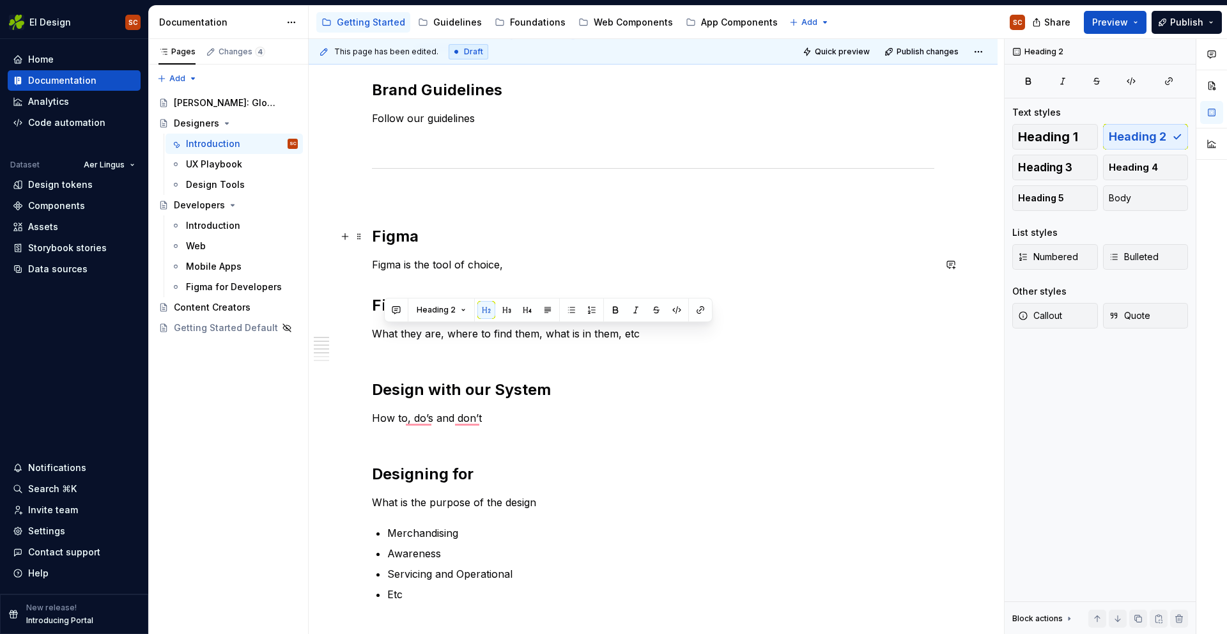
click at [711, 245] on h2 "Figma" at bounding box center [653, 236] width 562 height 20
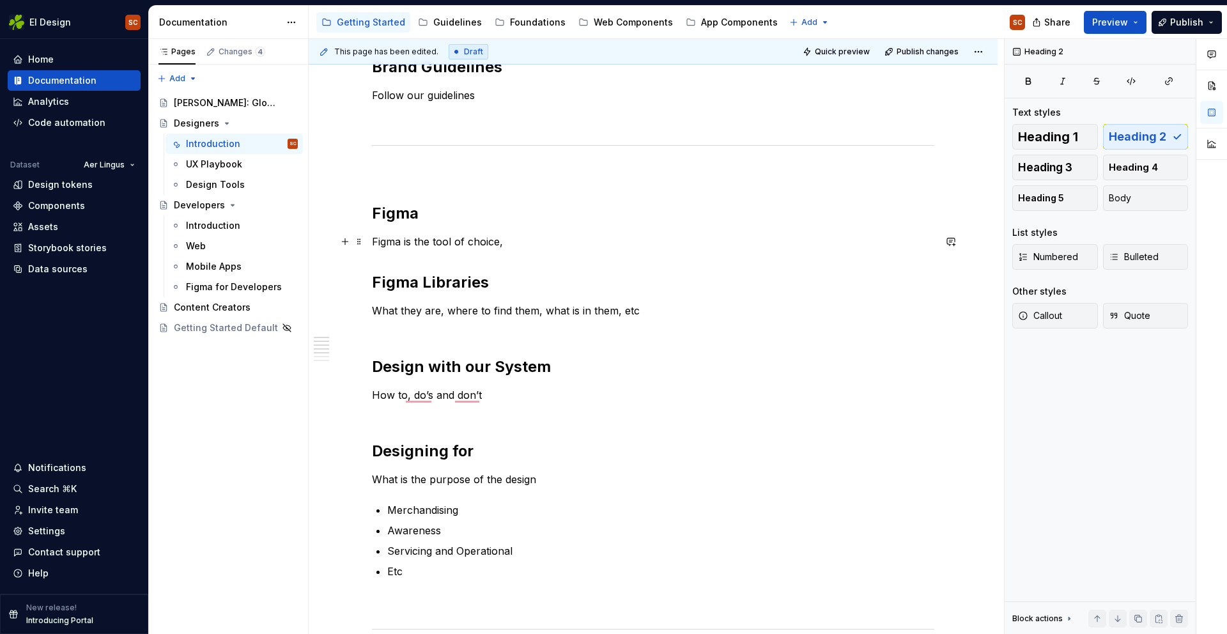
scroll to position [198, 0]
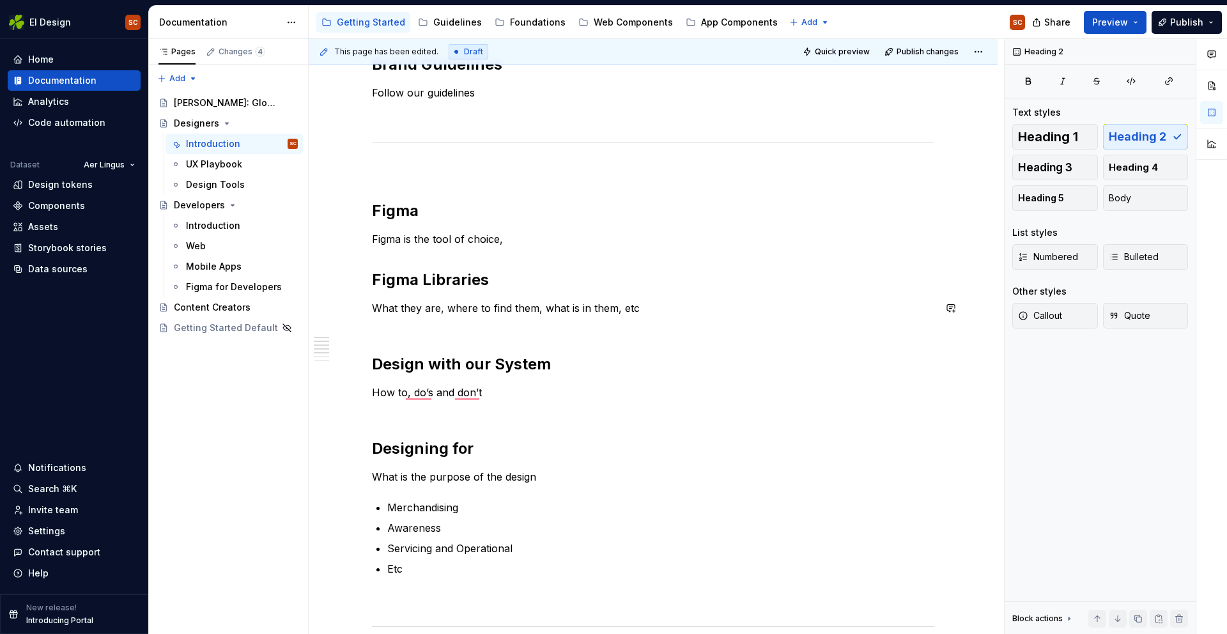
click at [391, 335] on div "Brand Guidelines Follow our guidelines Figma Figma is the tool of choice, Figma…" at bounding box center [653, 499] width 562 height 891
click at [384, 332] on div "Brand Guidelines Follow our guidelines Figma Figma is the tool of choice, Figma…" at bounding box center [653, 499] width 562 height 891
click at [427, 361] on h2 "Design with our System" at bounding box center [653, 364] width 562 height 20
drag, startPoint x: 525, startPoint y: 358, endPoint x: 524, endPoint y: 365, distance: 7.1
click at [525, 360] on h2 "Designing with our System" at bounding box center [653, 364] width 562 height 20
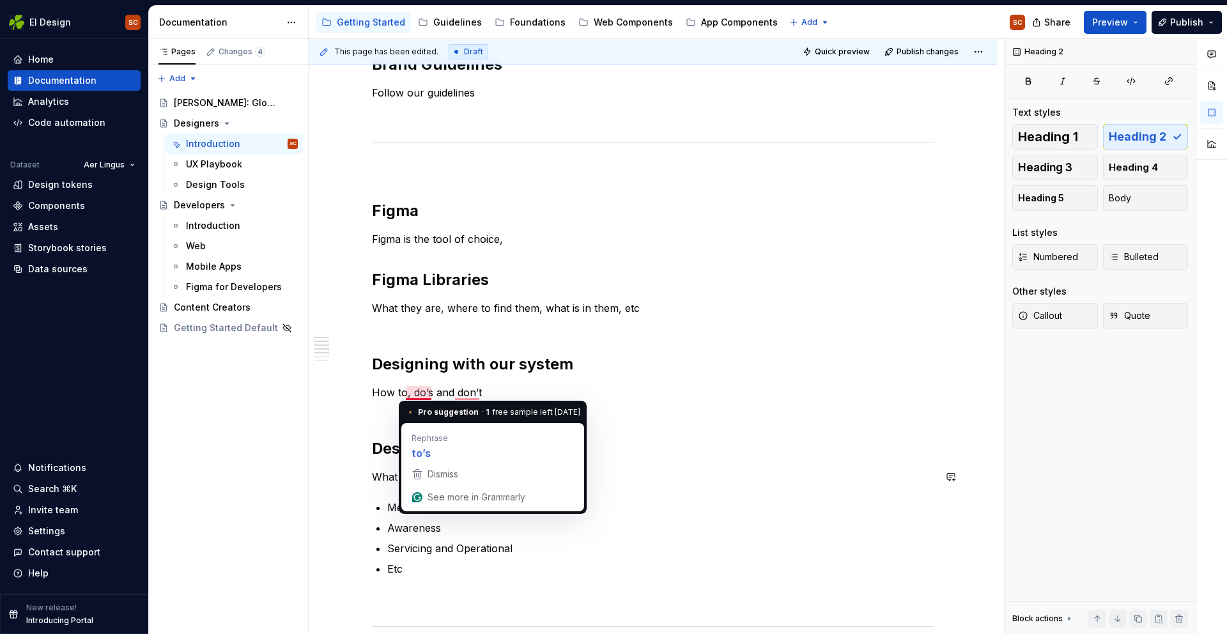
click at [700, 458] on h2 "Designing for" at bounding box center [653, 448] width 562 height 20
click at [413, 396] on p "How to, do’s and don’t" at bounding box center [653, 400] width 562 height 31
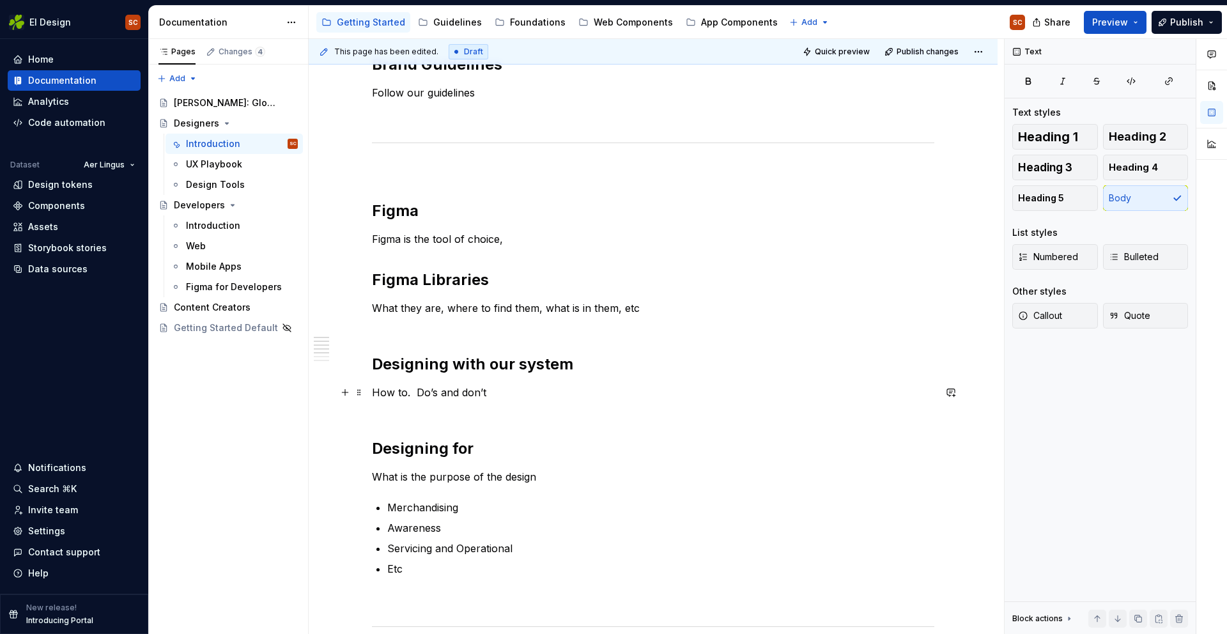
click at [502, 401] on p "How to. Do’s and don’t" at bounding box center [653, 400] width 562 height 31
click at [497, 393] on p "How to. Do’s and don’t" at bounding box center [653, 400] width 562 height 31
click at [504, 404] on p "How to. Do’s and don’ts." at bounding box center [653, 400] width 562 height 31
click at [558, 410] on p "How to. Do’s and don’ts." at bounding box center [653, 400] width 562 height 31
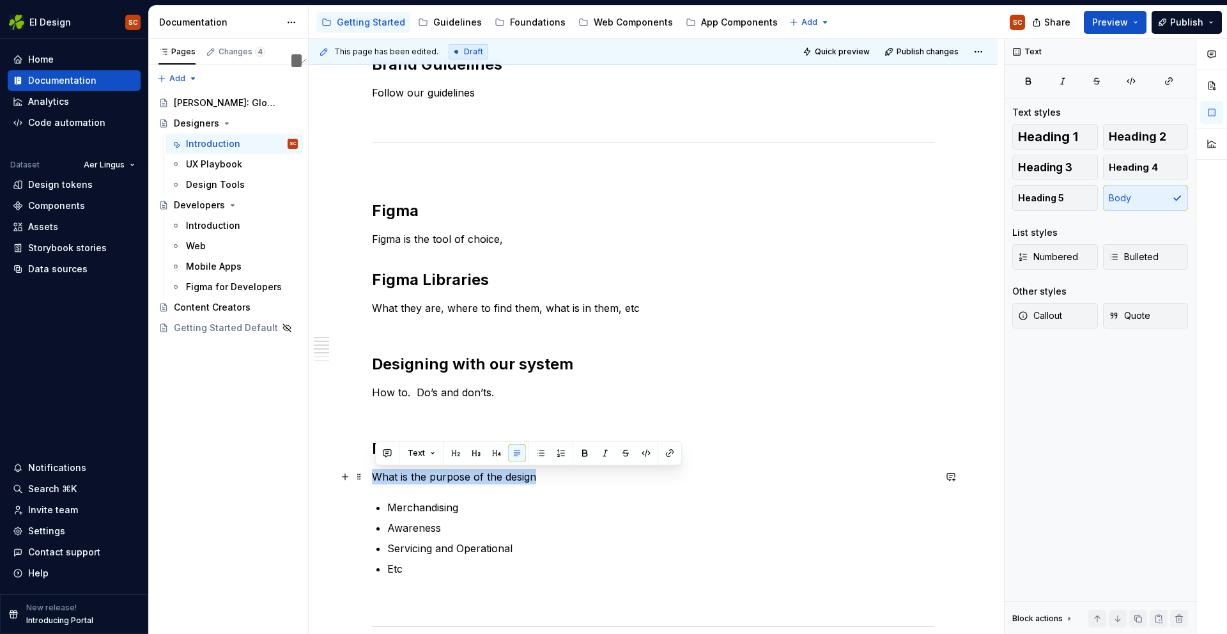
drag, startPoint x: 543, startPoint y: 477, endPoint x: 399, endPoint y: 479, distance: 144.4
click at [369, 473] on html "EI Design SC Home Documentation Analytics Code automation Dataset Aer Lingus De…" at bounding box center [613, 317] width 1227 height 634
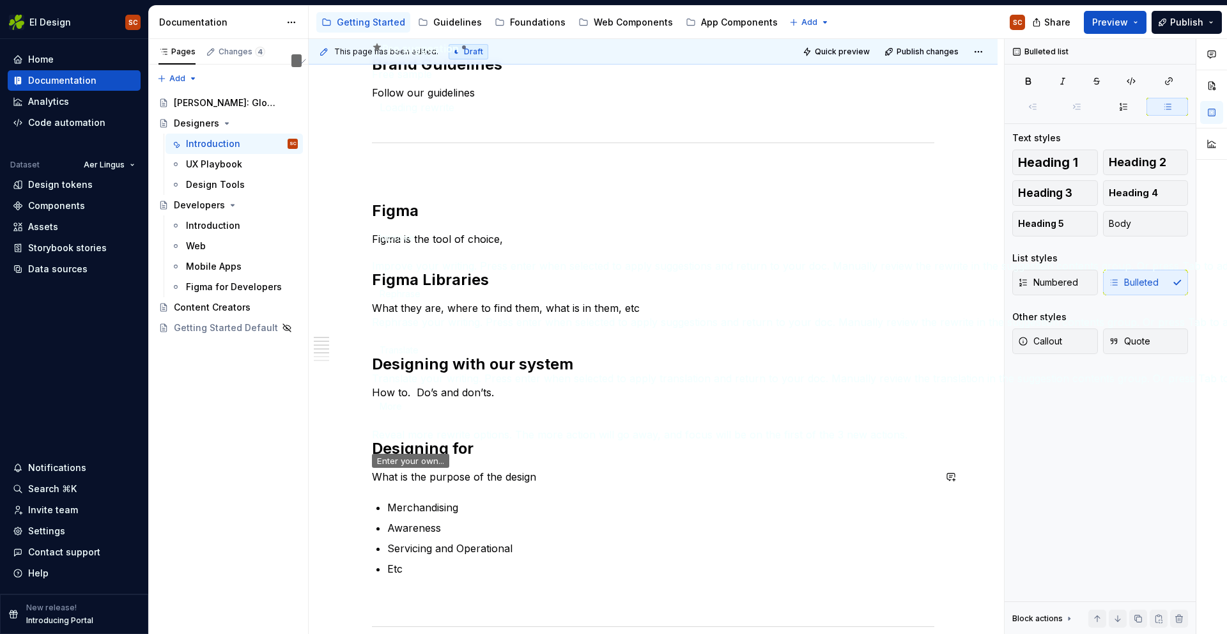
click at [496, 489] on div "Brand Guidelines Follow our guidelines Figma Figma is the tool of choice, Figma…" at bounding box center [653, 499] width 562 height 891
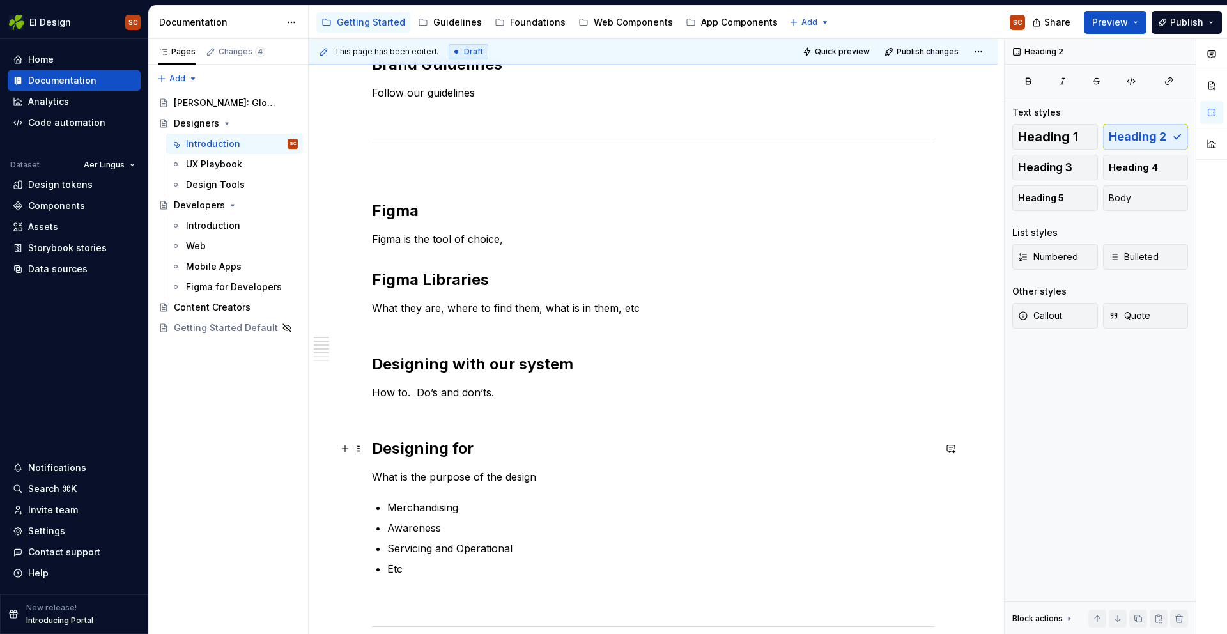
click at [479, 450] on h2 "Designing for" at bounding box center [653, 448] width 562 height 20
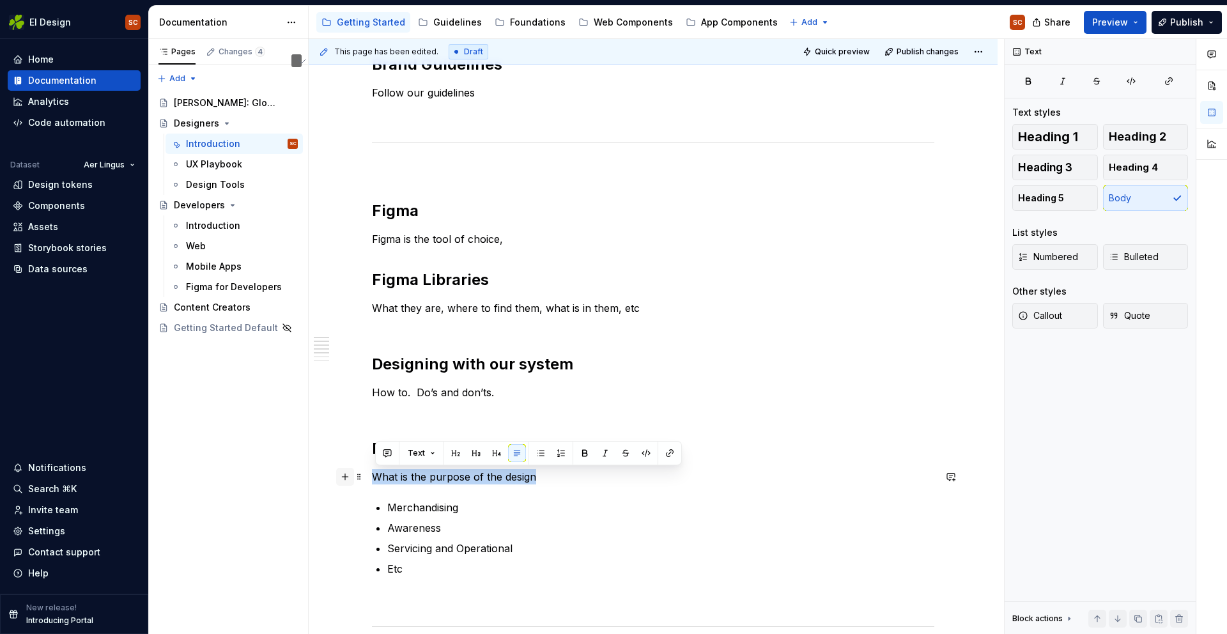
drag, startPoint x: 538, startPoint y: 475, endPoint x: 349, endPoint y: 477, distance: 189.2
click at [372, 477] on div "Brand Guidelines Follow our guidelines Figma Figma is the tool of choice, Figma…" at bounding box center [653, 507] width 562 height 907
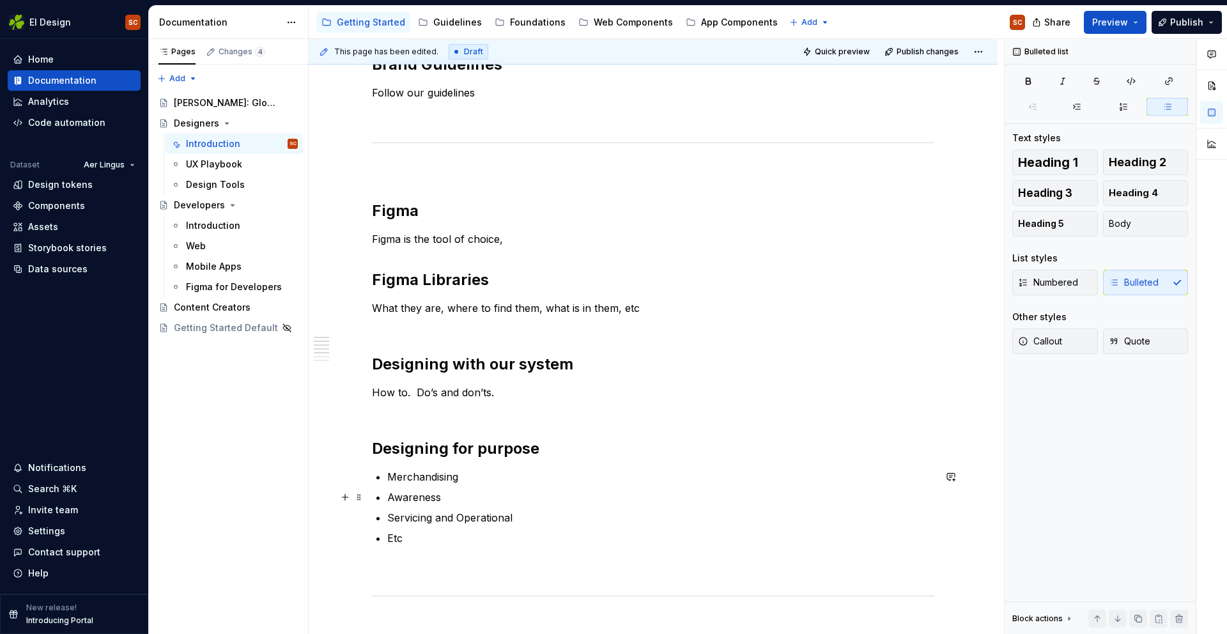
click at [575, 504] on p "Awareness" at bounding box center [660, 496] width 547 height 15
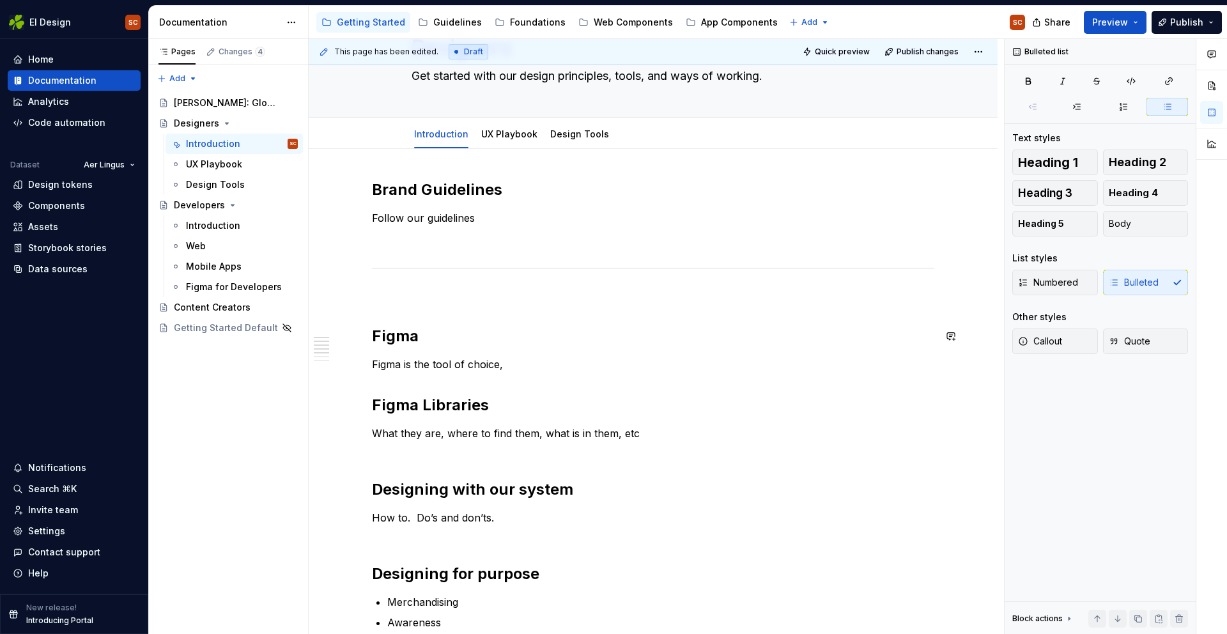
scroll to position [0, 0]
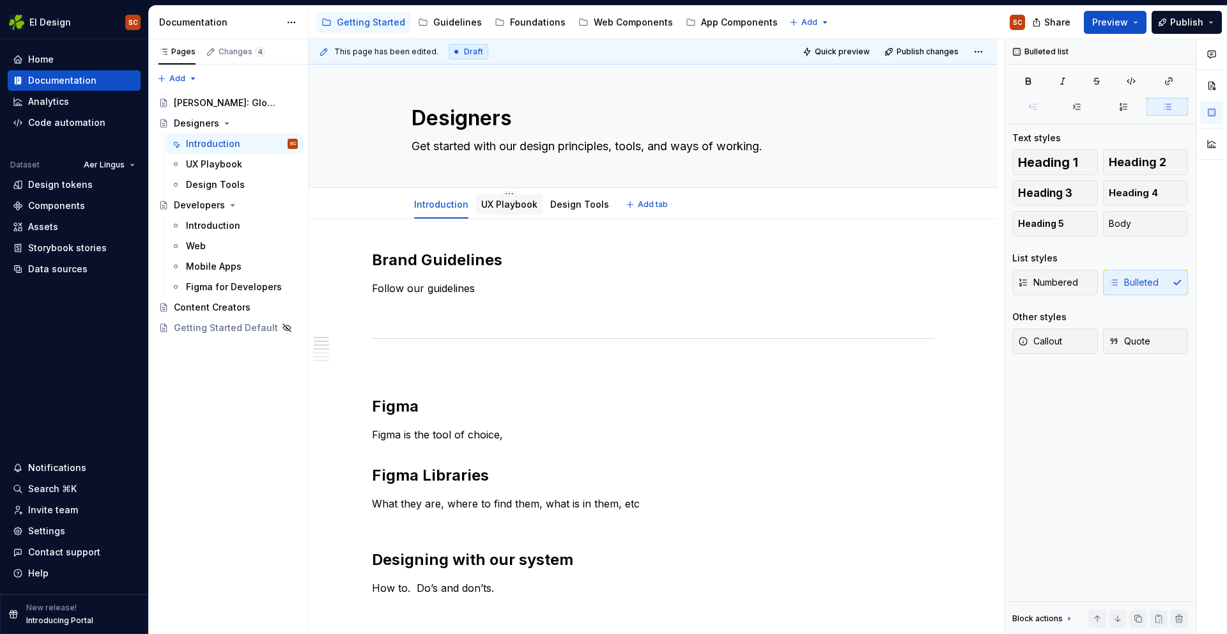
click at [496, 206] on link "UX Playbook" at bounding box center [509, 204] width 56 height 11
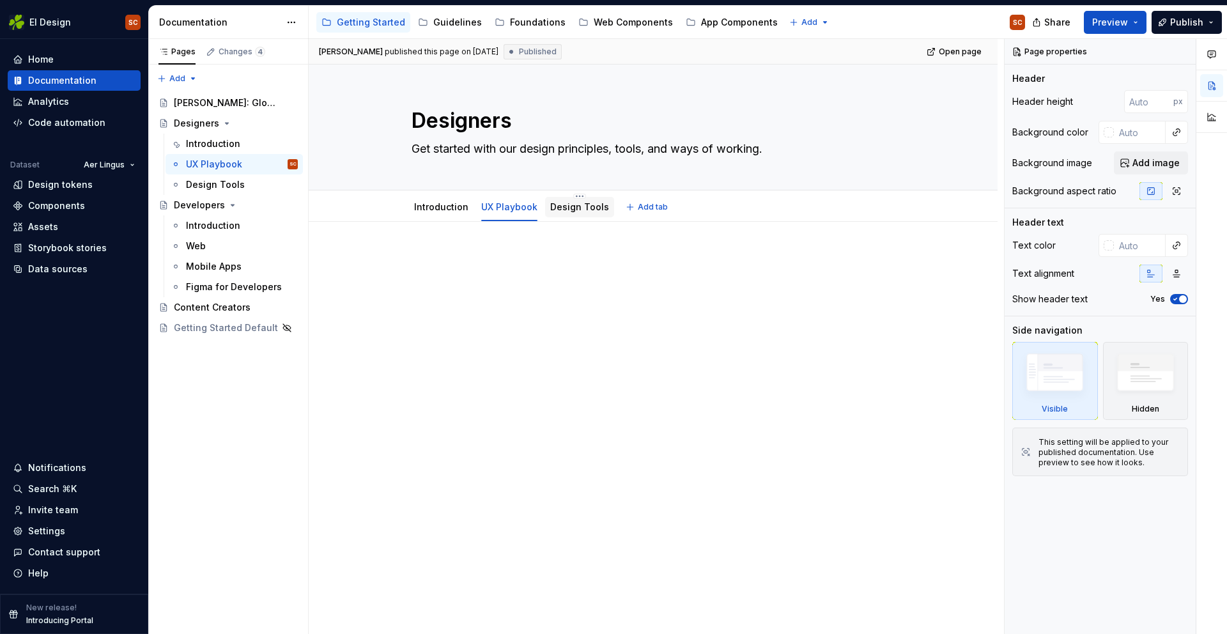
click at [562, 212] on link "Design Tools" at bounding box center [579, 206] width 59 height 11
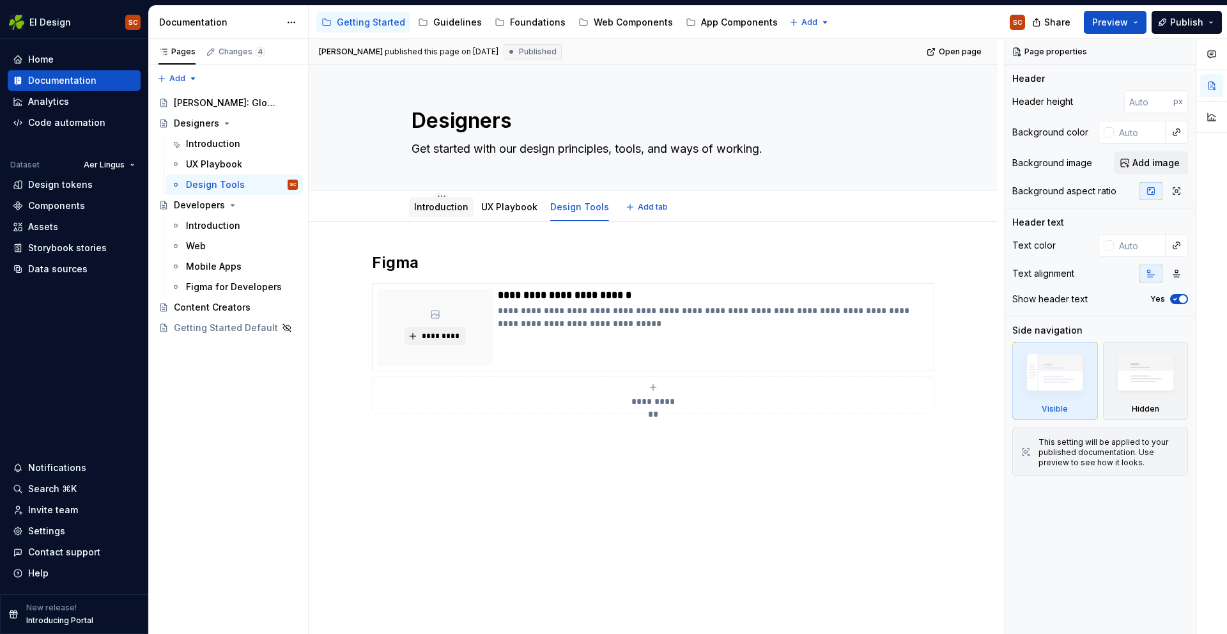
click at [446, 213] on div "Introduction" at bounding box center [441, 206] width 54 height 15
click at [448, 204] on link "Introduction" at bounding box center [441, 206] width 54 height 11
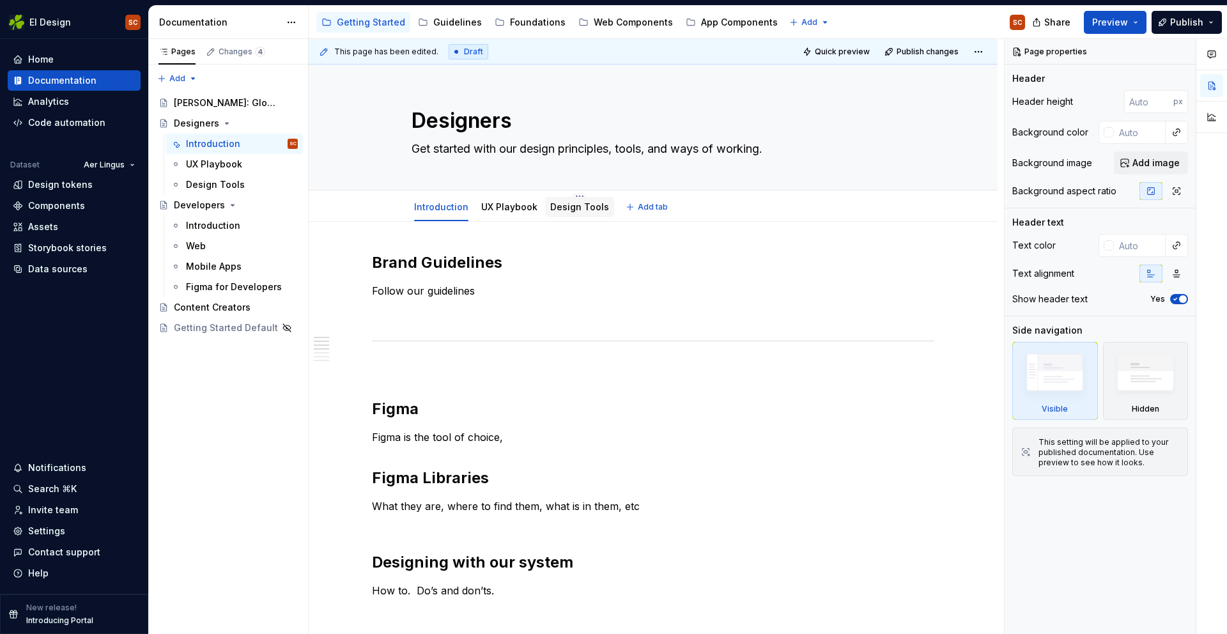
click at [560, 206] on link "Design Tools" at bounding box center [579, 206] width 59 height 11
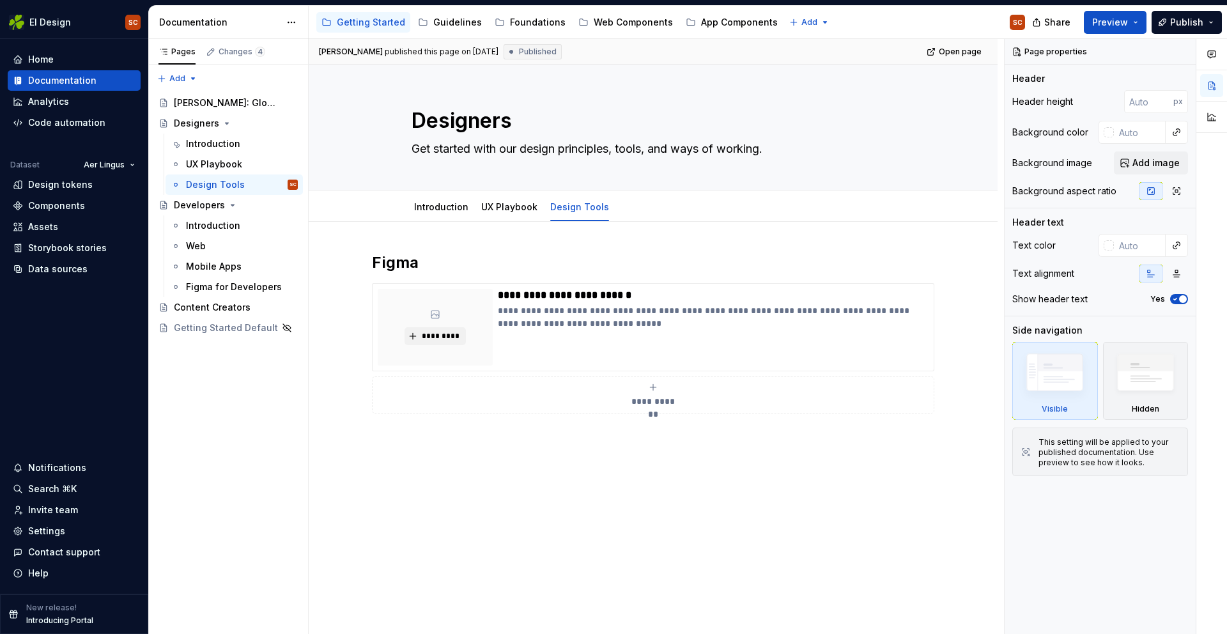
click at [637, 233] on div "**********" at bounding box center [653, 436] width 689 height 428
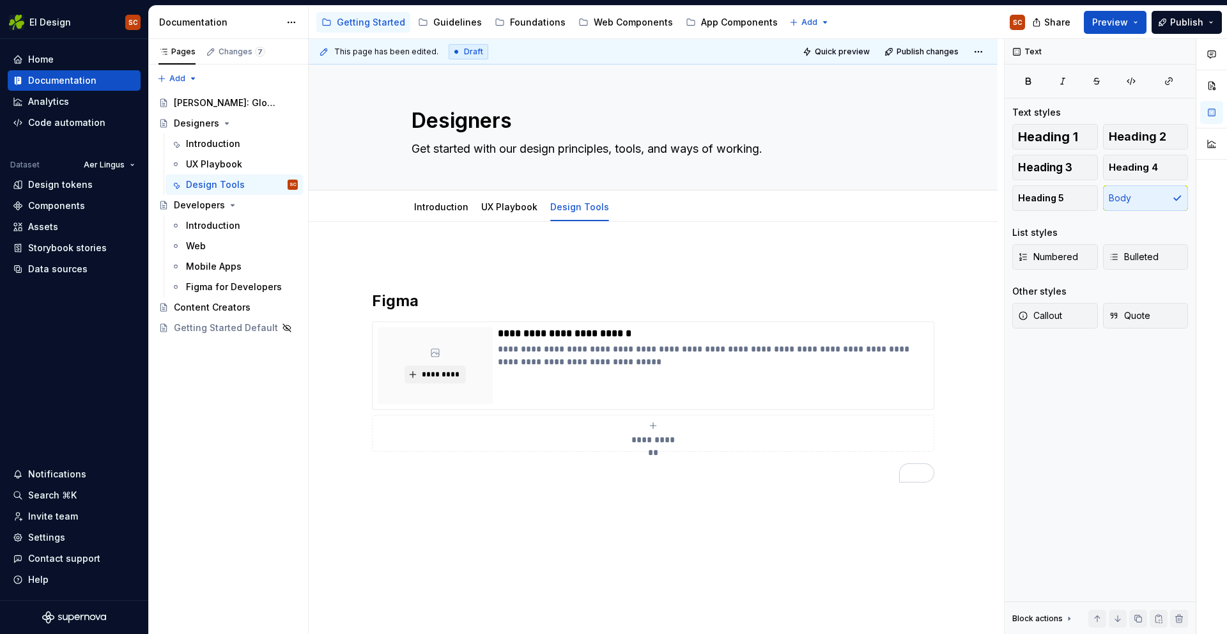
type textarea "*"
